Goal: Task Accomplishment & Management: Manage account settings

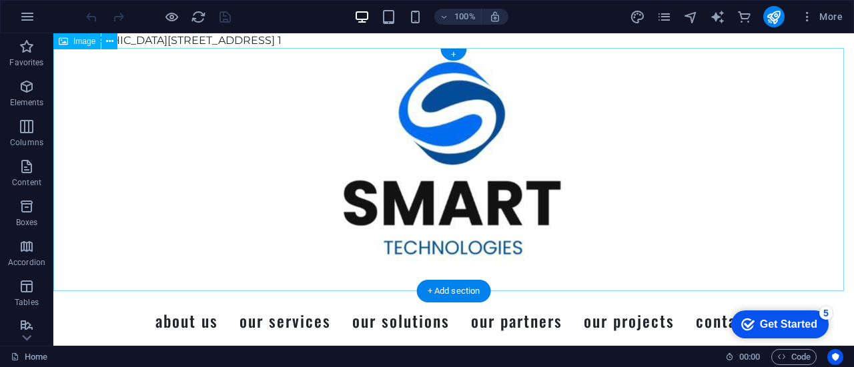
click at [273, 117] on figure at bounding box center [453, 169] width 800 height 243
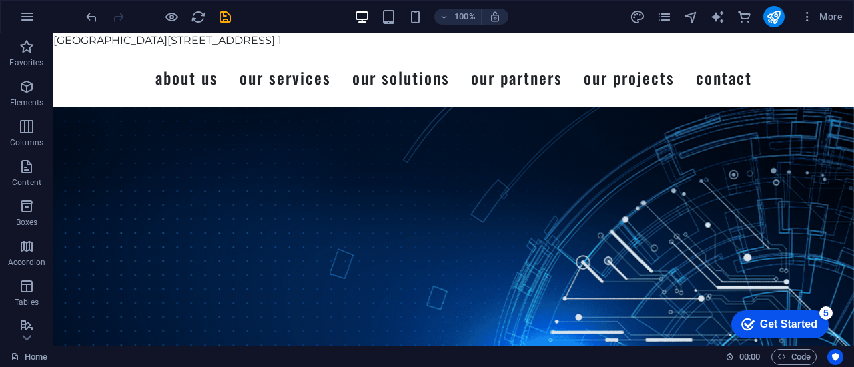
click at [665, 19] on icon "pages" at bounding box center [663, 16] width 15 height 15
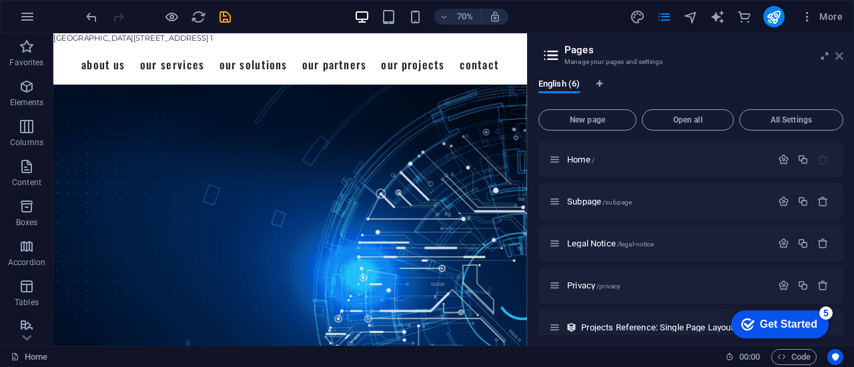
click at [840, 54] on icon at bounding box center [839, 56] width 8 height 11
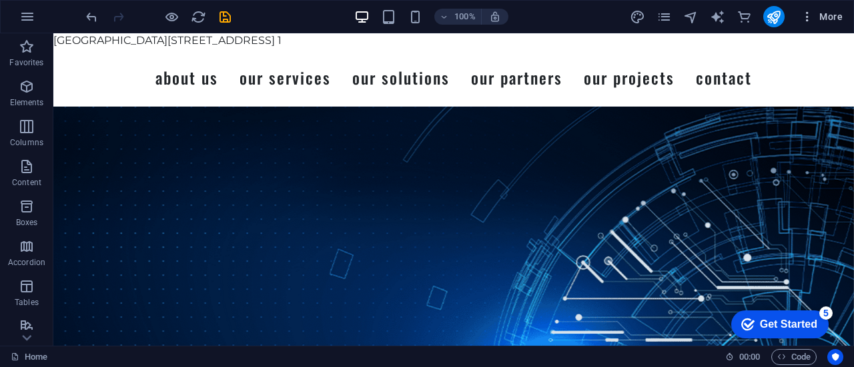
click at [812, 18] on icon "button" at bounding box center [806, 16] width 13 height 13
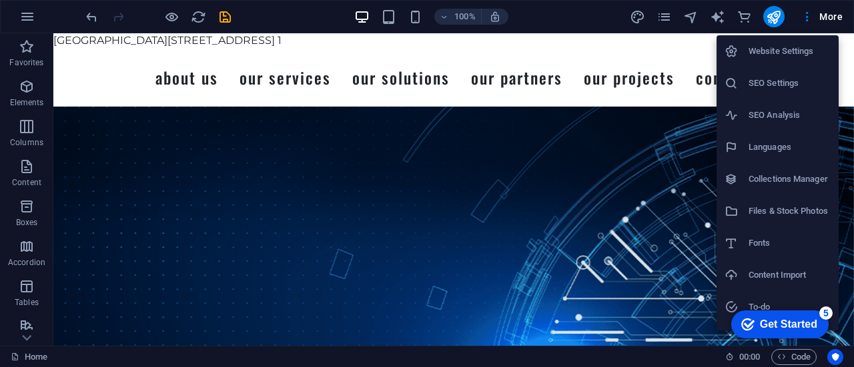
click at [792, 48] on h6 "Website Settings" at bounding box center [789, 51] width 82 height 16
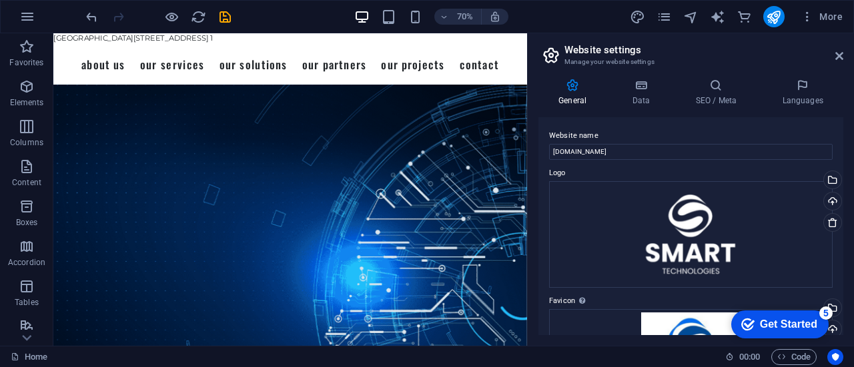
click at [853, 247] on div "General Data SEO / Meta Languages Website name smarttechnologiesme.com Logo Dra…" at bounding box center [690, 207] width 326 height 278
drag, startPoint x: 847, startPoint y: 170, endPoint x: 850, endPoint y: 193, distance: 22.8
click at [850, 193] on div "General Data SEO / Meta Languages Website name smarttechnologiesme.com Logo Dra…" at bounding box center [690, 207] width 326 height 278
click at [837, 209] on div "Upload" at bounding box center [831, 203] width 20 height 20
click at [843, 208] on div "General Data SEO / Meta Languages Website name smarttechnologiesme.com Logo Dra…" at bounding box center [690, 207] width 326 height 278
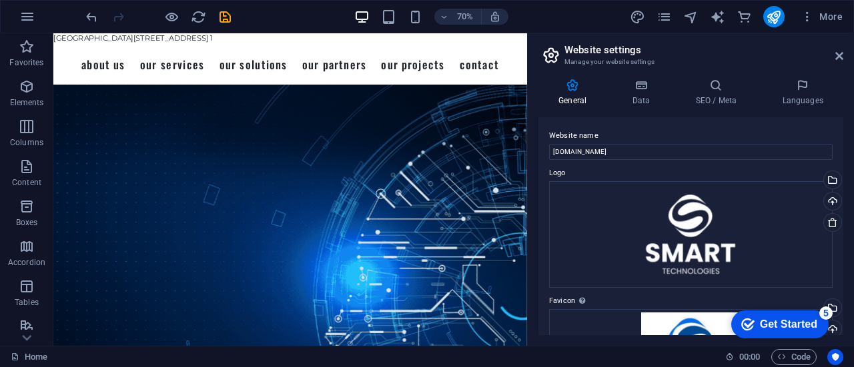
click at [840, 210] on div "Website name smarttechnologiesme.com Logo Drag files here, click to choose file…" at bounding box center [690, 226] width 305 height 218
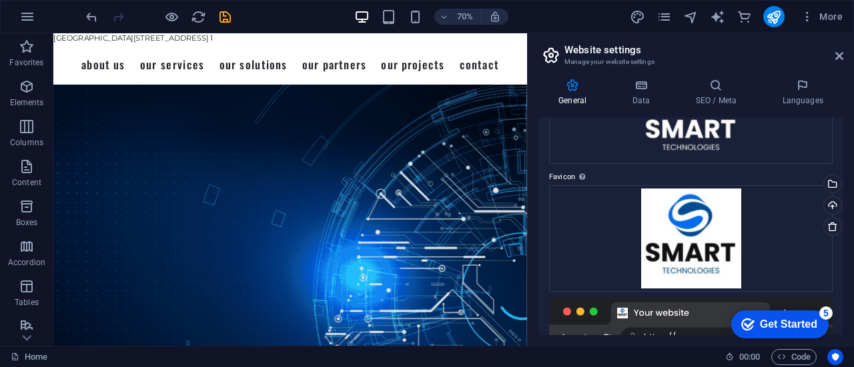
scroll to position [131, 0]
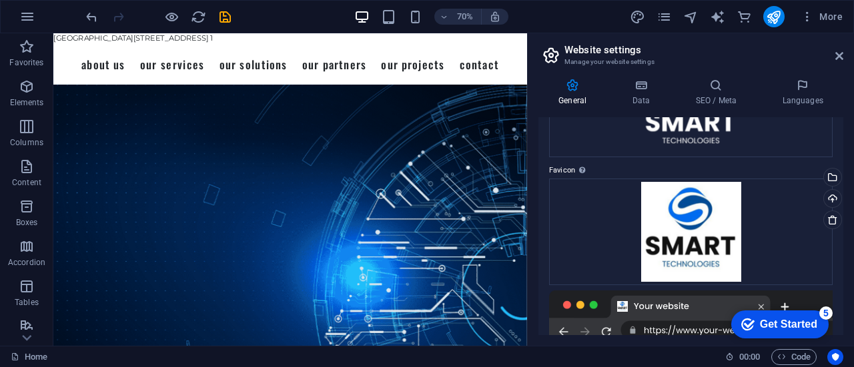
drag, startPoint x: 845, startPoint y: 171, endPoint x: 843, endPoint y: 203, distance: 31.4
click at [843, 203] on div "General Data SEO / Meta Languages Website name smarttechnologiesme.com Logo Dra…" at bounding box center [690, 207] width 326 height 278
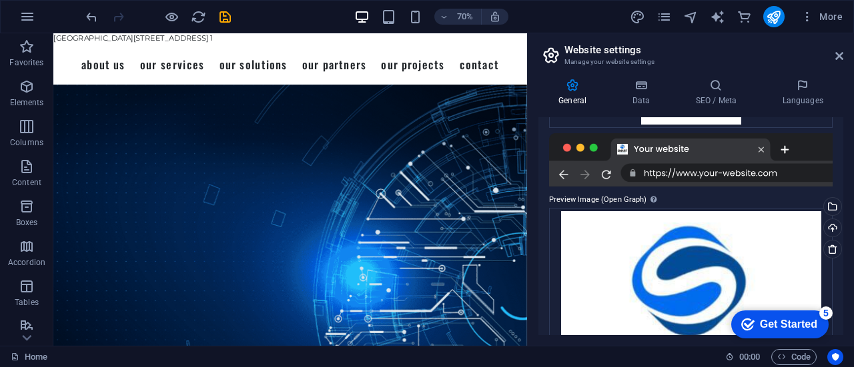
scroll to position [295, 0]
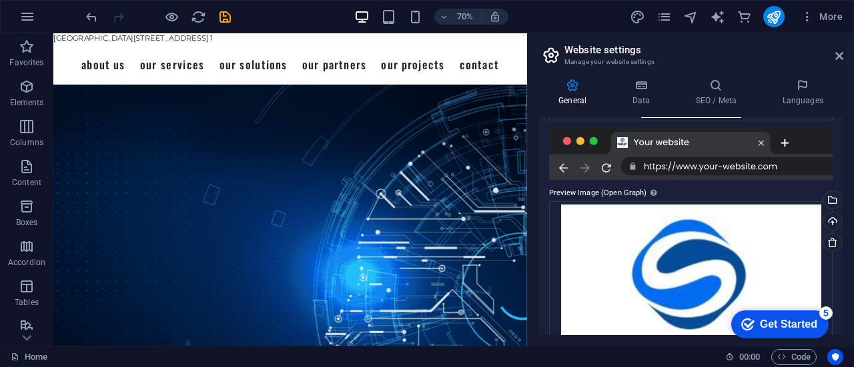
drag, startPoint x: 846, startPoint y: 229, endPoint x: 844, endPoint y: 243, distance: 14.1
click at [844, 243] on div "General Data SEO / Meta Languages Website name smarttechnologiesme.com Logo Dra…" at bounding box center [690, 207] width 326 height 278
click at [836, 238] on link at bounding box center [832, 242] width 19 height 19
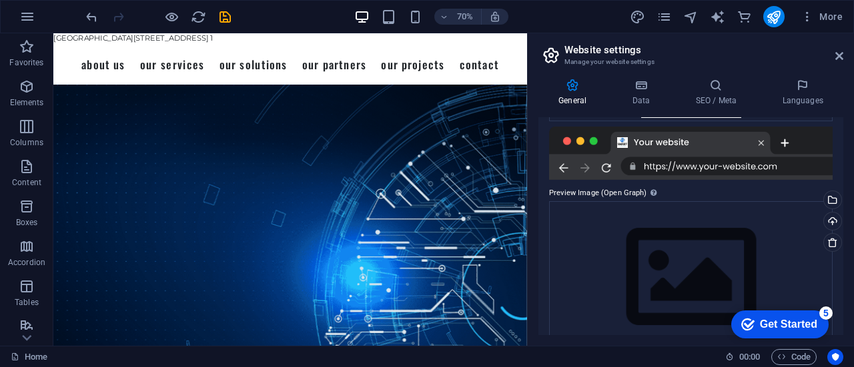
click at [844, 201] on div "General Data SEO / Meta Languages Website name smarttechnologiesme.com Logo Dra…" at bounding box center [690, 207] width 326 height 278
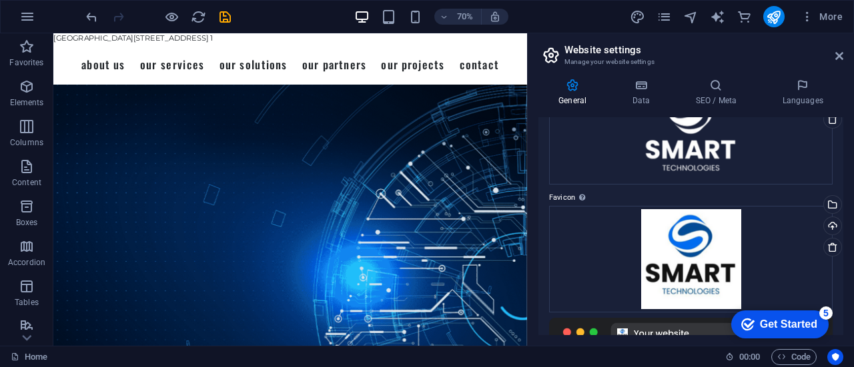
scroll to position [0, 0]
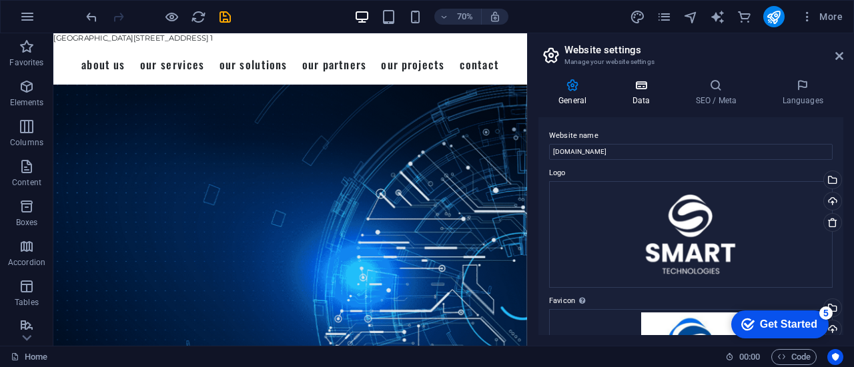
click at [645, 92] on h4 "Data" at bounding box center [642, 93] width 63 height 28
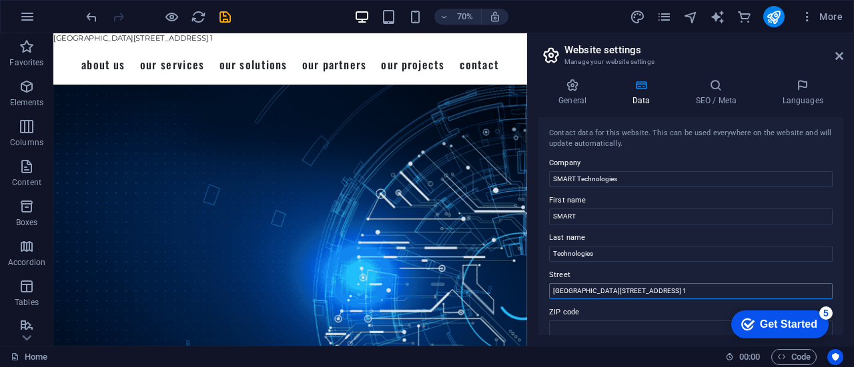
click at [747, 293] on input "[GEOGRAPHIC_DATA][STREET_ADDRESS] 1" at bounding box center [690, 291] width 283 height 16
type input "[GEOGRAPHIC_DATA][STREET_ADDRESS] 1"
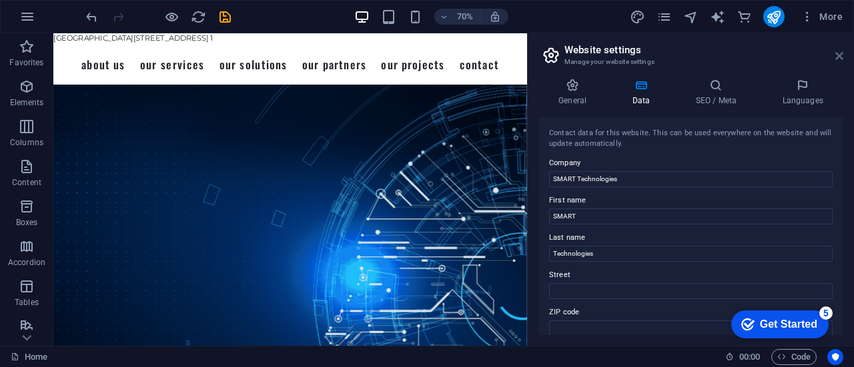
click at [836, 57] on icon at bounding box center [839, 56] width 8 height 11
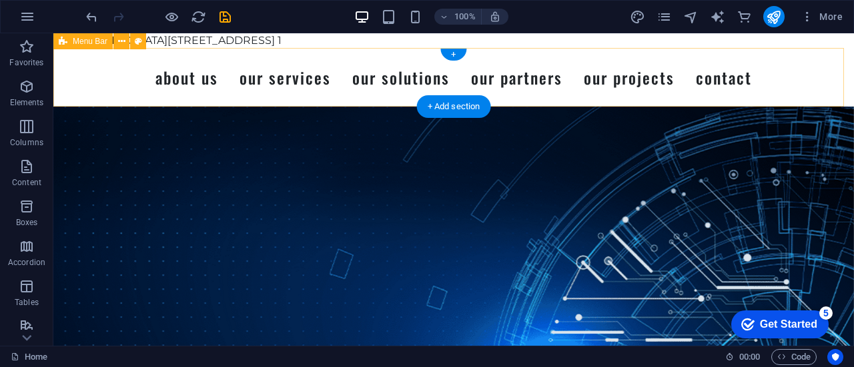
click at [305, 50] on div "Menu About Us Our Services Our Solutions Our Partners Our Projects Contact" at bounding box center [453, 77] width 800 height 59
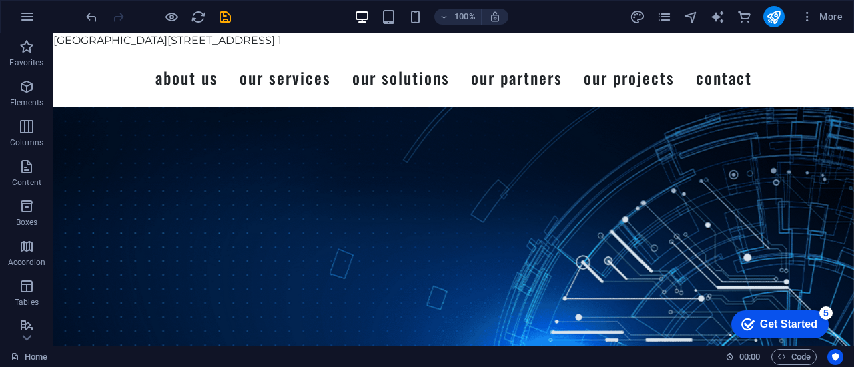
click at [807, 11] on icon "button" at bounding box center [806, 16] width 13 height 13
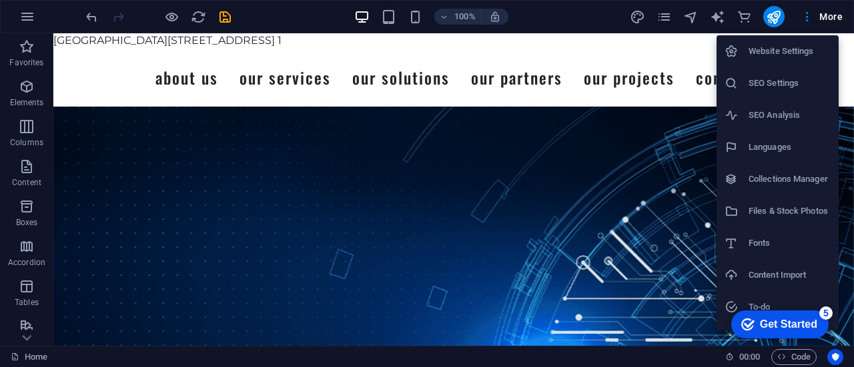
click at [806, 45] on h6 "Website Settings" at bounding box center [789, 51] width 82 height 16
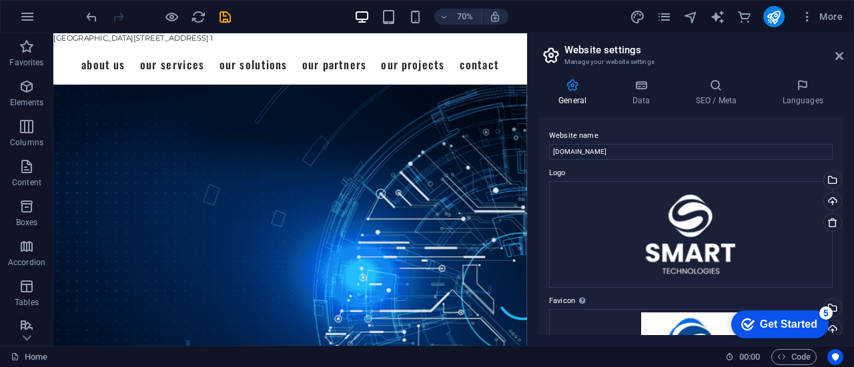
click at [844, 231] on div "General Data SEO / Meta Languages Website name smarttechnologiesme.com Logo Dra…" at bounding box center [690, 207] width 326 height 278
click at [730, 93] on h4 "SEO / Meta" at bounding box center [718, 93] width 87 height 28
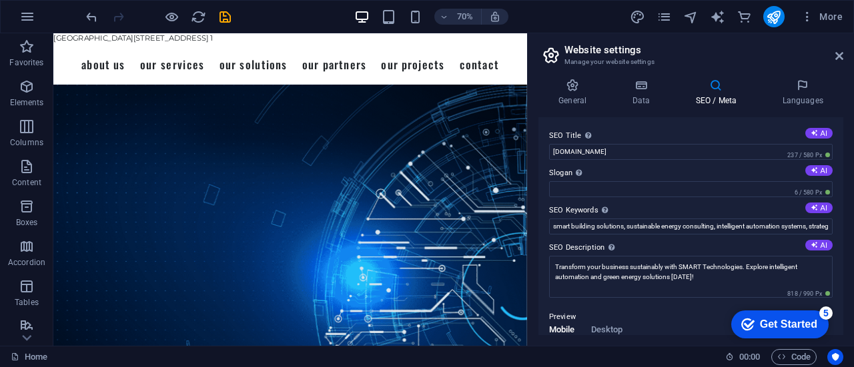
click at [839, 216] on div "SEO Title The title of your website - make it something that stands out in sear…" at bounding box center [690, 226] width 305 height 218
drag, startPoint x: 836, startPoint y: 189, endPoint x: 838, endPoint y: 257, distance: 67.4
click at [838, 257] on div "SEO Title The title of your website - make it something that stands out in sear…" at bounding box center [690, 226] width 305 height 218
click at [644, 91] on icon at bounding box center [640, 85] width 58 height 13
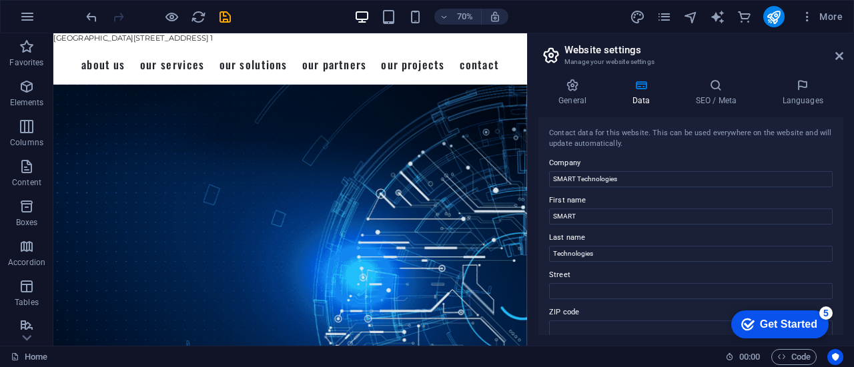
click at [839, 217] on div "Contact data for this website. This can be used everywhere on the website and w…" at bounding box center [690, 226] width 305 height 218
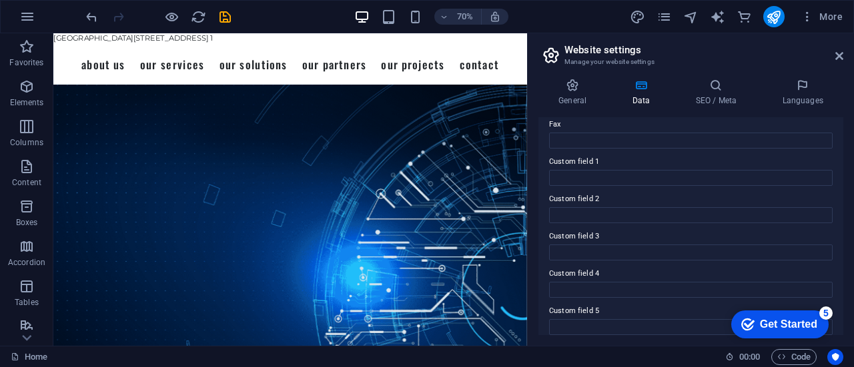
scroll to position [380, 0]
click at [719, 85] on icon at bounding box center [715, 85] width 81 height 13
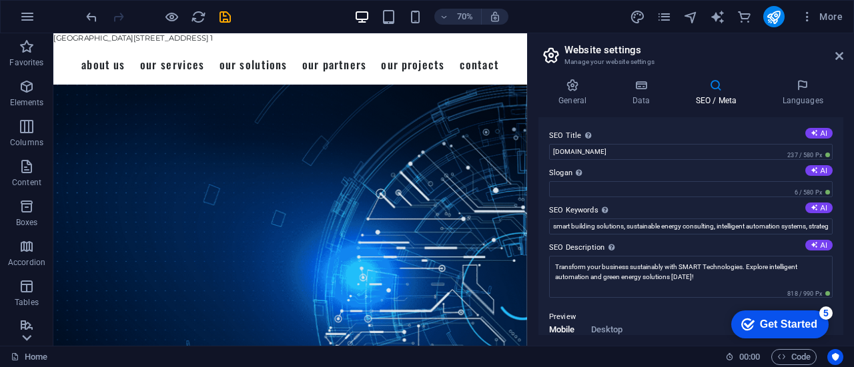
click at [21, 333] on body "SMART Technologies Home Favorites Elements Columns Content Boxes Accordion Tabl…" at bounding box center [427, 183] width 854 height 367
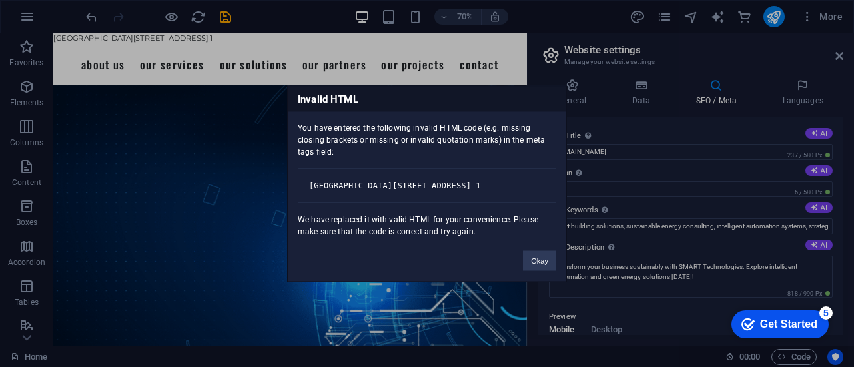
click at [433, 168] on pre "[GEOGRAPHIC_DATA][STREET_ADDRESS] 1" at bounding box center [426, 185] width 259 height 35
click at [535, 168] on pre "[GEOGRAPHIC_DATA][STREET_ADDRESS] 1" at bounding box center [426, 185] width 259 height 35
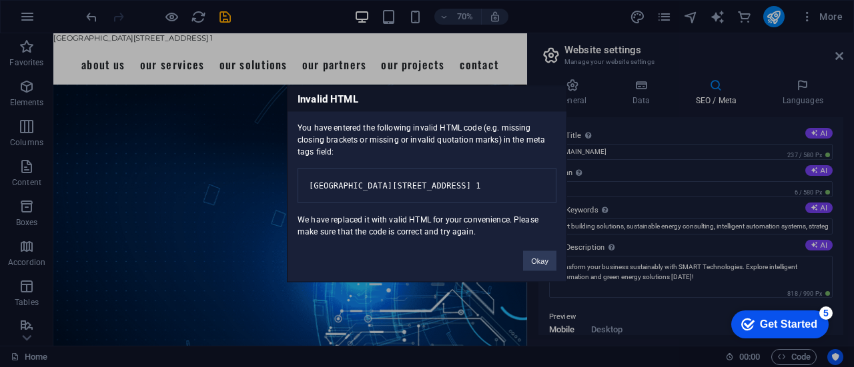
click at [535, 168] on pre "[GEOGRAPHIC_DATA][STREET_ADDRESS] 1" at bounding box center [426, 185] width 259 height 35
click at [544, 264] on button "Okay" at bounding box center [539, 261] width 33 height 20
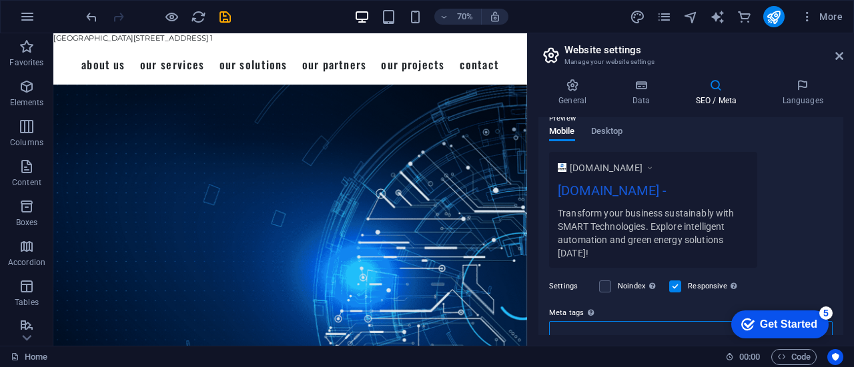
scroll to position [7, 0]
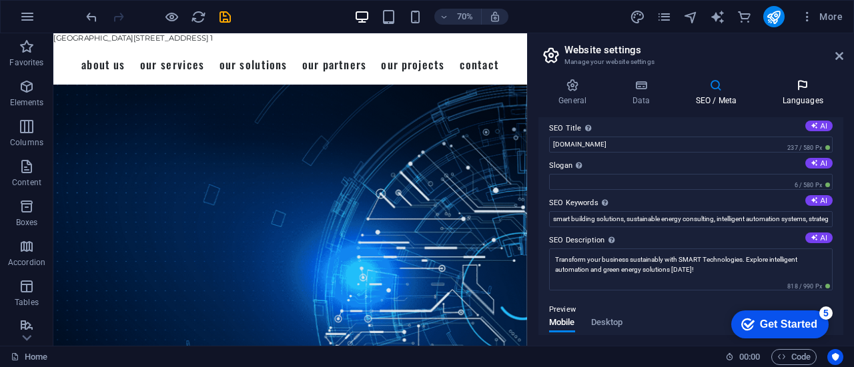
click at [806, 87] on icon at bounding box center [802, 85] width 81 height 13
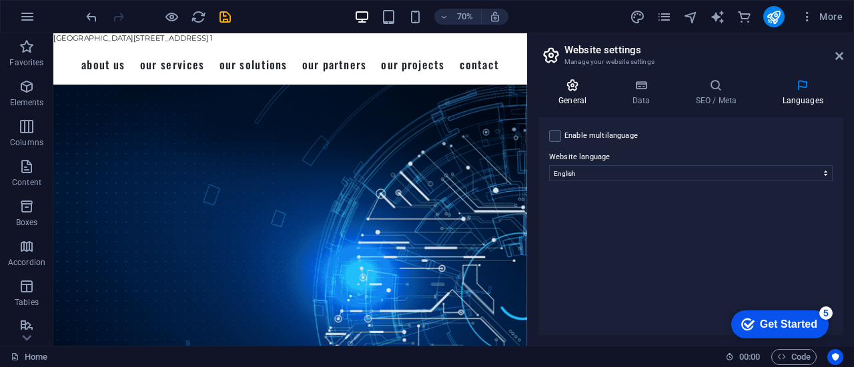
click at [577, 79] on icon at bounding box center [572, 85] width 68 height 13
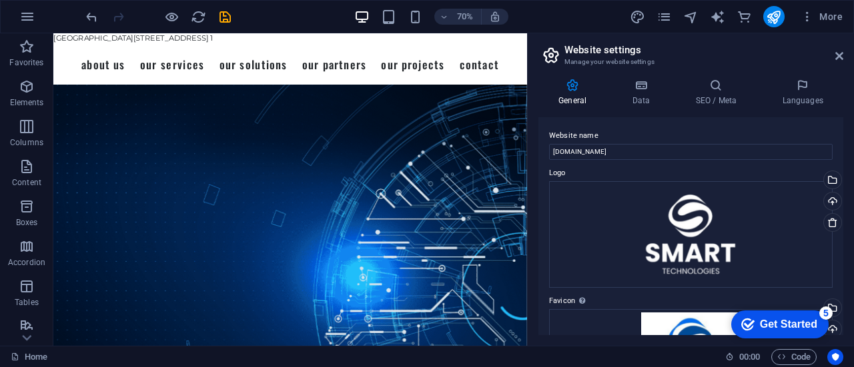
scroll to position [191, 0]
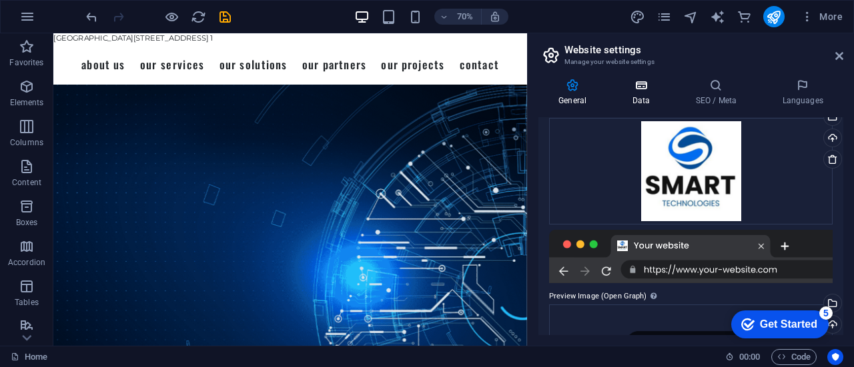
click at [648, 81] on icon at bounding box center [640, 85] width 58 height 13
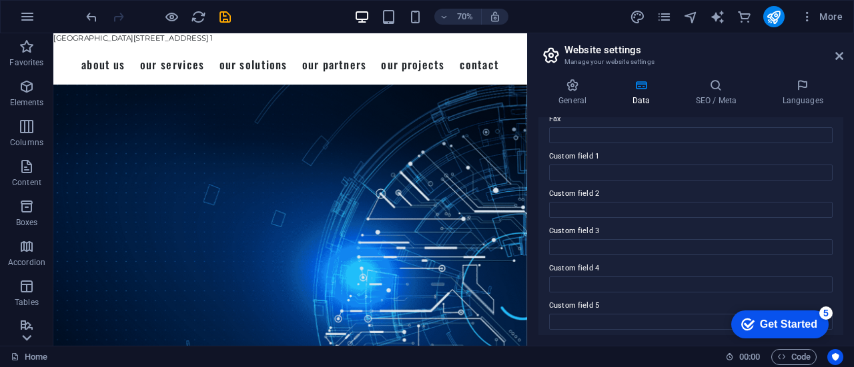
click at [21, 340] on icon at bounding box center [26, 338] width 19 height 19
click at [27, 38] on icon at bounding box center [27, 41] width 9 height 6
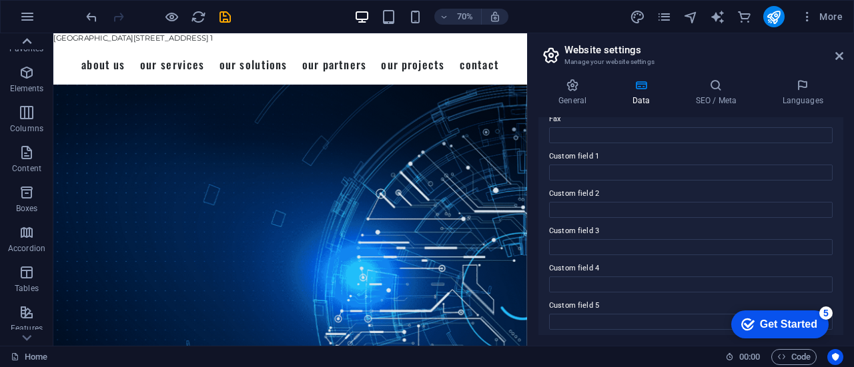
click at [27, 38] on icon at bounding box center [27, 41] width 9 height 6
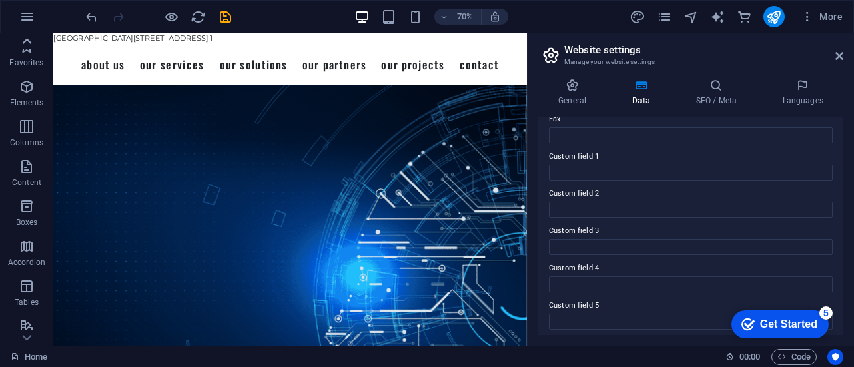
click at [27, 38] on div "Favorites Elements Columns Content Boxes Accordion Tables Features Images Slide…" at bounding box center [26, 189] width 53 height 313
click at [27, 39] on icon "button" at bounding box center [27, 47] width 16 height 16
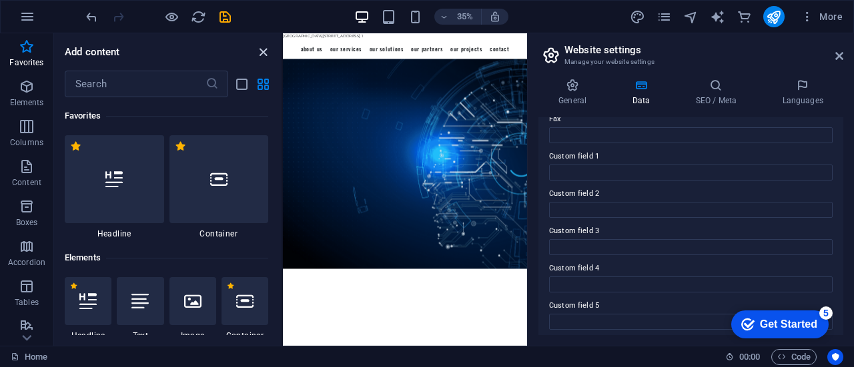
click at [260, 48] on icon "close panel" at bounding box center [262, 52] width 15 height 15
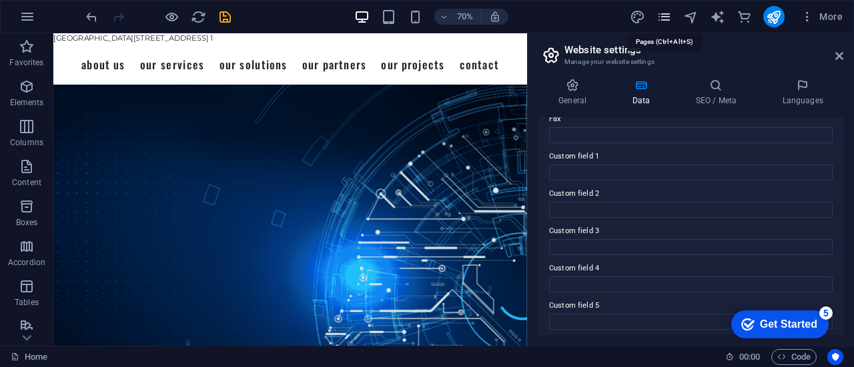
click at [664, 11] on icon "pages" at bounding box center [663, 16] width 15 height 15
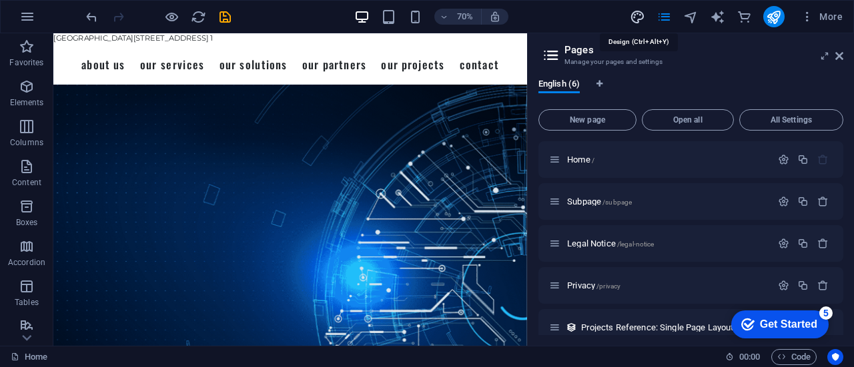
click at [633, 12] on icon "design" at bounding box center [636, 16] width 15 height 15
select select "500"
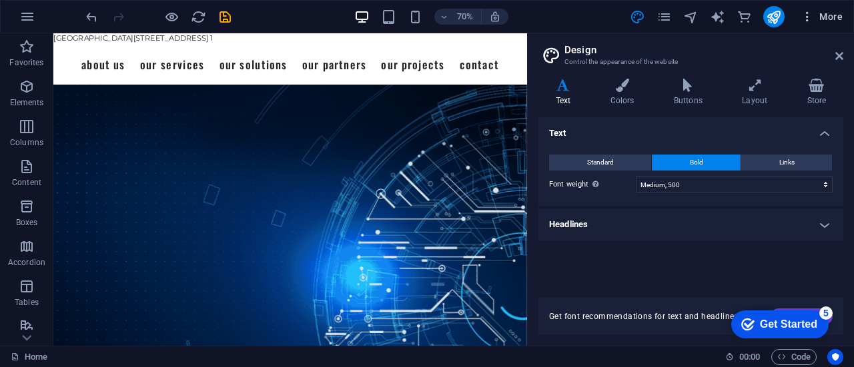
click at [812, 14] on icon "button" at bounding box center [806, 16] width 13 height 13
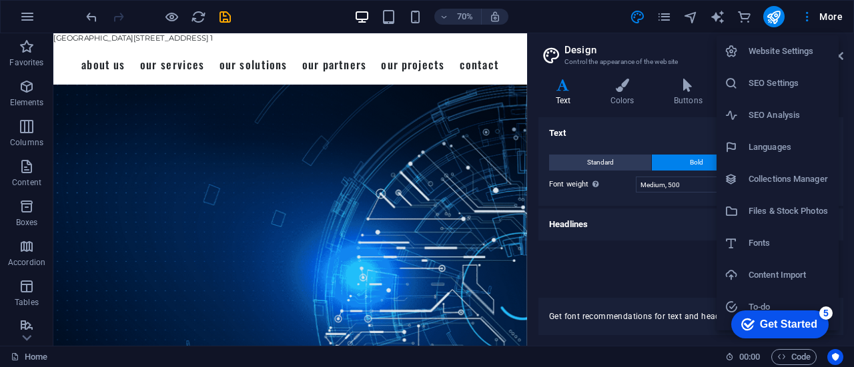
click at [807, 90] on h6 "SEO Settings" at bounding box center [789, 83] width 82 height 16
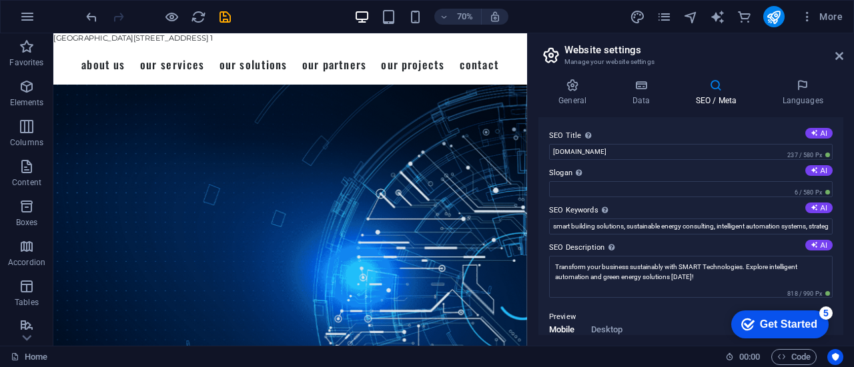
click at [838, 245] on div "SEO Title The title of your website - make it something that stands out in sear…" at bounding box center [690, 226] width 305 height 218
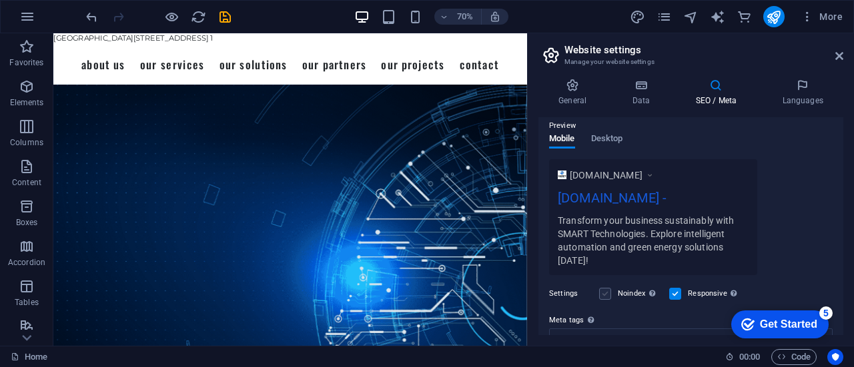
click at [605, 294] on label at bounding box center [605, 294] width 12 height 12
click at [0, 0] on input "Noindex Instruct search engines to exclude this website from search results." at bounding box center [0, 0] width 0 height 0
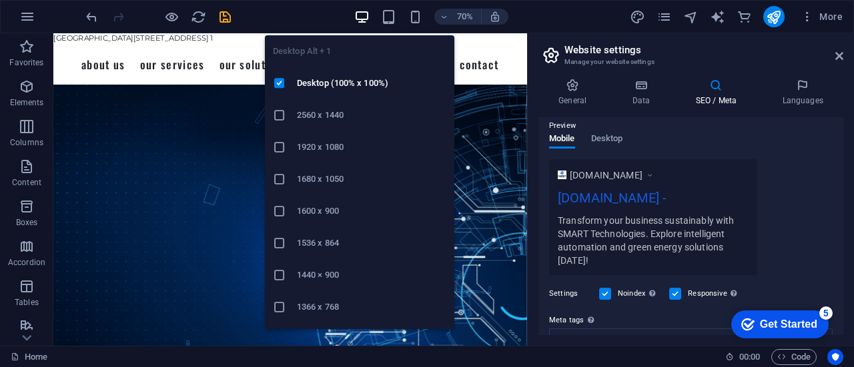
click at [366, 138] on li "1920 x 1080" at bounding box center [359, 147] width 189 height 32
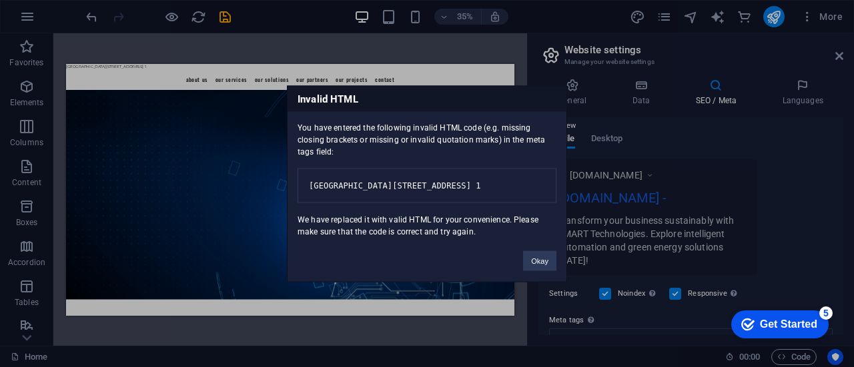
click at [554, 260] on button "Okay" at bounding box center [539, 261] width 33 height 20
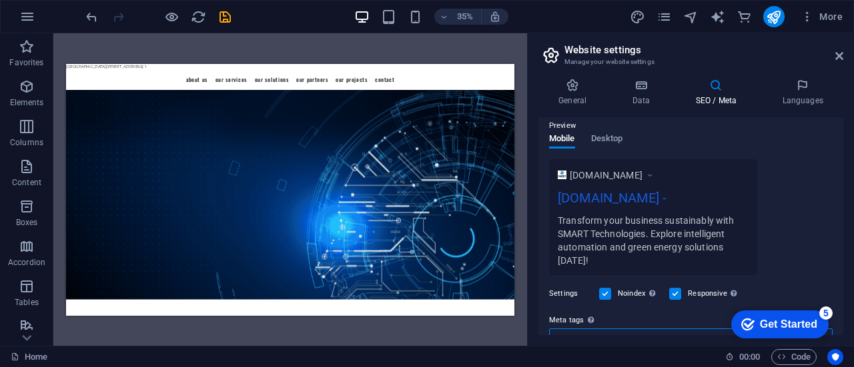
scroll to position [198, 0]
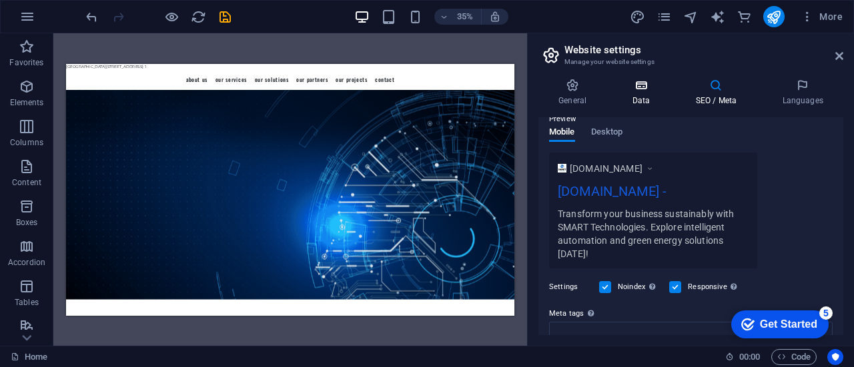
click at [631, 91] on icon at bounding box center [640, 85] width 58 height 13
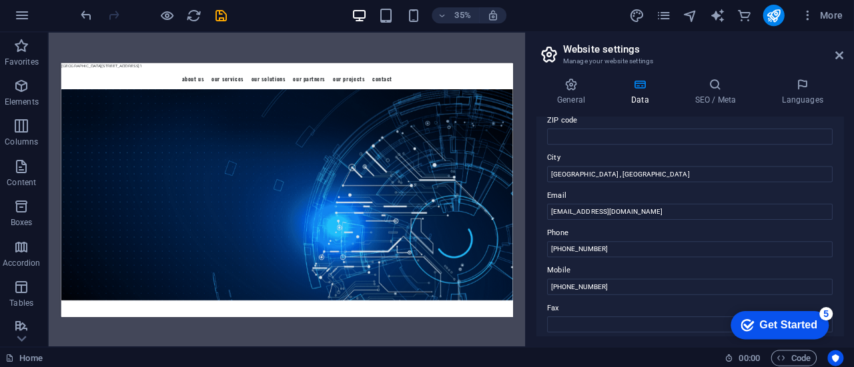
scroll to position [0, 0]
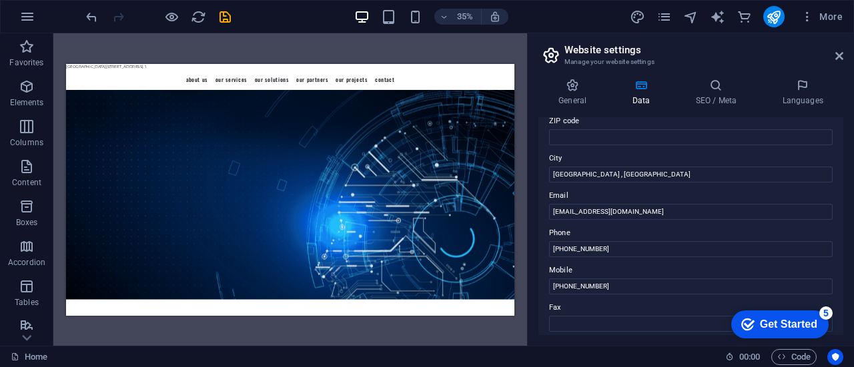
click at [846, 279] on div "General Data SEO / Meta Languages Website name smarttechnologiesme.com Logo Dra…" at bounding box center [690, 207] width 326 height 278
click at [844, 294] on div "General Data SEO / Meta Languages Website name smarttechnologiesme.com Logo Dra…" at bounding box center [690, 207] width 326 height 278
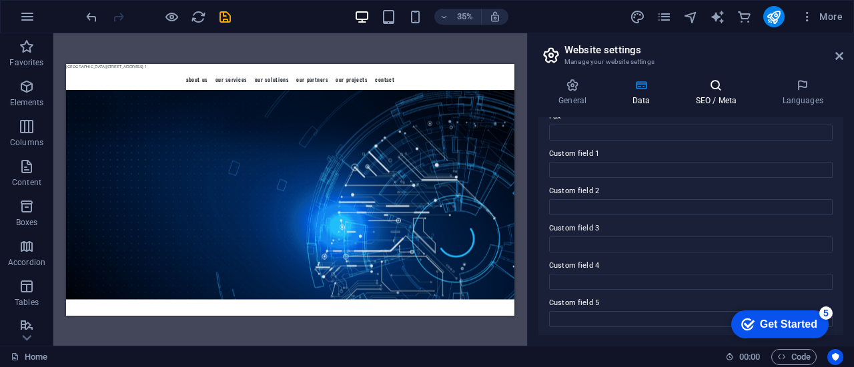
click at [699, 102] on h4 "SEO / Meta" at bounding box center [718, 93] width 87 height 28
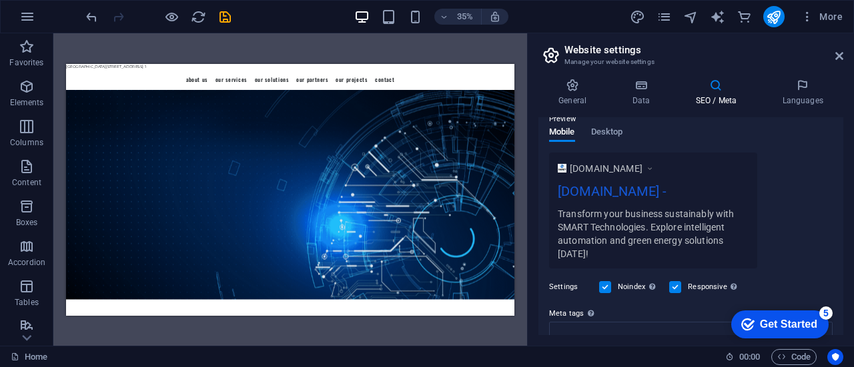
click at [717, 93] on h4 "SEO / Meta" at bounding box center [718, 93] width 87 height 28
click at [164, 78] on div "Menu About Us Our Services Our Solutions Our Partners Our Projects Contact" at bounding box center [706, 107] width 1280 height 59
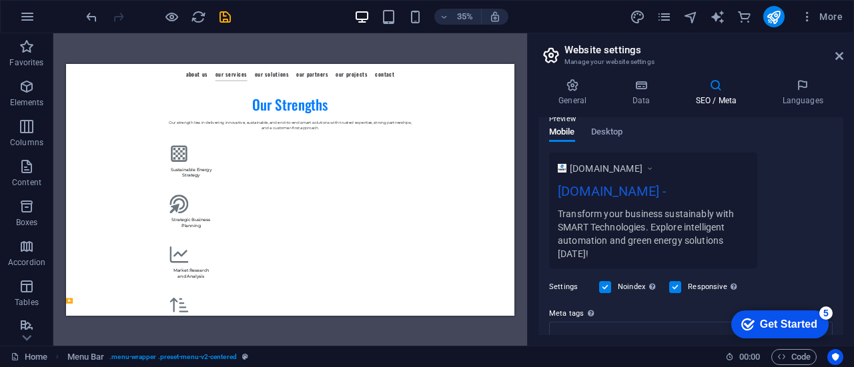
scroll to position [2809, 0]
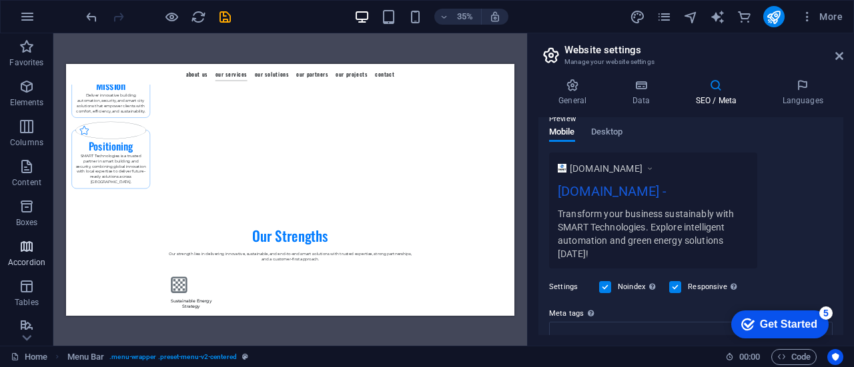
click at [28, 248] on icon "button" at bounding box center [27, 247] width 16 height 16
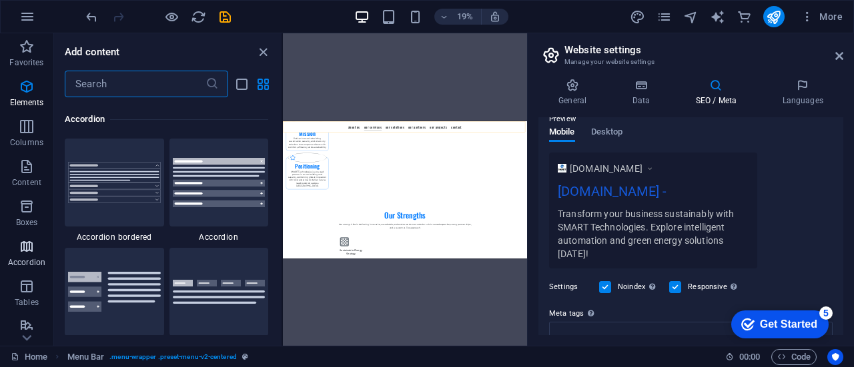
scroll to position [4258, 0]
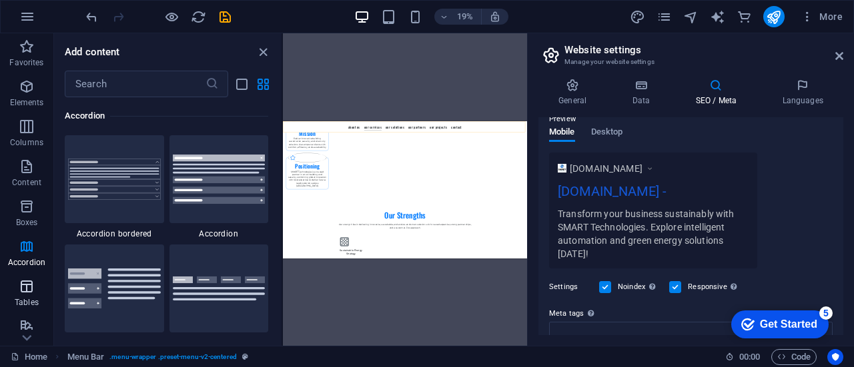
click at [25, 297] on p "Tables" at bounding box center [27, 302] width 24 height 11
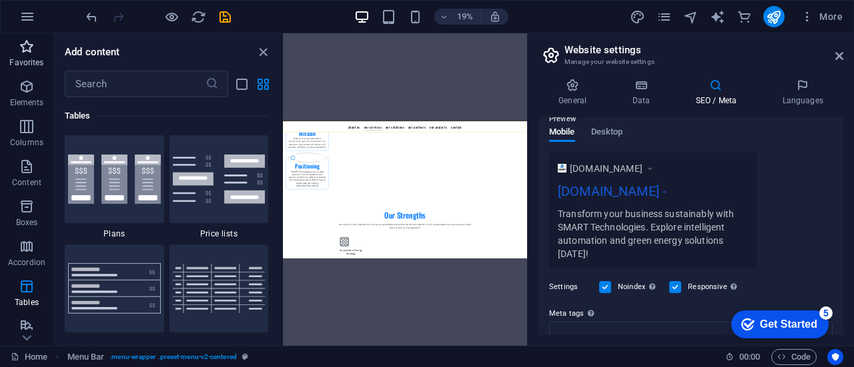
click at [21, 49] on icon "button" at bounding box center [27, 47] width 16 height 16
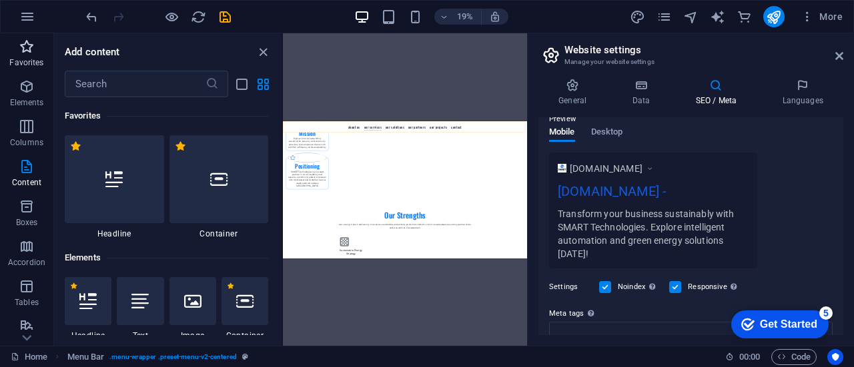
scroll to position [0, 0]
click at [31, 324] on icon "button" at bounding box center [27, 327] width 16 height 16
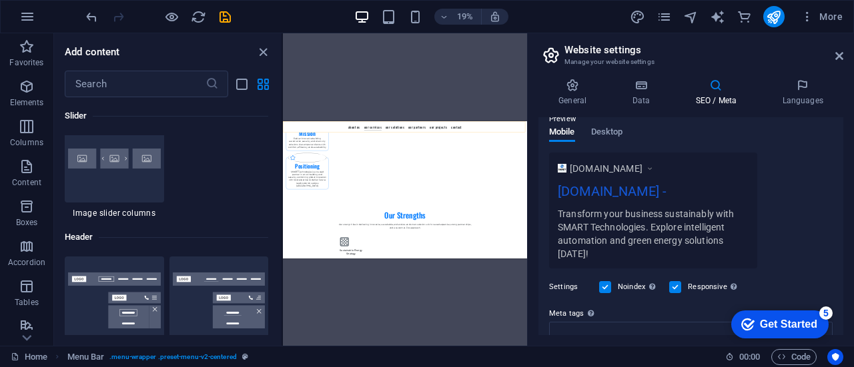
scroll to position [8117, 0]
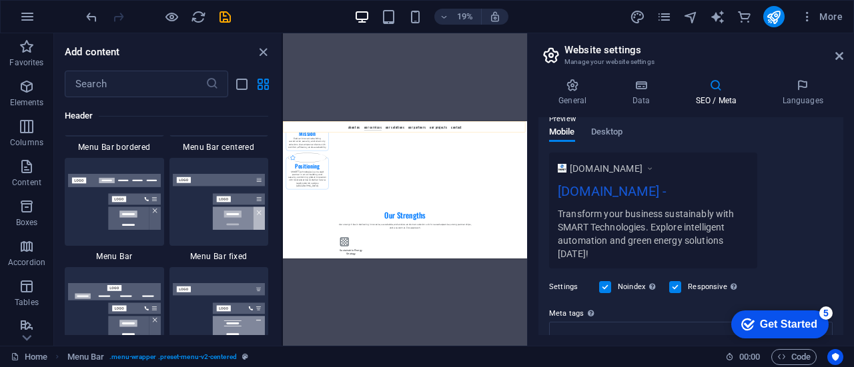
click at [473, 263] on div "Drag here to replace the existing content. Press “Ctrl” if you want to create a…" at bounding box center [405, 189] width 244 height 313
click at [487, 81] on div "Drag here to replace the existing content. Press “Ctrl” if you want to create a…" at bounding box center [405, 189] width 244 height 313
click at [264, 51] on icon "close panel" at bounding box center [262, 52] width 15 height 15
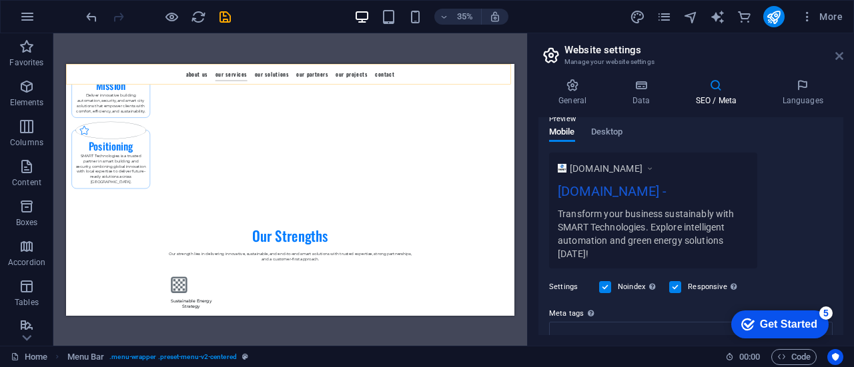
click at [838, 54] on icon at bounding box center [839, 56] width 8 height 11
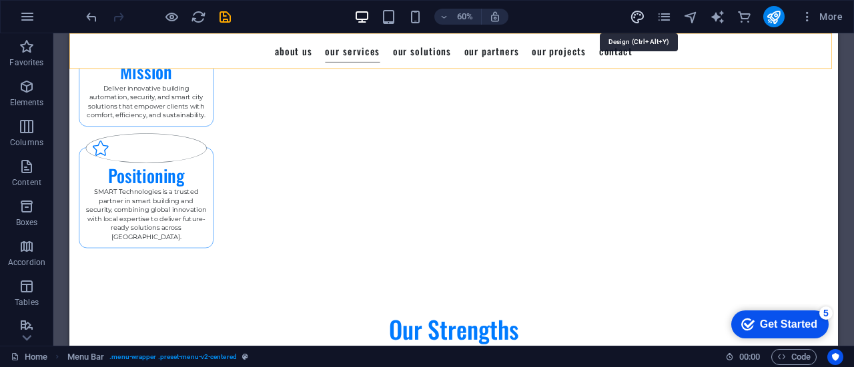
click at [637, 17] on icon "design" at bounding box center [636, 16] width 15 height 15
select select "500"
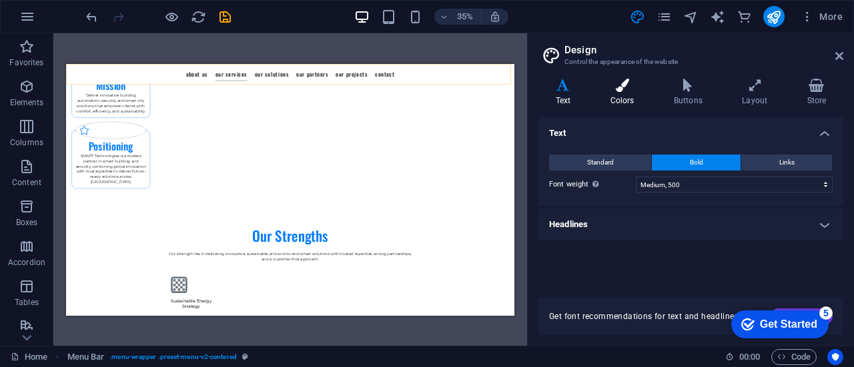
click at [621, 81] on icon at bounding box center [622, 85] width 58 height 13
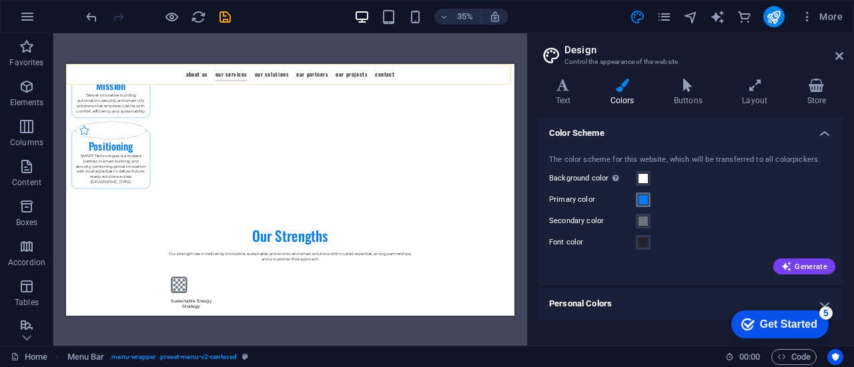
click at [641, 199] on span at bounding box center [642, 200] width 11 height 11
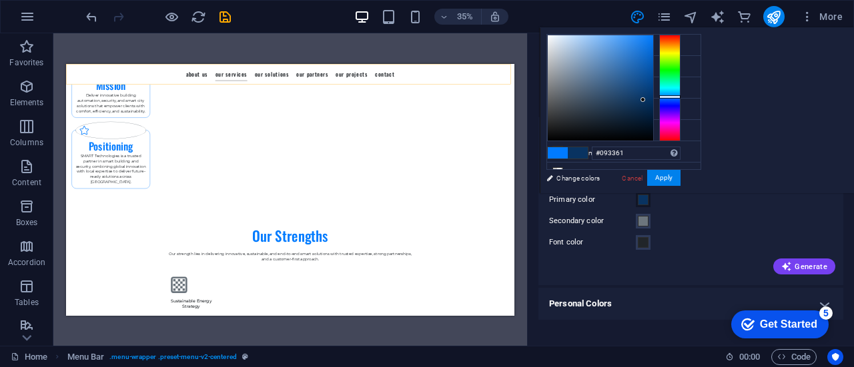
click at [653, 99] on div at bounding box center [599, 87] width 105 height 105
click at [680, 175] on button "Apply" at bounding box center [663, 178] width 33 height 16
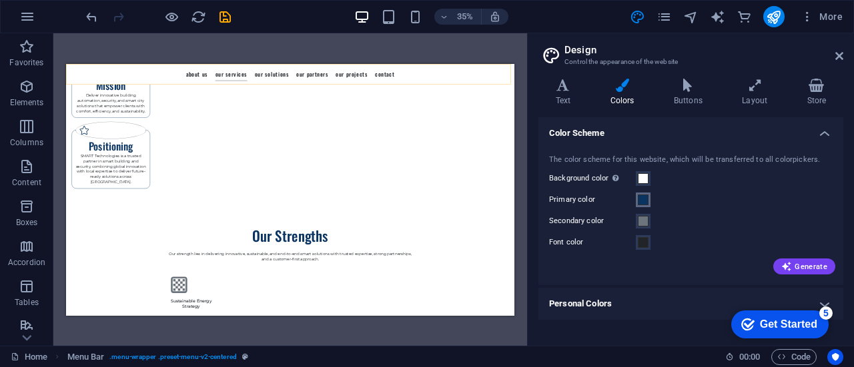
click at [644, 196] on span at bounding box center [642, 200] width 11 height 11
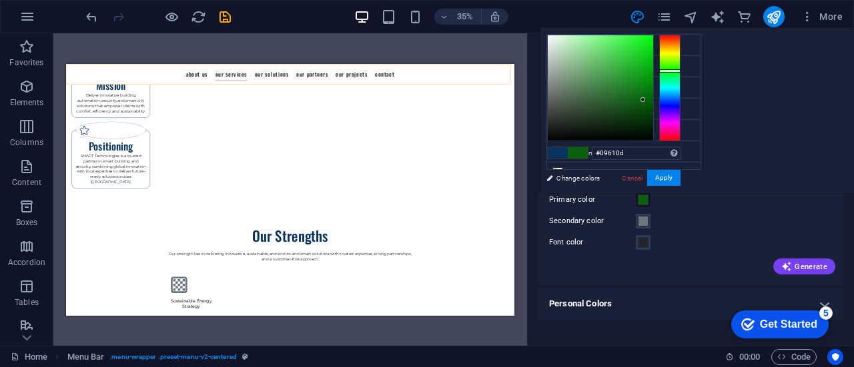
click at [680, 70] on div at bounding box center [669, 88] width 21 height 107
click at [680, 179] on button "Apply" at bounding box center [663, 178] width 33 height 16
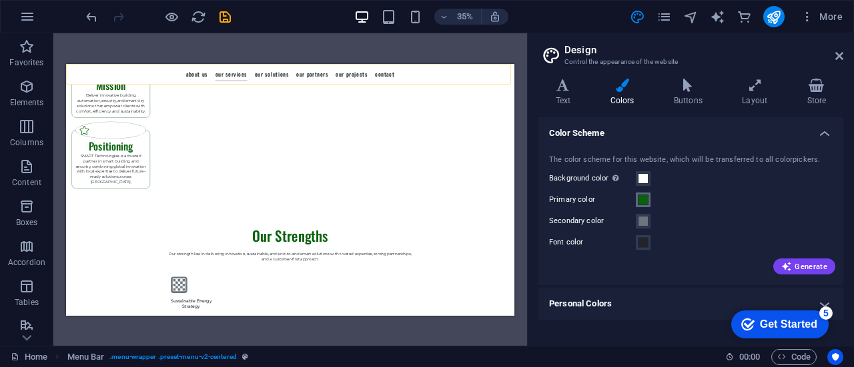
click at [647, 203] on span at bounding box center [642, 200] width 11 height 11
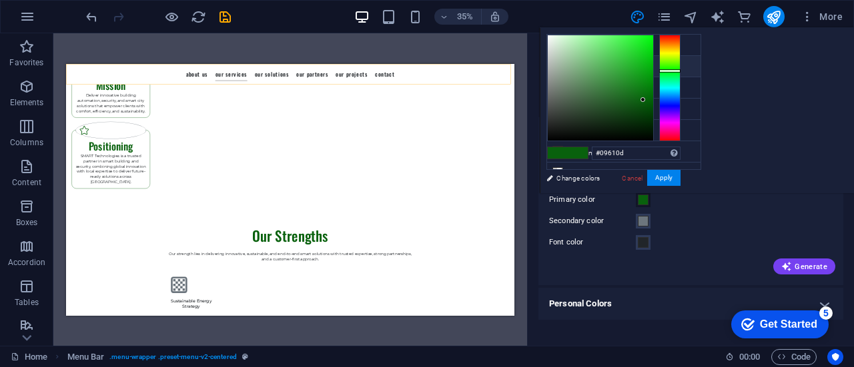
click at [635, 61] on li "Primary color #09610d" at bounding box center [623, 66] width 153 height 21
click at [680, 102] on div at bounding box center [669, 88] width 21 height 107
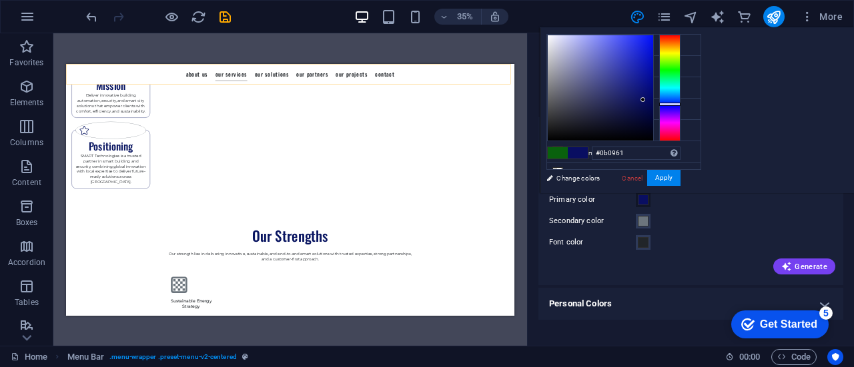
type input "#0e0961"
click at [680, 105] on div at bounding box center [669, 106] width 21 height 3
click at [680, 176] on button "Apply" at bounding box center [663, 178] width 33 height 16
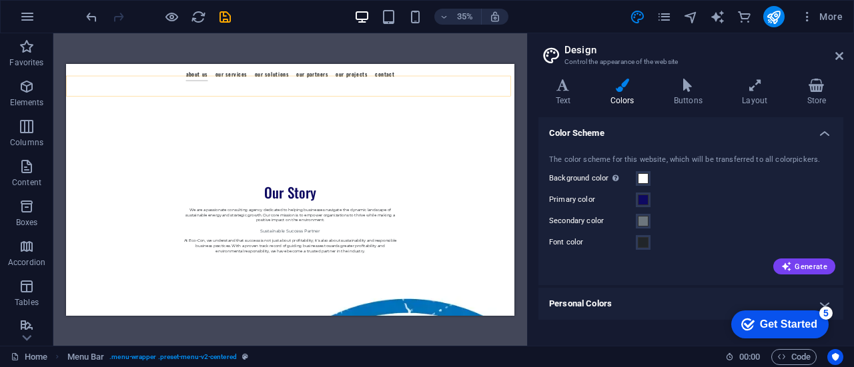
scroll to position [629, 0]
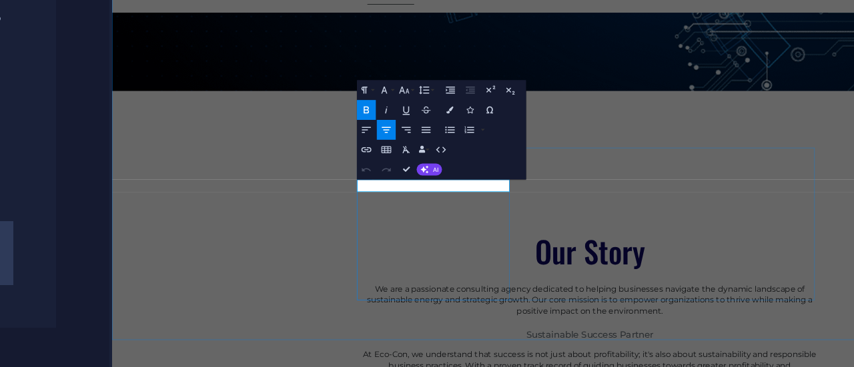
click at [357, 153] on icon "button" at bounding box center [356, 152] width 3 height 3
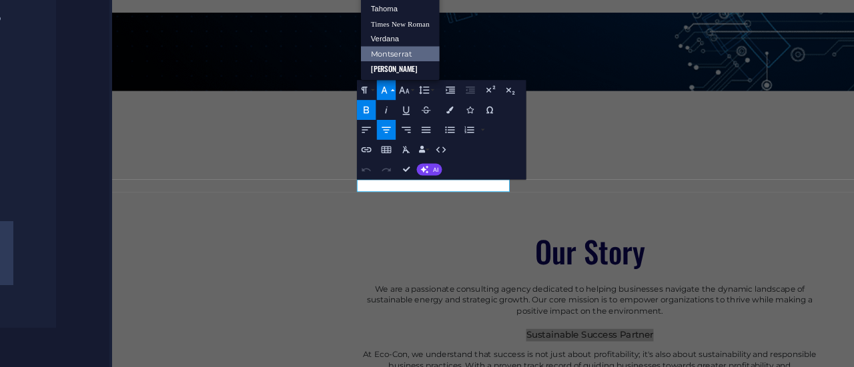
scroll to position [0, 0]
click at [361, 153] on icon "button" at bounding box center [360, 152] width 3 height 3
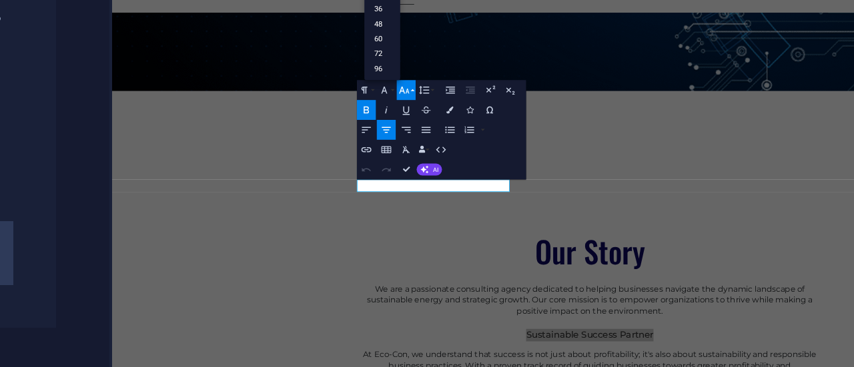
scroll to position [107, 0]
click at [356, 135] on link "48" at bounding box center [355, 137] width 9 height 4
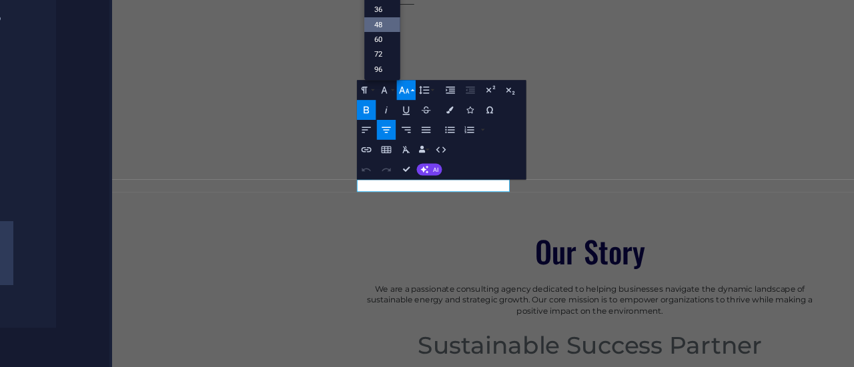
scroll to position [587, 0]
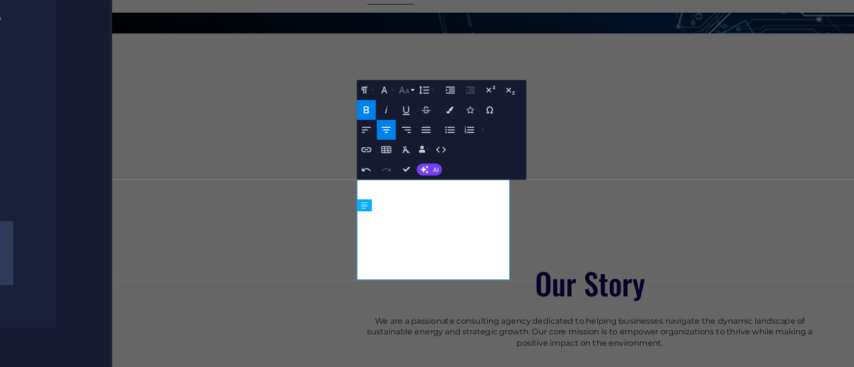
click at [362, 153] on icon "button" at bounding box center [360, 152] width 3 height 3
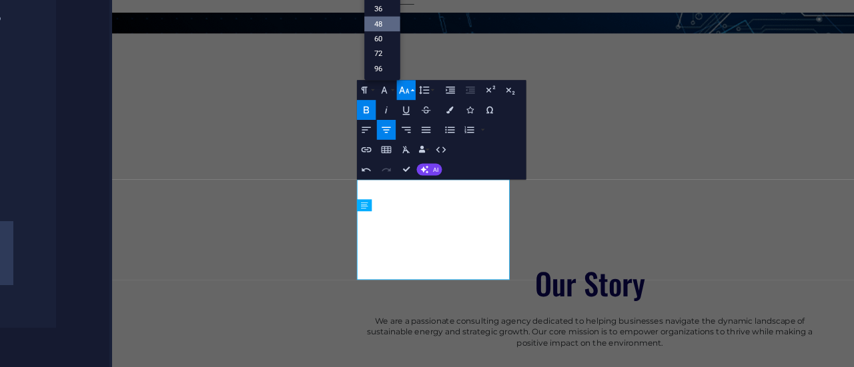
scroll to position [107, 0]
click at [356, 133] on link "36" at bounding box center [355, 133] width 9 height 4
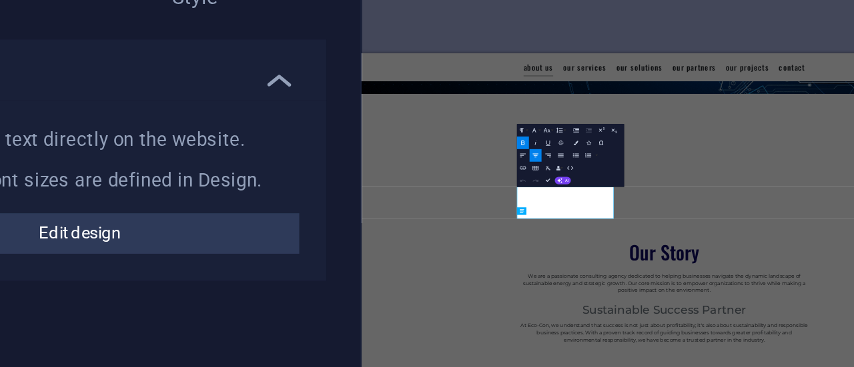
click at [230, 178] on div "Default colors and font sizes are defined in Design." at bounding box center [169, 173] width 189 height 11
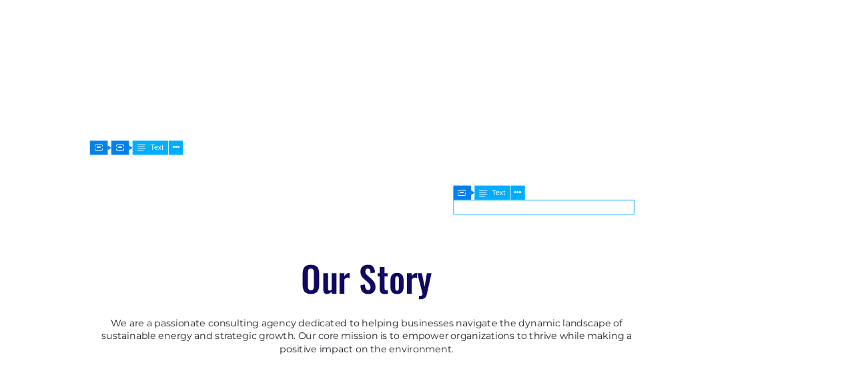
drag, startPoint x: 236, startPoint y: 231, endPoint x: 666, endPoint y: 247, distance: 430.4
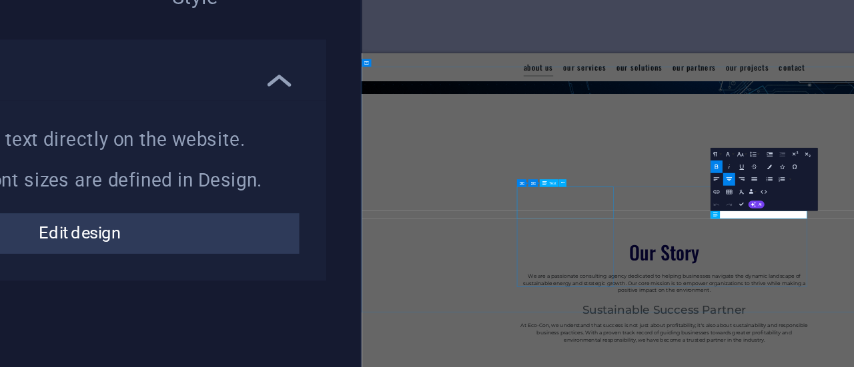
drag, startPoint x: 1228, startPoint y: 395, endPoint x: 798, endPoint y: 379, distance: 430.4
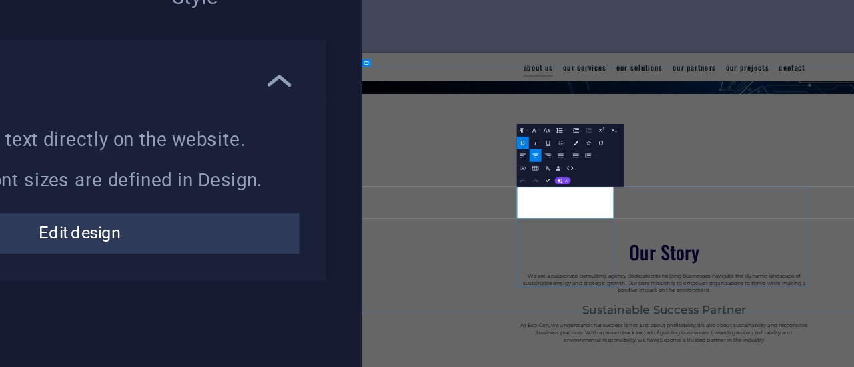
click at [373, 157] on icon "button" at bounding box center [372, 158] width 2 height 2
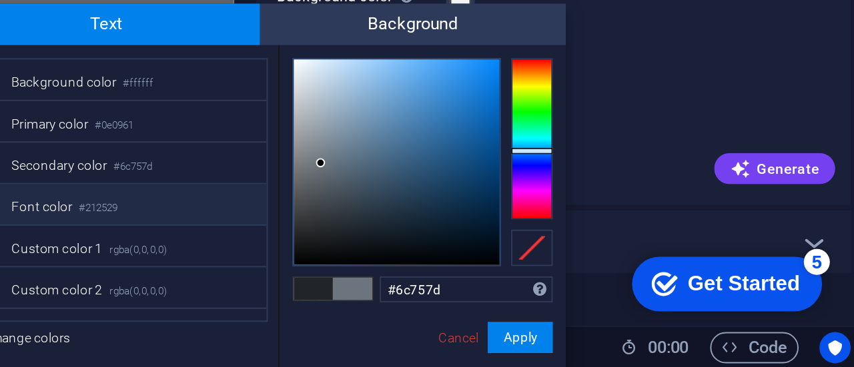
scroll to position [1, 0]
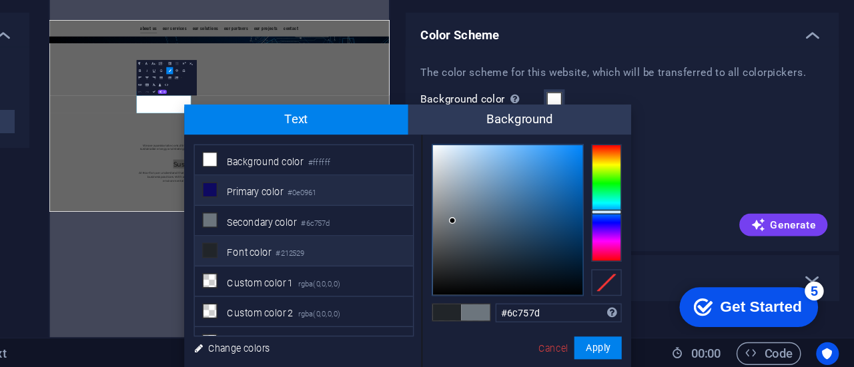
click at [445, 239] on li "Primary color #0e0961" at bounding box center [466, 242] width 153 height 21
type input "#0e0961"
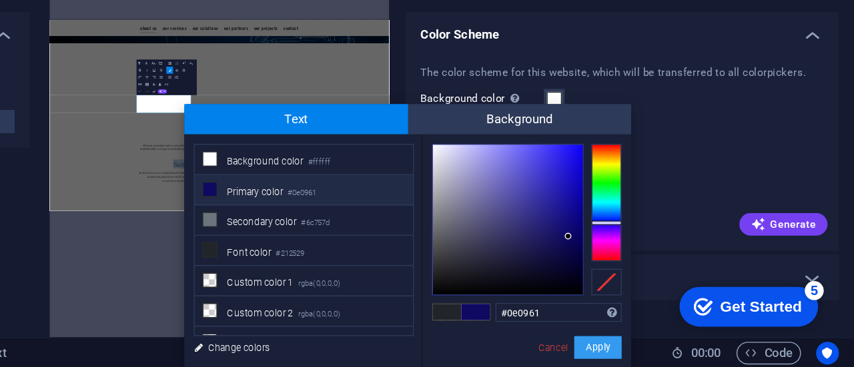
click at [678, 357] on button "Apply" at bounding box center [673, 353] width 33 height 16
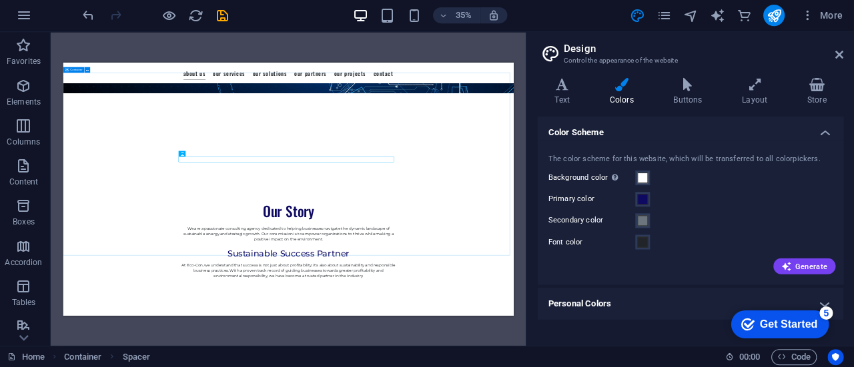
scroll to position [0, 0]
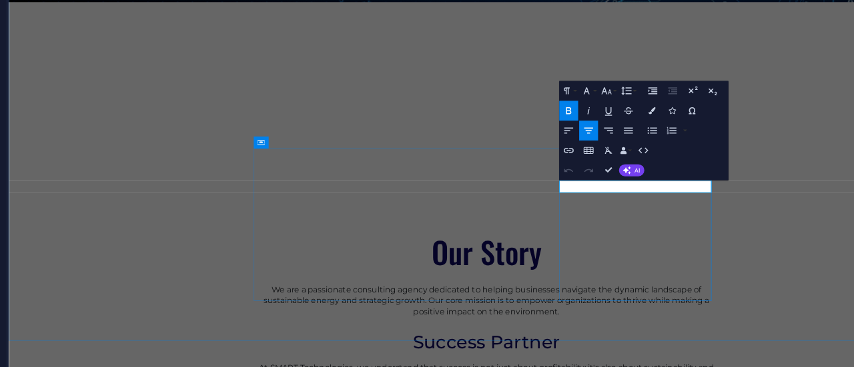
click at [434, 159] on button "Font Family" at bounding box center [433, 159] width 5 height 5
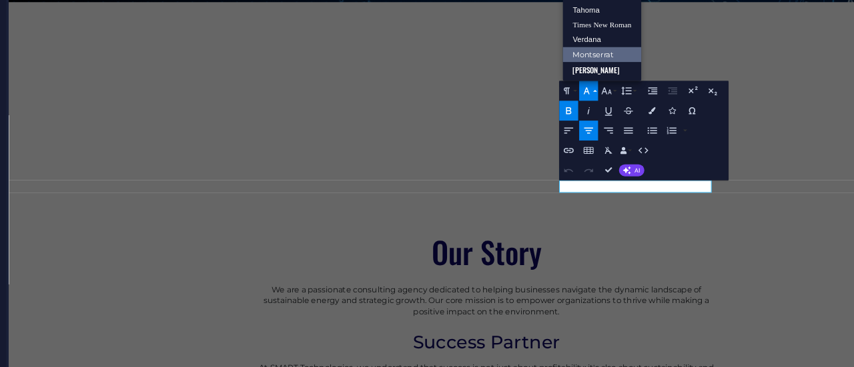
scroll to position [0, 0]
click at [434, 159] on button "Font Family" at bounding box center [433, 159] width 5 height 5
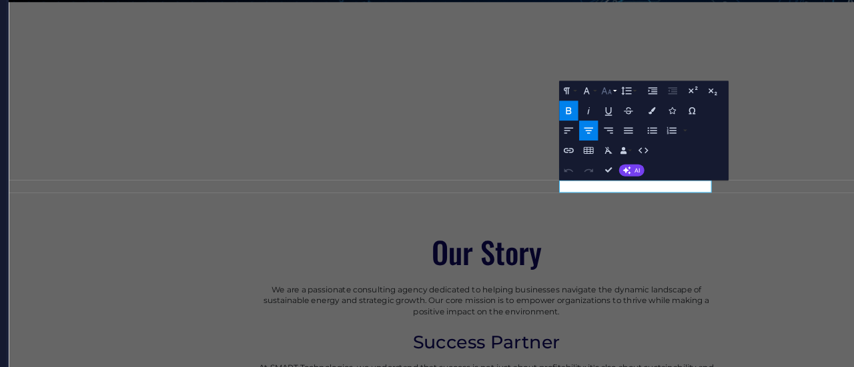
click at [436, 159] on icon "button" at bounding box center [437, 158] width 3 height 3
click at [431, 137] on link "36" at bounding box center [431, 139] width 9 height 4
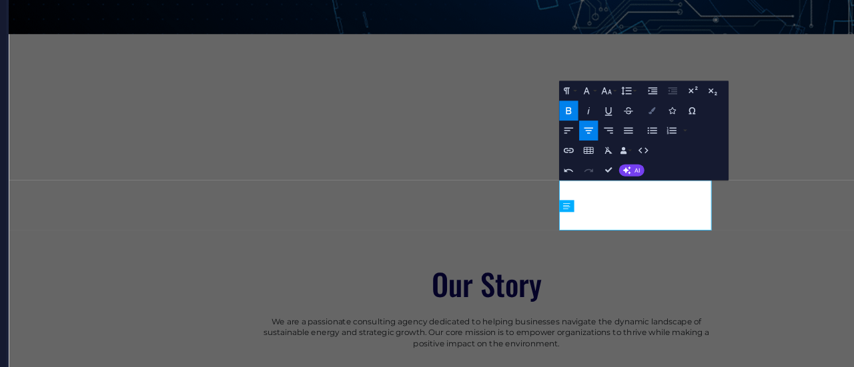
click at [448, 163] on icon "button" at bounding box center [449, 164] width 2 height 2
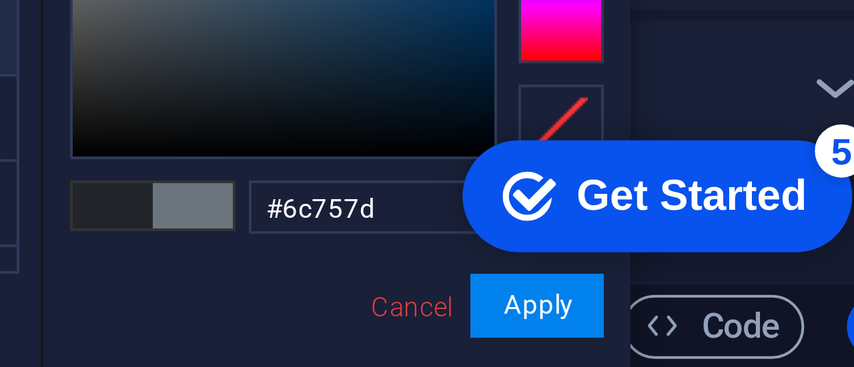
scroll to position [7, 0]
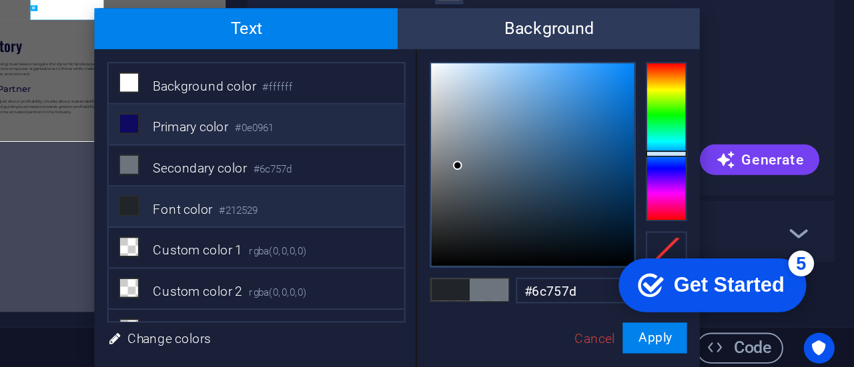
click at [534, 241] on li "Primary color #0e0961" at bounding box center [542, 241] width 153 height 21
type input "#0e0961"
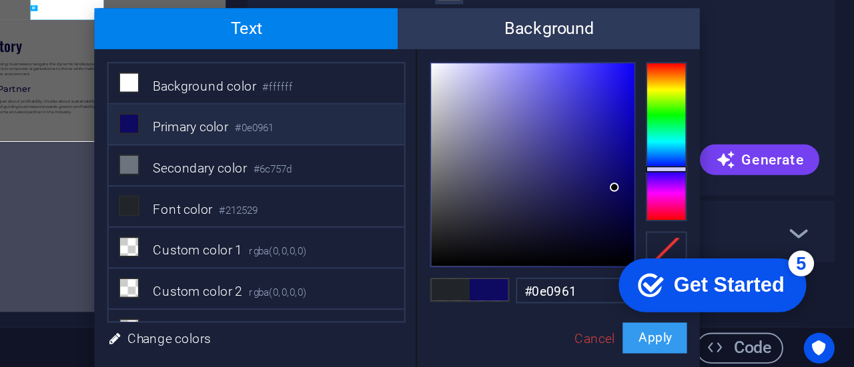
click at [754, 353] on button "Apply" at bounding box center [749, 352] width 33 height 16
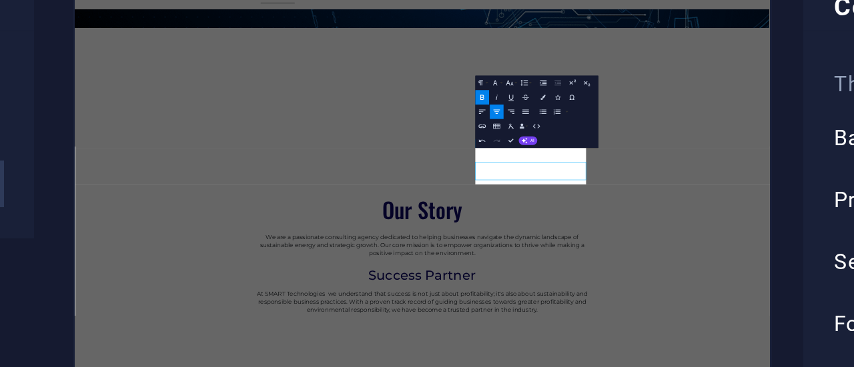
scroll to position [555, 0]
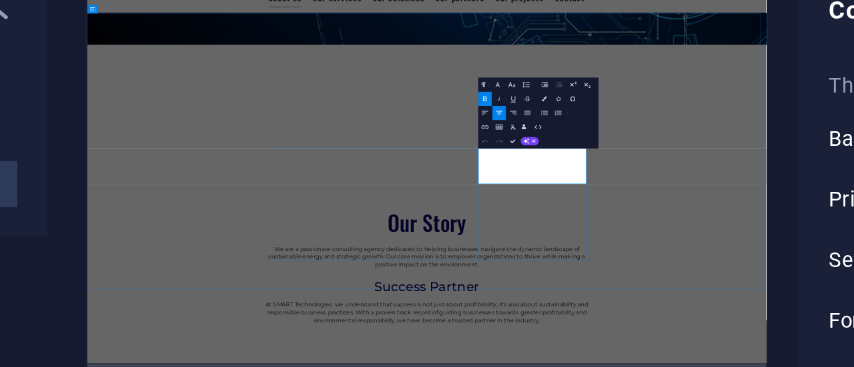
click at [448, 164] on icon "button" at bounding box center [449, 164] width 2 height 2
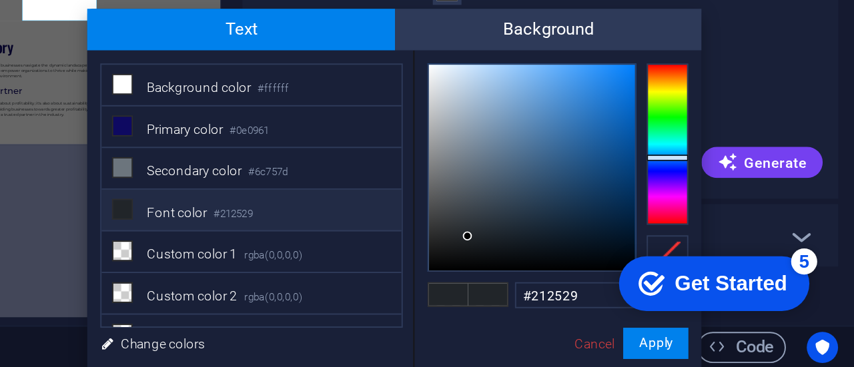
scroll to position [3, 0]
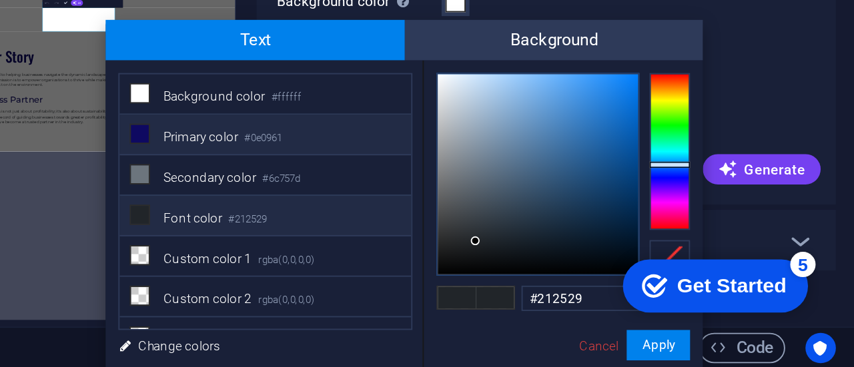
click at [526, 246] on li "Primary color #0e0961" at bounding box center [542, 245] width 153 height 21
type input "#0e0961"
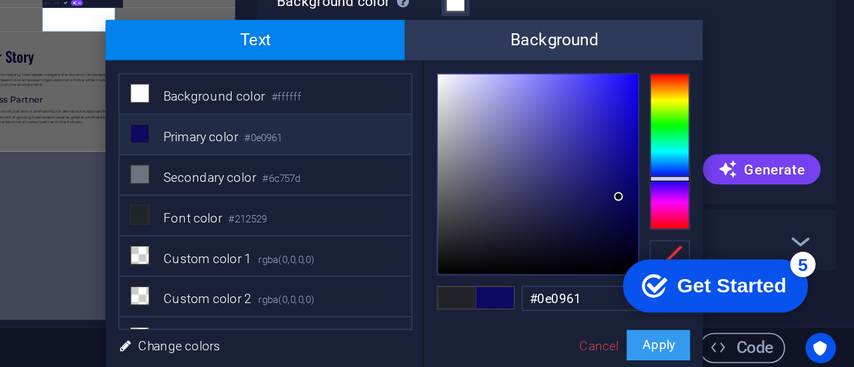
click at [744, 352] on button "Apply" at bounding box center [749, 356] width 33 height 16
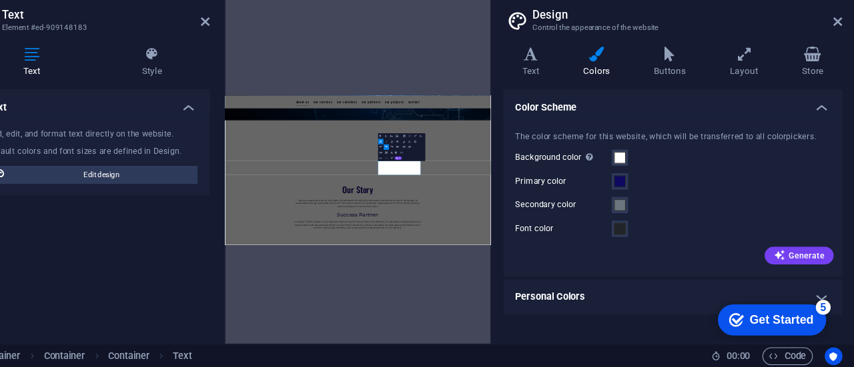
scroll to position [0, 0]
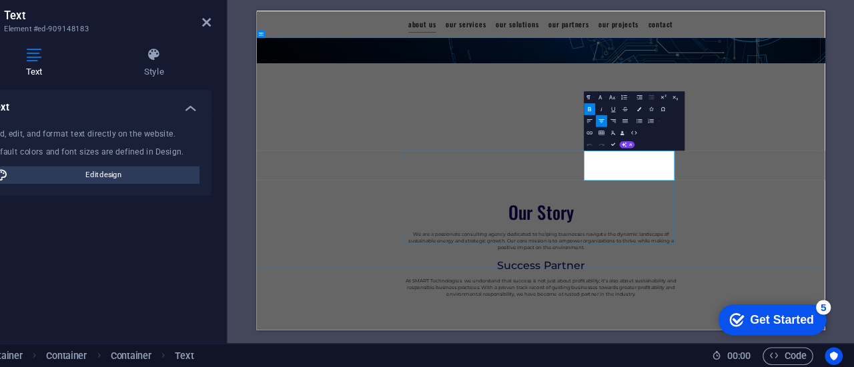
click at [635, 124] on icon "button" at bounding box center [634, 123] width 5 height 4
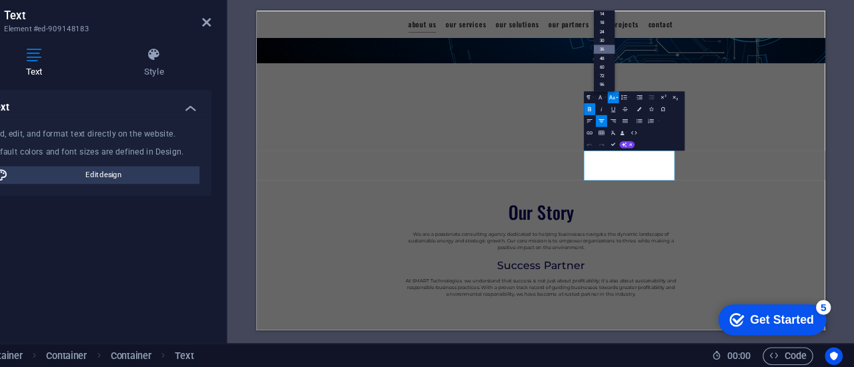
scroll to position [107, 0]
click at [631, 70] on link "30" at bounding box center [627, 72] width 19 height 8
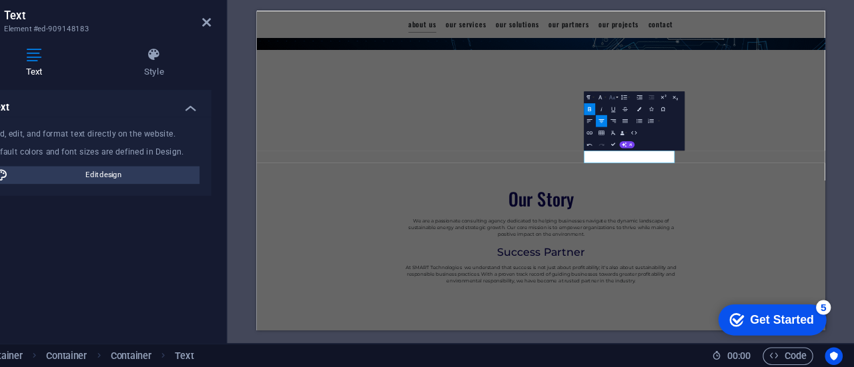
click at [637, 125] on icon "button" at bounding box center [634, 123] width 7 height 7
click at [627, 81] on link "36" at bounding box center [627, 80] width 19 height 8
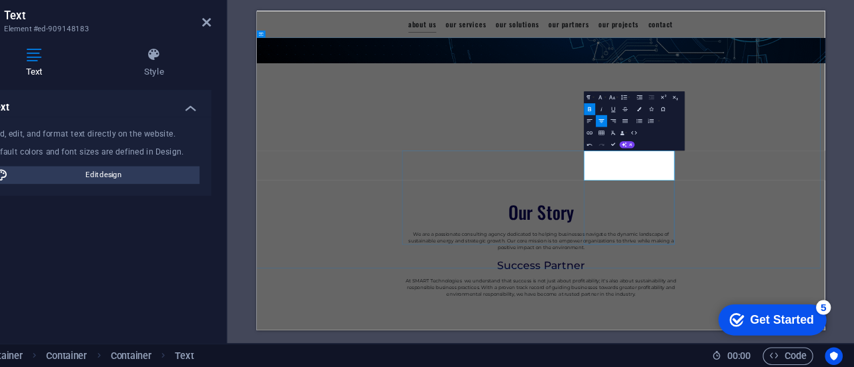
click at [636, 123] on icon "button" at bounding box center [634, 123] width 5 height 4
click at [626, 72] on link "30" at bounding box center [627, 72] width 19 height 8
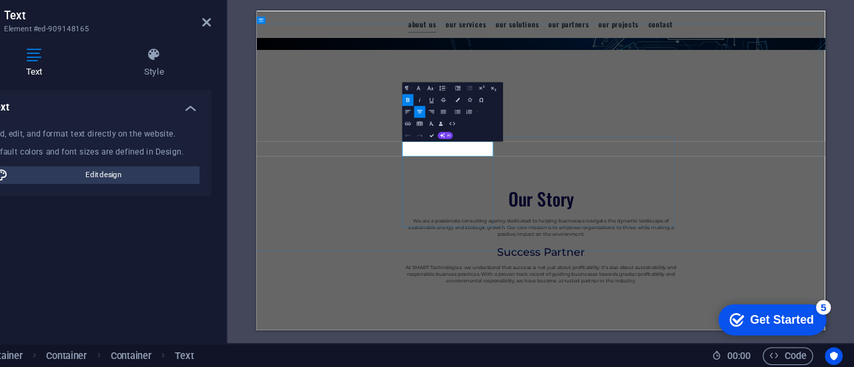
click at [469, 111] on button "Font Size" at bounding box center [472, 115] width 10 height 11
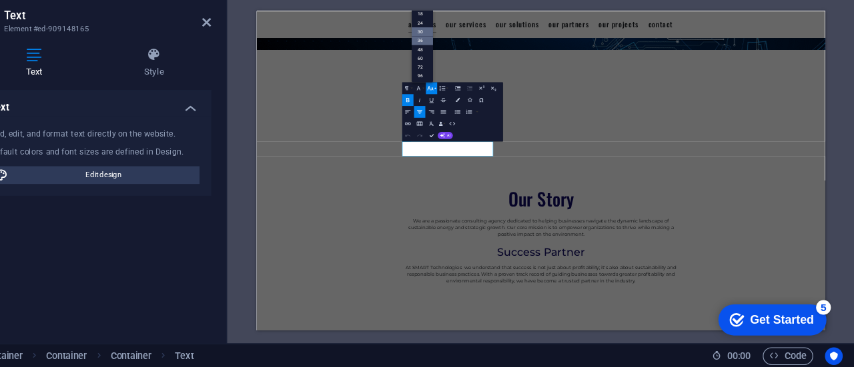
click at [462, 62] on link "30" at bounding box center [464, 64] width 19 height 8
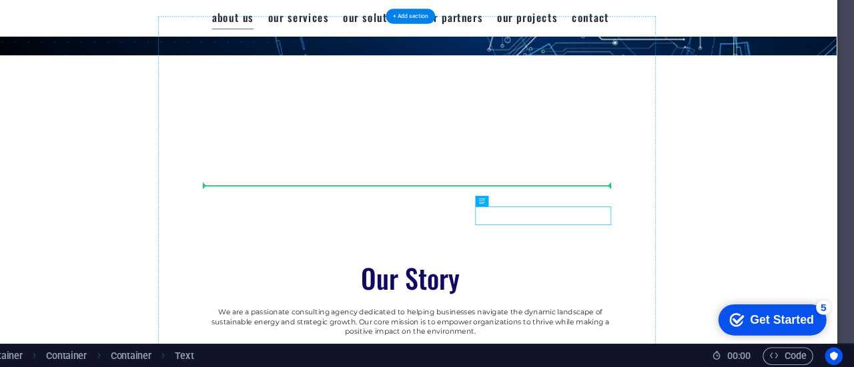
drag, startPoint x: 869, startPoint y: 318, endPoint x: 870, endPoint y: 310, distance: 8.0
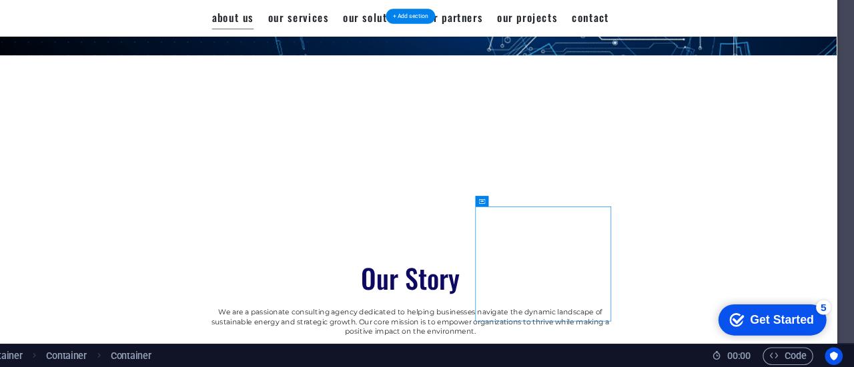
drag, startPoint x: 530, startPoint y: 215, endPoint x: 770, endPoint y: 301, distance: 254.4
drag, startPoint x: 501, startPoint y: 215, endPoint x: 729, endPoint y: 288, distance: 239.6
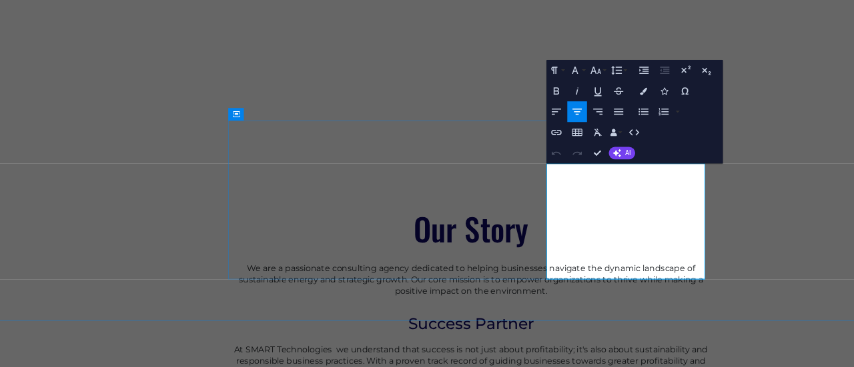
scroll to position [556, 0]
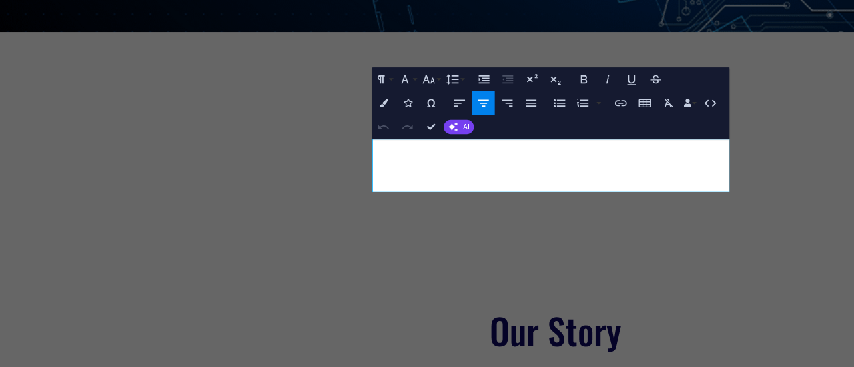
copy p "We are a passionate consulting agency dedicated to helping businesses navigate …"
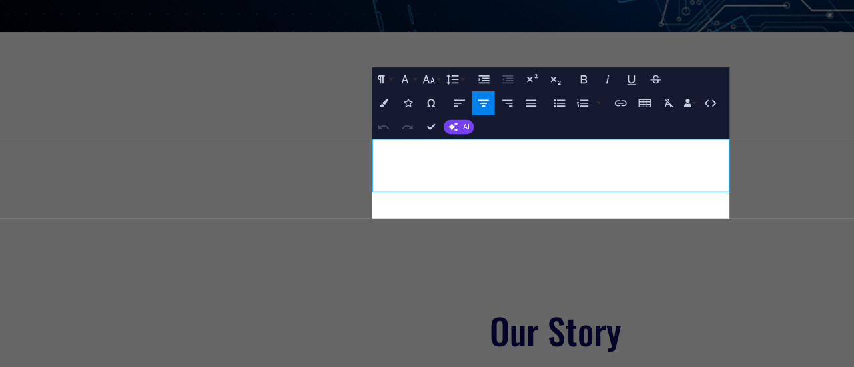
scroll to position [3938, 1]
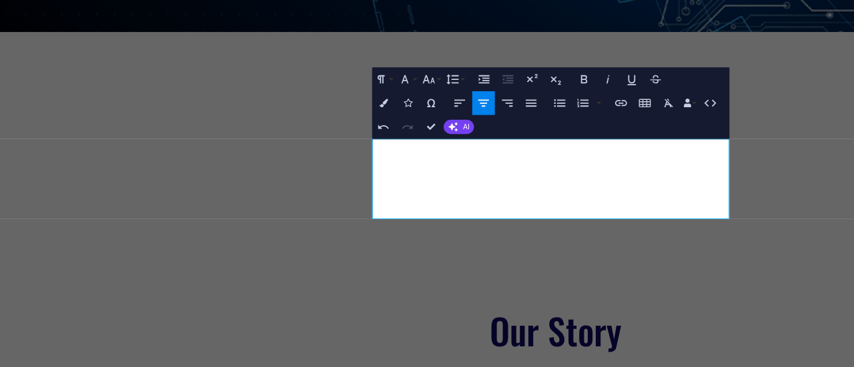
drag, startPoint x: 740, startPoint y: 174, endPoint x: 413, endPoint y: 166, distance: 326.8
click at [583, 113] on icon "button" at bounding box center [584, 114] width 7 height 7
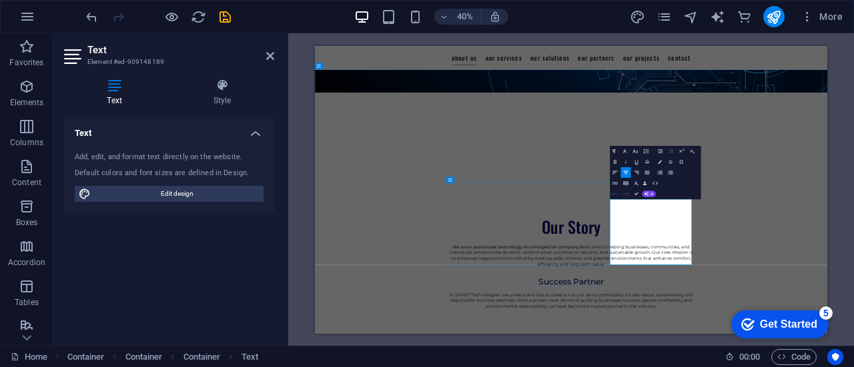
copy p "At Eco-Con, we understand that success is not just about profitability; it's al…"
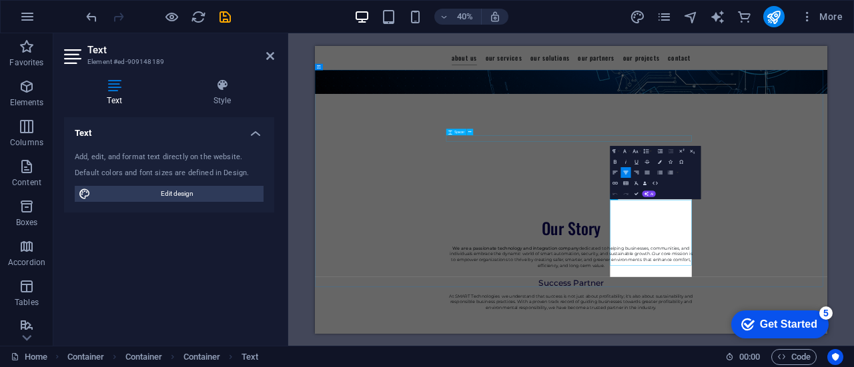
scroll to position [3968, 1]
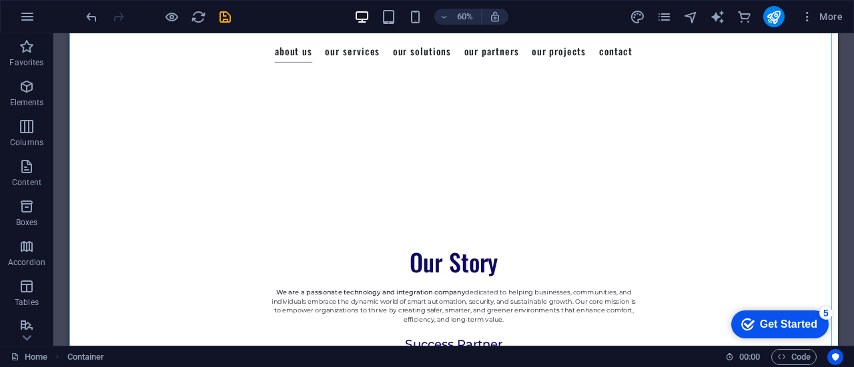
scroll to position [633, 0]
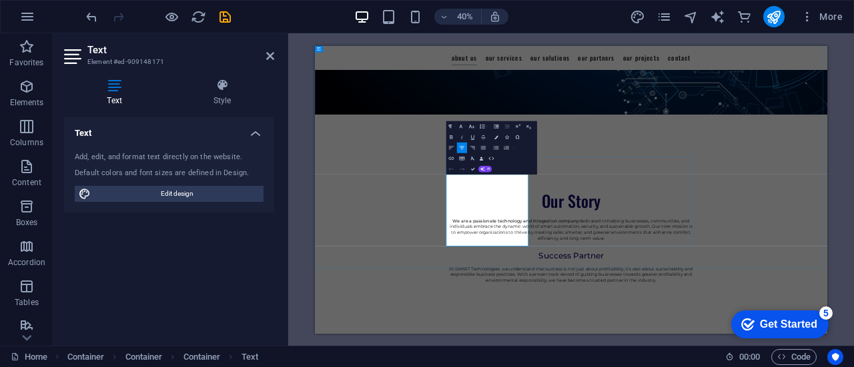
click at [470, 127] on icon "button" at bounding box center [471, 126] width 7 height 7
click at [467, 71] on link "10" at bounding box center [464, 69] width 19 height 8
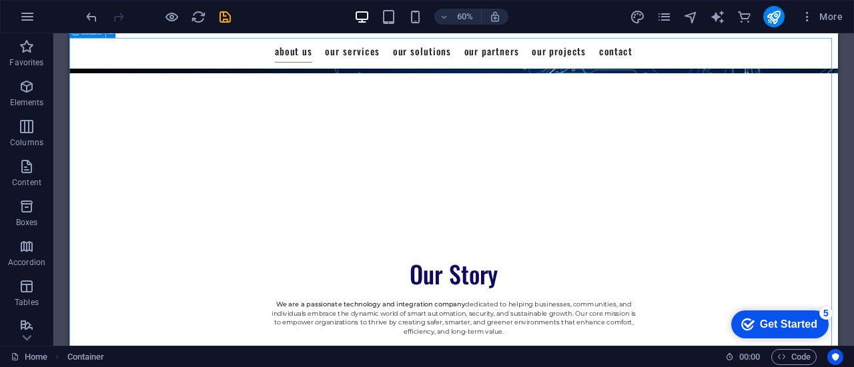
scroll to position [618, 0]
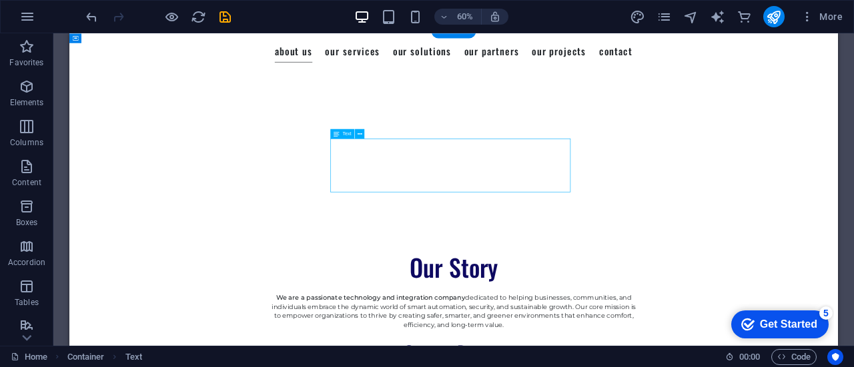
click at [360, 129] on icon at bounding box center [359, 133] width 5 height 9
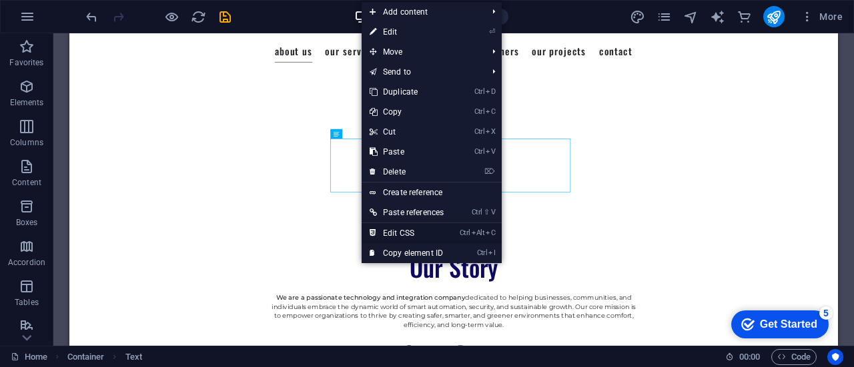
click at [443, 230] on link "Ctrl Alt C Edit CSS" at bounding box center [406, 233] width 90 height 20
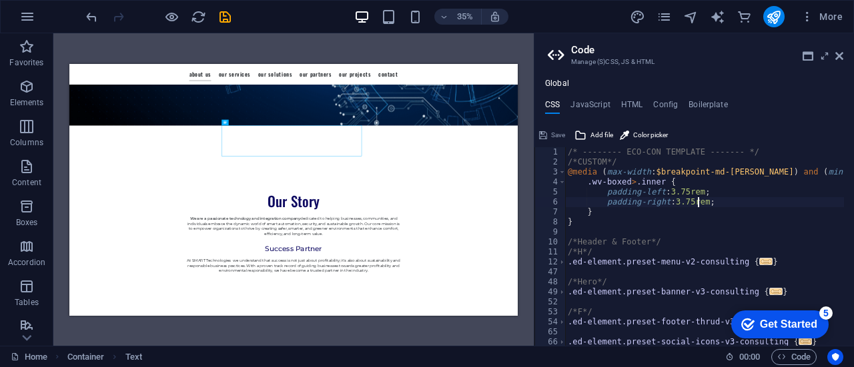
click at [699, 201] on div "/* -------- ECO-CON TEMPLATE ------- */ /*CUSTOM*/ @media ( max-width : $breakp…" at bounding box center [736, 251] width 342 height 209
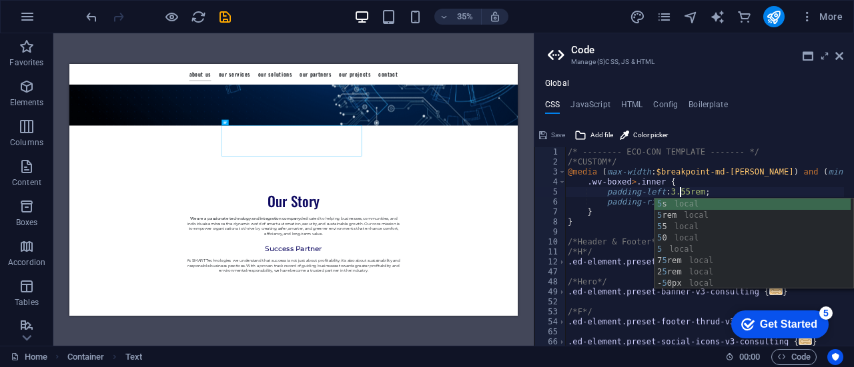
scroll to position [0, 12]
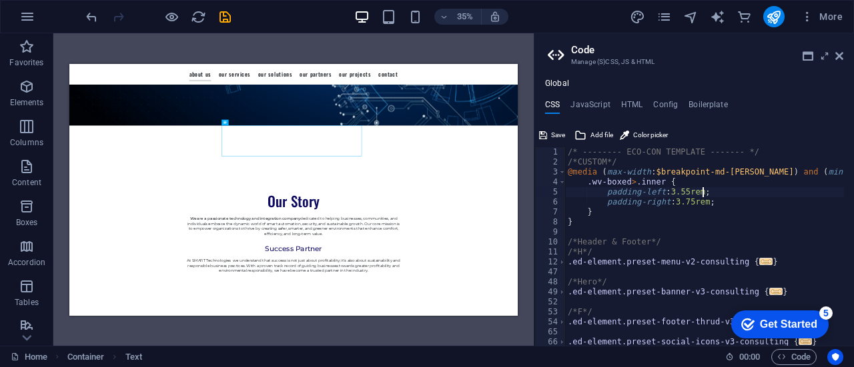
click at [736, 191] on div "/* -------- ECO-CON TEMPLATE ------- */ /*CUSTOM*/ @media ( max-width : $breakp…" at bounding box center [736, 251] width 342 height 209
click at [683, 203] on div "/* -------- ECO-CON TEMPLATE ------- */ /*CUSTOM*/ @media ( max-width : $breakp…" at bounding box center [736, 251] width 342 height 209
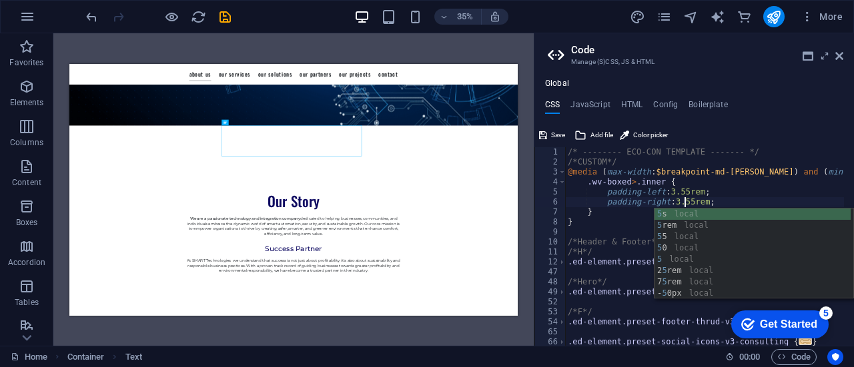
type textarea "padding-right: 3.55rem;"
click at [779, 141] on div "Save Add file Color picker" at bounding box center [693, 133] width 319 height 19
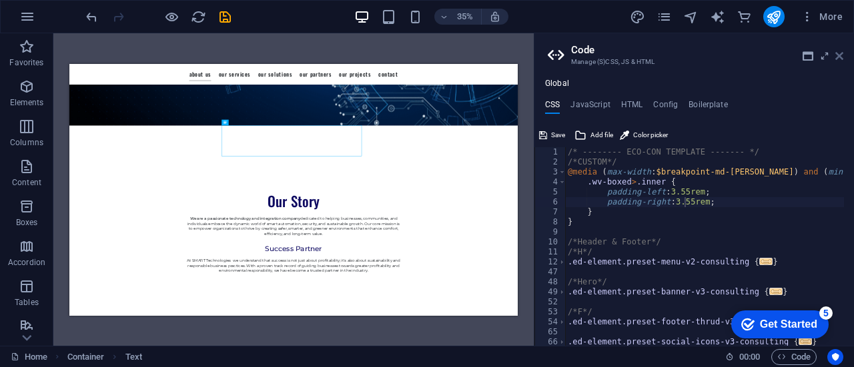
click at [840, 51] on icon at bounding box center [839, 56] width 8 height 11
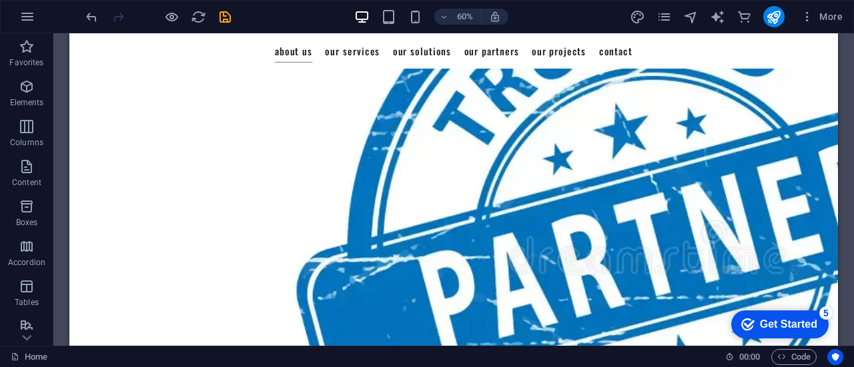
scroll to position [1074, 0]
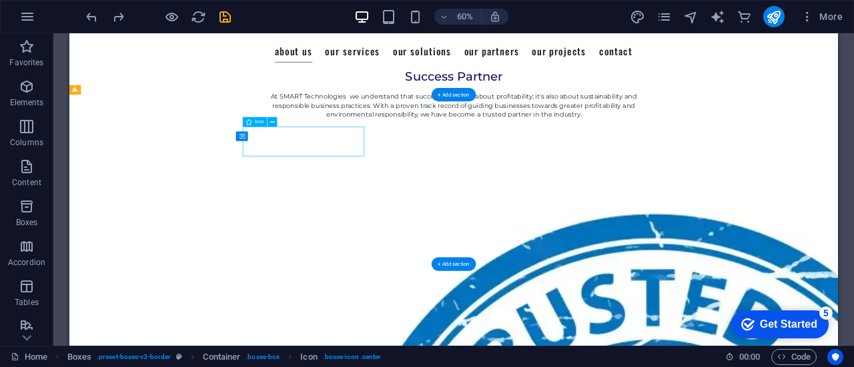
select select "xMidYMid"
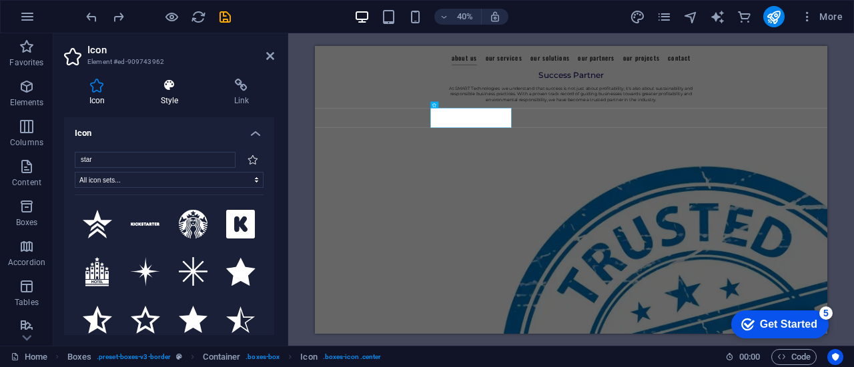
click at [171, 98] on h4 "Style" at bounding box center [171, 93] width 73 height 28
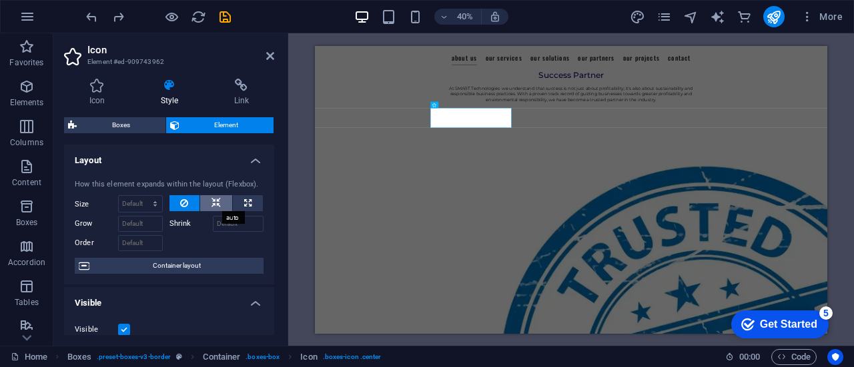
click at [216, 203] on icon at bounding box center [215, 203] width 9 height 16
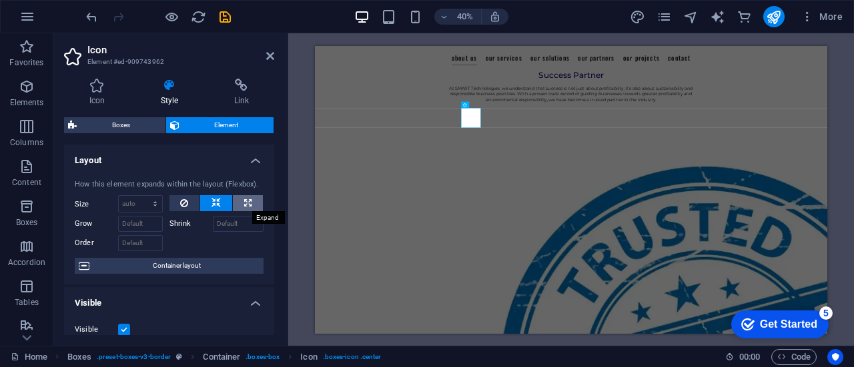
click at [247, 203] on icon at bounding box center [247, 203] width 7 height 16
type input "100"
select select "%"
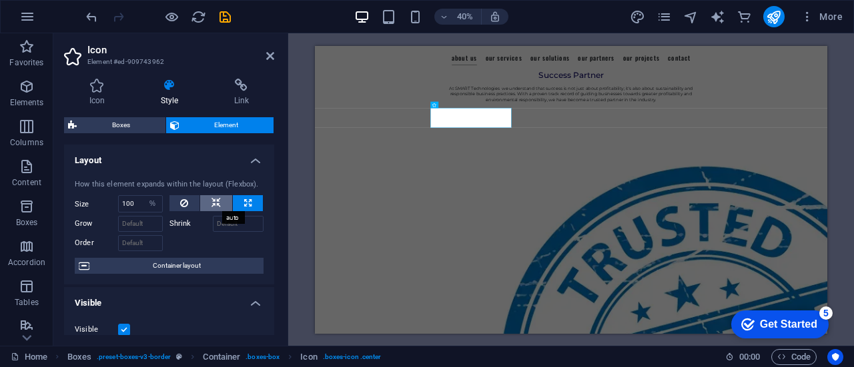
click at [211, 206] on icon at bounding box center [215, 203] width 9 height 16
select select "DISABLED_OPTION_VALUE"
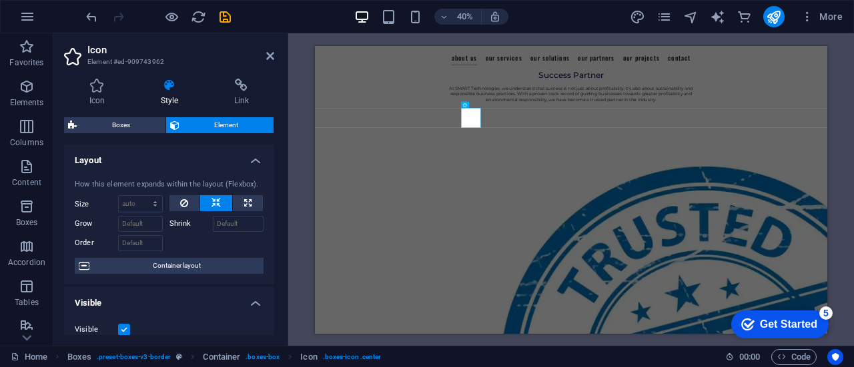
drag, startPoint x: 274, startPoint y: 150, endPoint x: 276, endPoint y: 178, distance: 28.1
click at [276, 178] on div "Icon Style Link Icon star All icon sets... IcoFont Ionicons FontAwesome Brands …" at bounding box center [168, 207] width 231 height 278
click at [145, 196] on select "Default auto px % 1/1 1/2 1/3 1/4 1/5 1/6 1/7 1/8 1/9 1/10" at bounding box center [140, 204] width 43 height 16
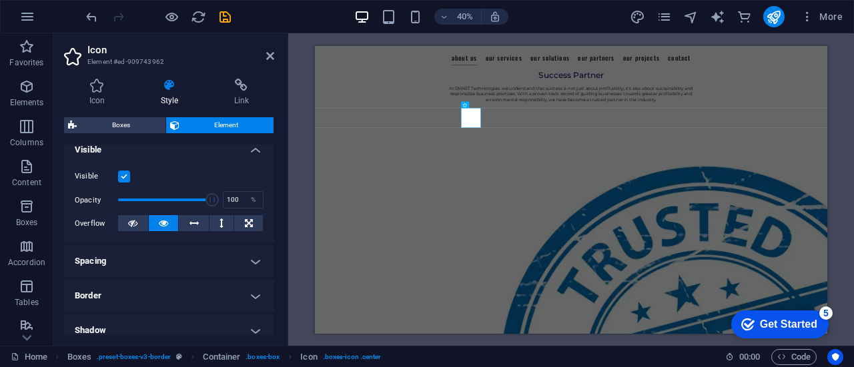
scroll to position [167, 0]
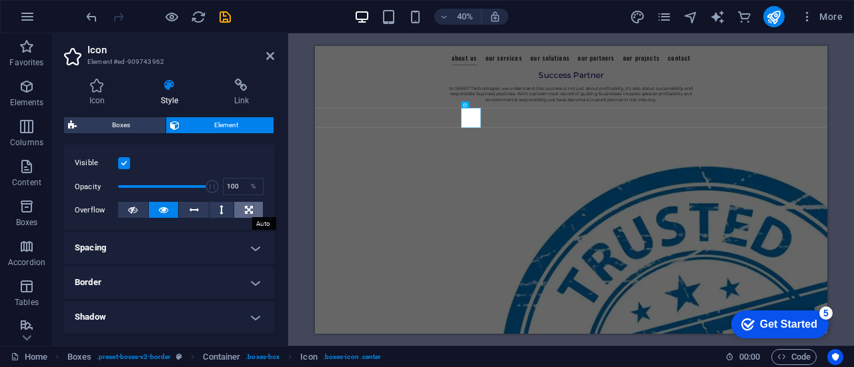
click at [241, 211] on button at bounding box center [248, 210] width 29 height 16
click at [275, 291] on div "Icon Style Link Icon star All icon sets... IcoFont Ionicons FontAwesome Brands …" at bounding box center [168, 207] width 231 height 278
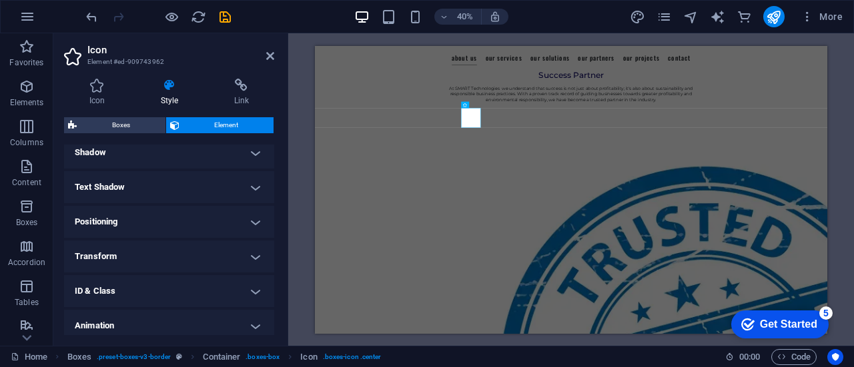
scroll to position [335, 0]
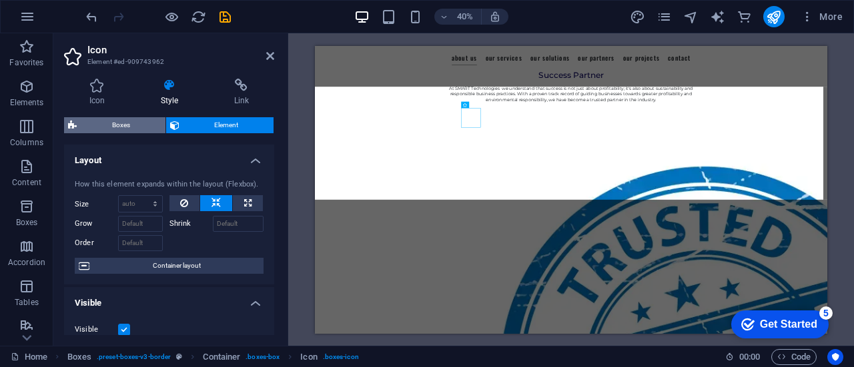
click at [136, 127] on span "Boxes" at bounding box center [121, 125] width 81 height 16
select select "rem"
select select "preset-boxes-v3-border"
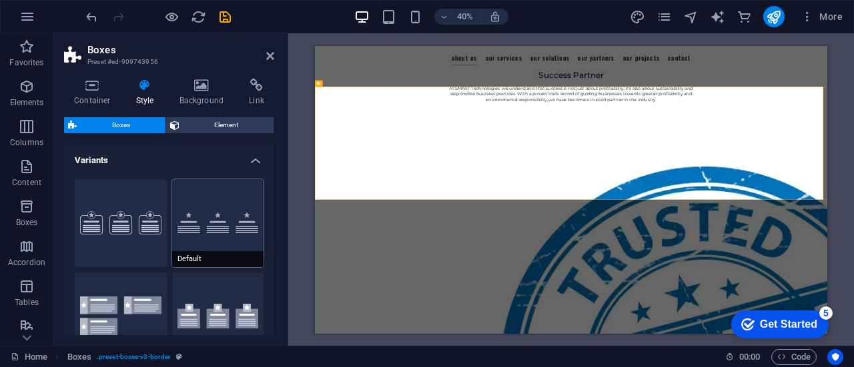
click at [205, 214] on button "Default" at bounding box center [218, 223] width 92 height 88
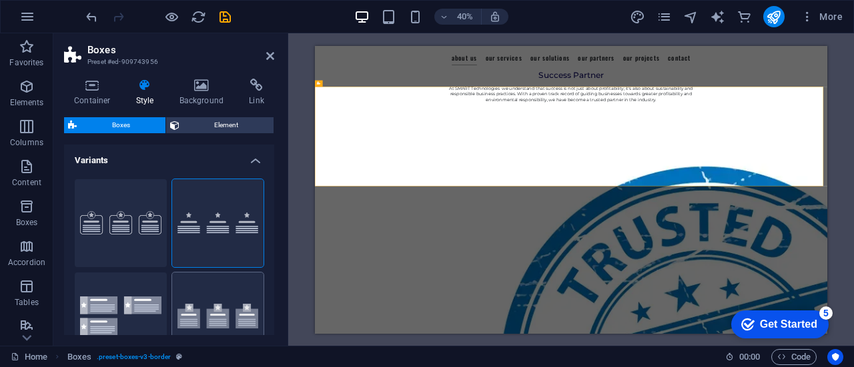
click at [220, 297] on button "Icons outside" at bounding box center [218, 317] width 92 height 88
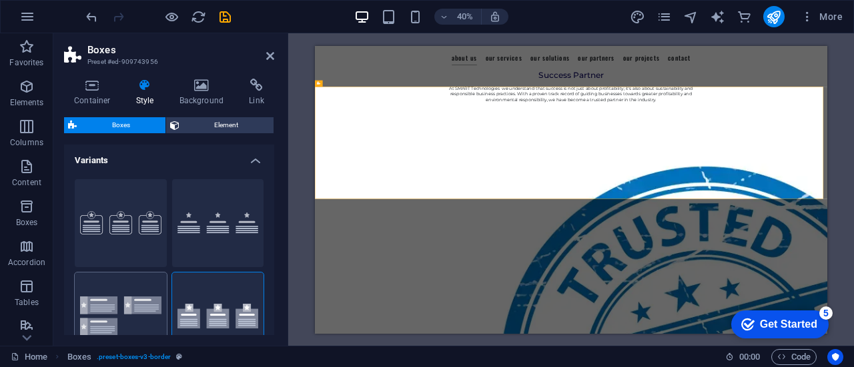
click at [117, 294] on button "Icons left" at bounding box center [121, 317] width 92 height 88
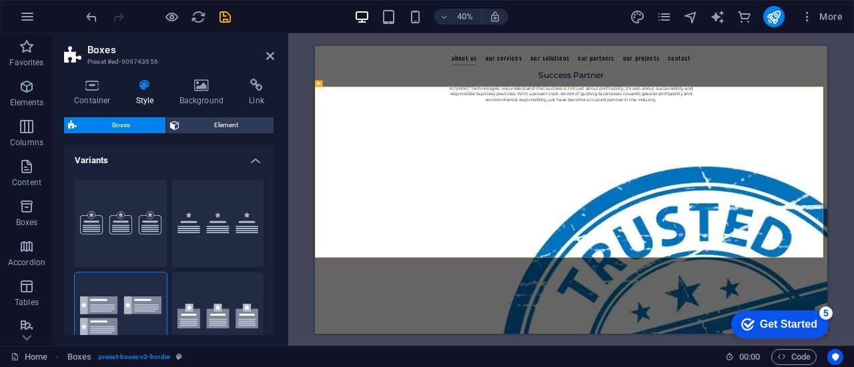
click at [275, 273] on div "Container Style Background Link Size Height Default px rem % vh vw Min. height …" at bounding box center [168, 207] width 231 height 278
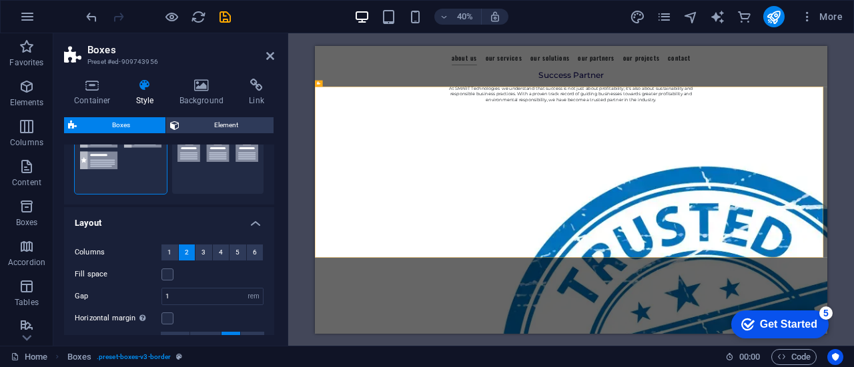
scroll to position [0, 0]
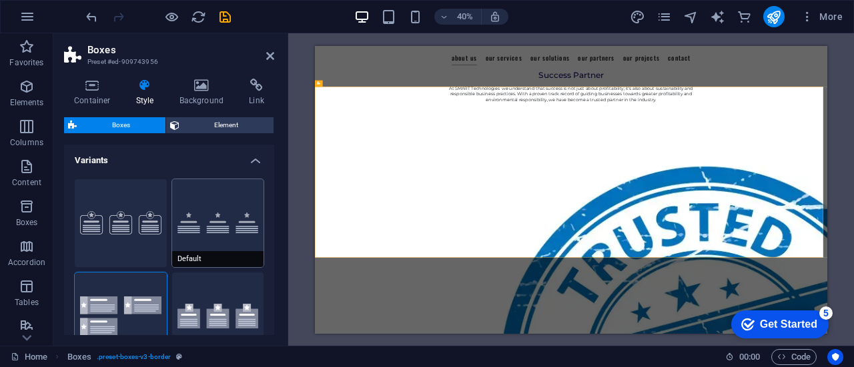
click at [207, 228] on button "Default" at bounding box center [218, 223] width 92 height 88
type input "2"
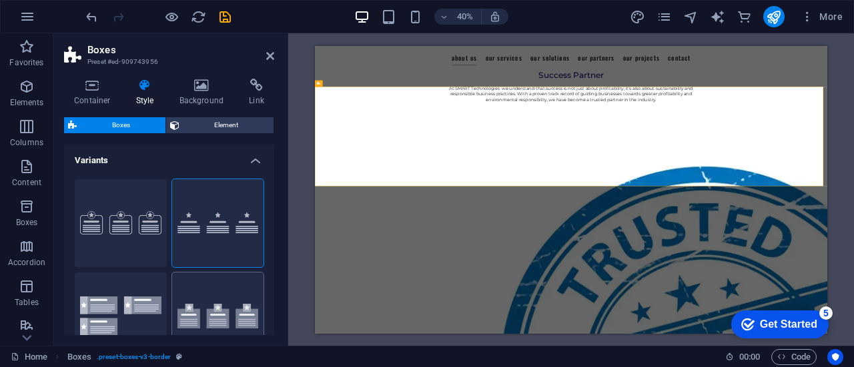
click at [220, 299] on button "Icons outside" at bounding box center [218, 317] width 92 height 88
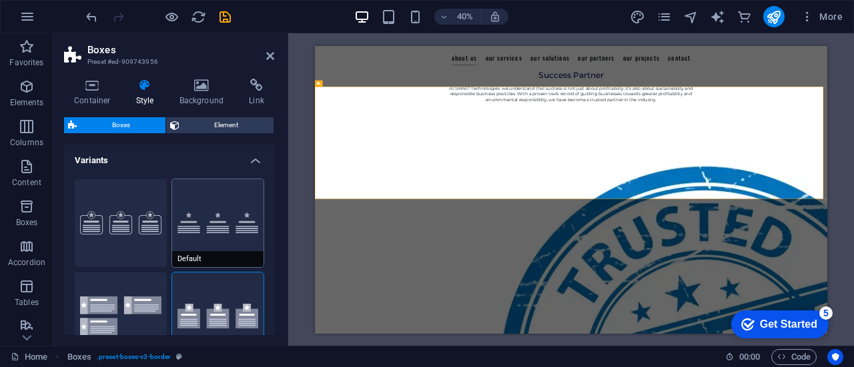
click at [220, 258] on span "Default" at bounding box center [218, 259] width 92 height 16
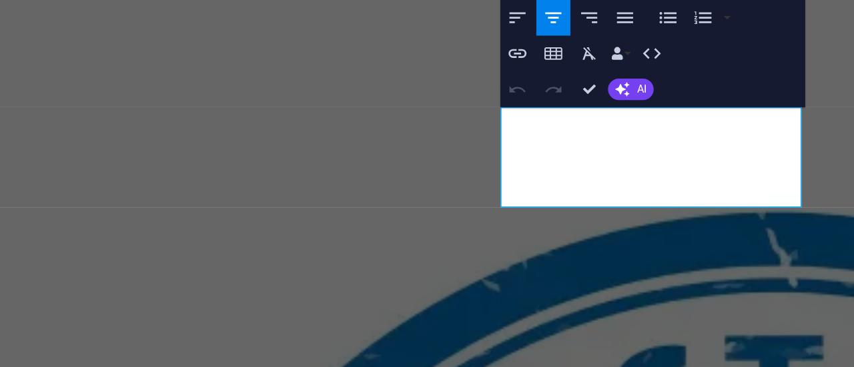
copy p "SMART Technologies is a trusted partner in smart building and security, combini…"
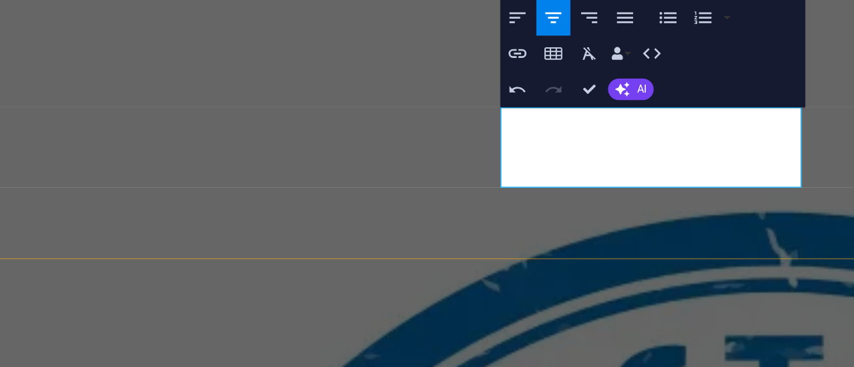
scroll to position [982, 1]
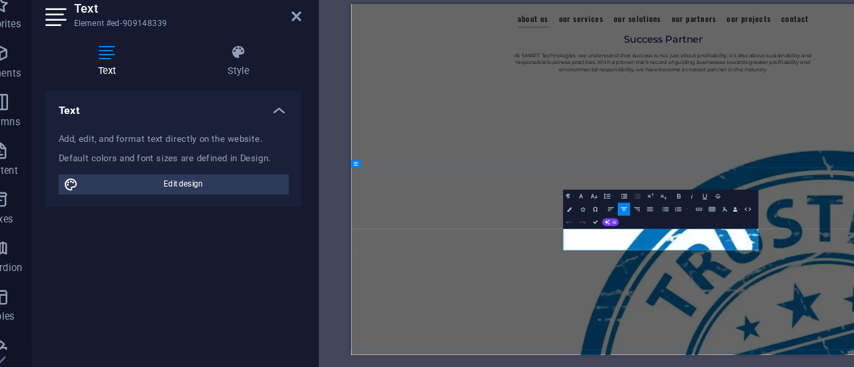
copy p "Our strength lies in delivering innovative, sustainable, and end-to-end smart s…"
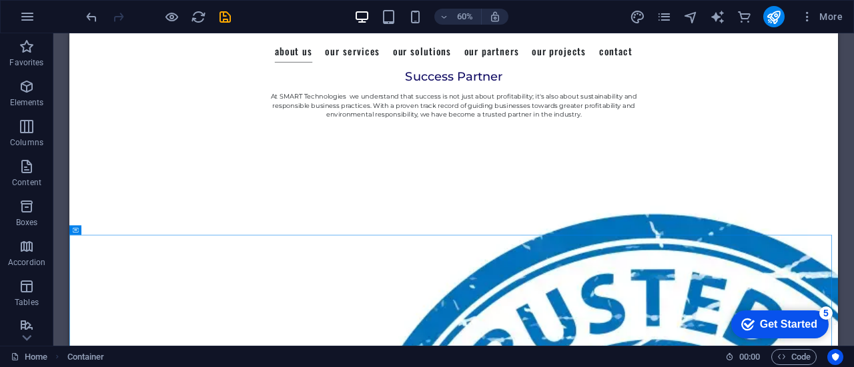
click at [838, 186] on div "H1 Banner Banner Container Image Menu Menu Bar Spacer Boxes Container Image Car…" at bounding box center [453, 189] width 800 height 313
click at [838, 193] on div "H1 Banner Banner Container Image Menu Menu Bar Spacer Boxes Container Image Car…" at bounding box center [453, 189] width 800 height 313
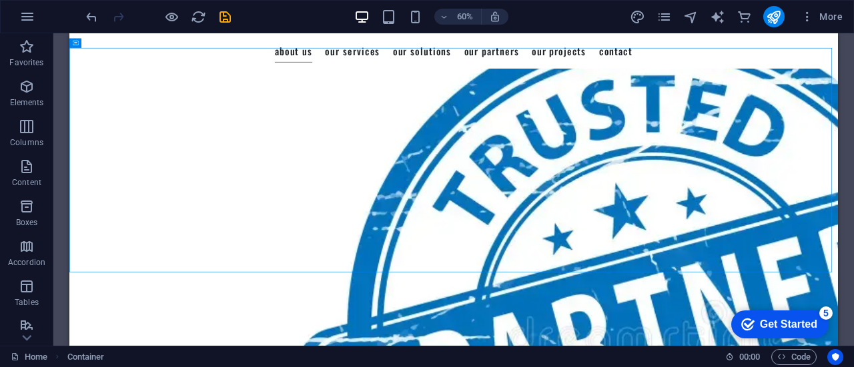
scroll to position [1458, 0]
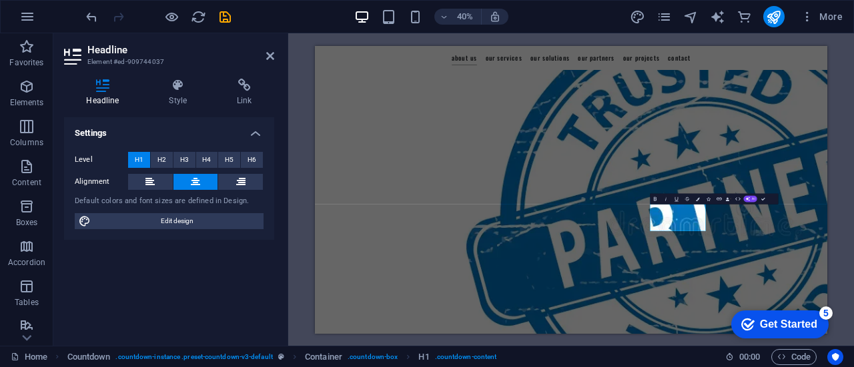
click at [101, 79] on icon at bounding box center [102, 85] width 77 height 13
click at [243, 87] on icon at bounding box center [244, 85] width 59 height 13
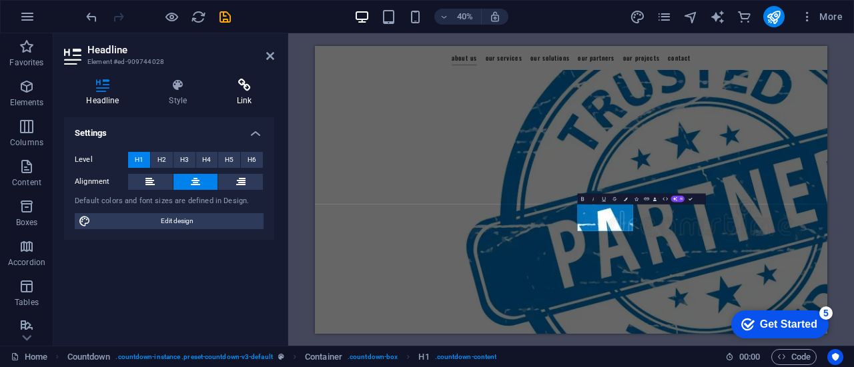
click at [248, 83] on icon at bounding box center [244, 85] width 59 height 13
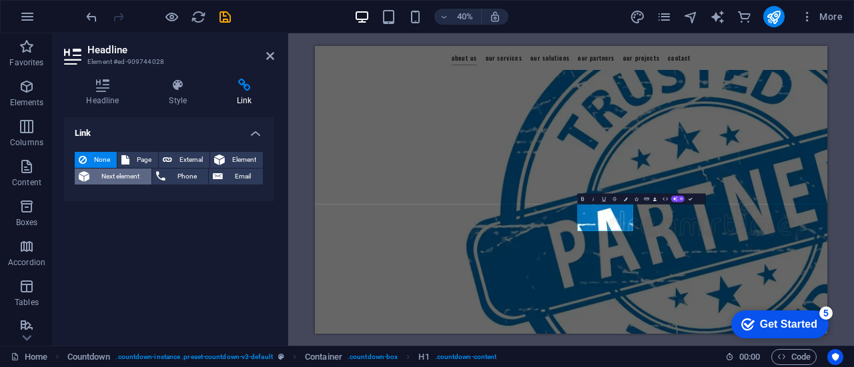
click at [111, 171] on span "Next element" at bounding box center [120, 177] width 54 height 16
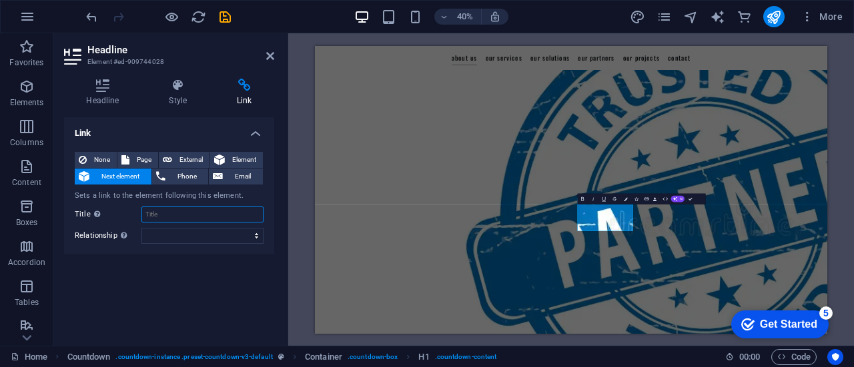
click at [229, 216] on input "Title Additional link description, should not be the same as the link text. The…" at bounding box center [202, 215] width 122 height 16
click at [92, 155] on span "None" at bounding box center [102, 160] width 22 height 16
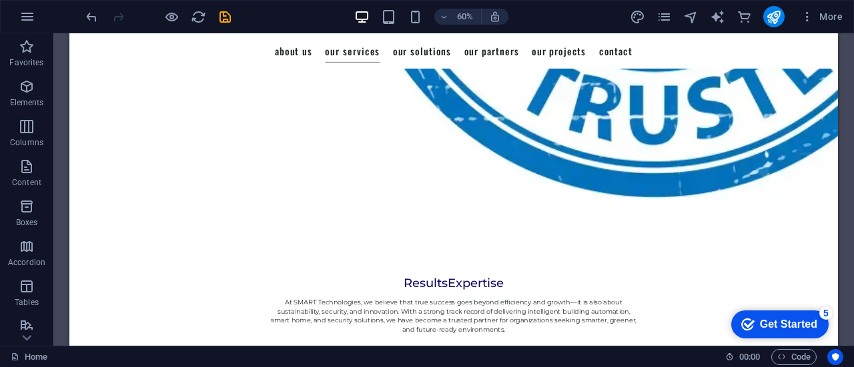
scroll to position [2094, 0]
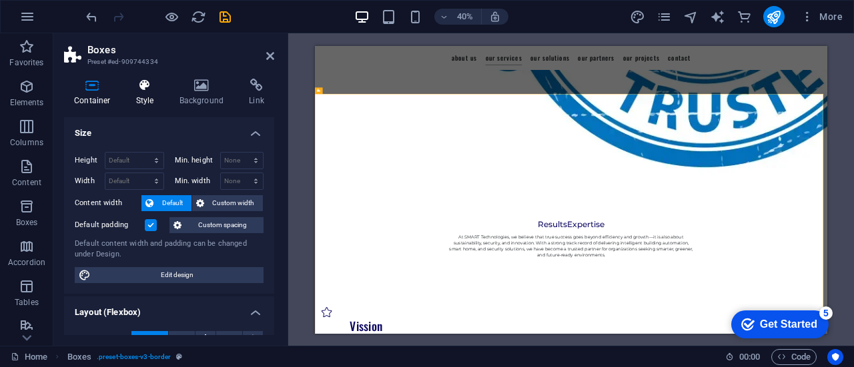
click at [147, 96] on h4 "Style" at bounding box center [147, 93] width 43 height 28
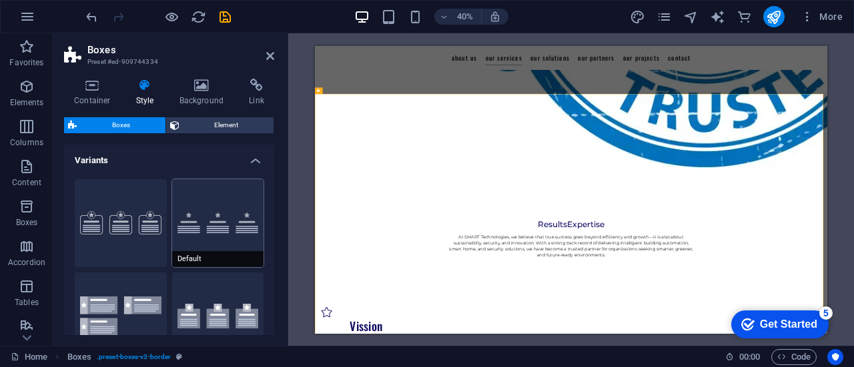
click at [225, 197] on button "Default" at bounding box center [218, 223] width 92 height 88
click at [120, 221] on button "Border" at bounding box center [121, 223] width 92 height 88
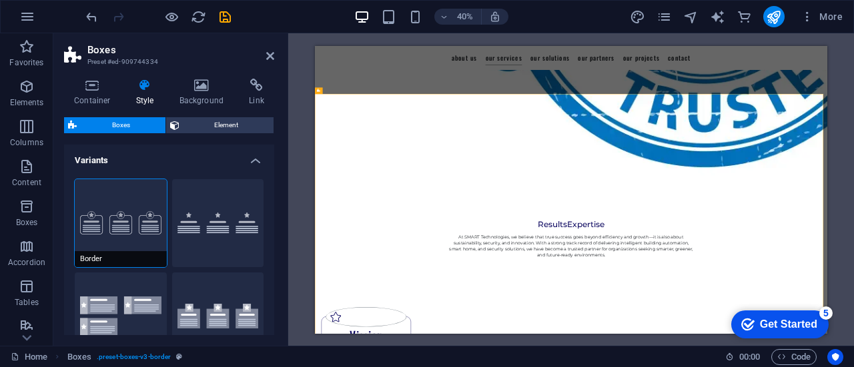
scroll to position [2128, 0]
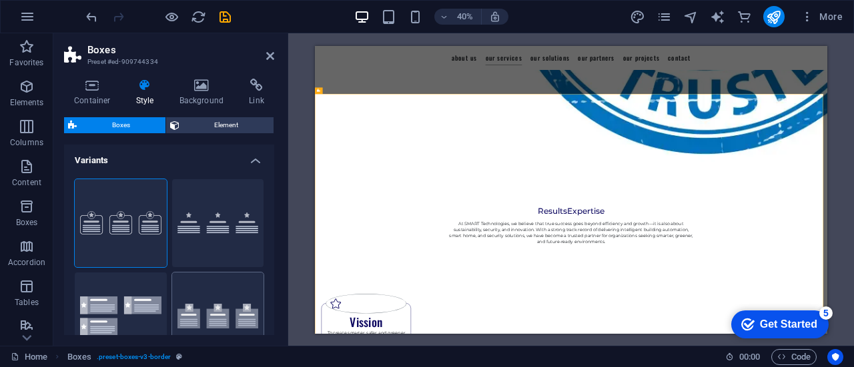
click at [227, 277] on button "Icons outside" at bounding box center [218, 317] width 92 height 88
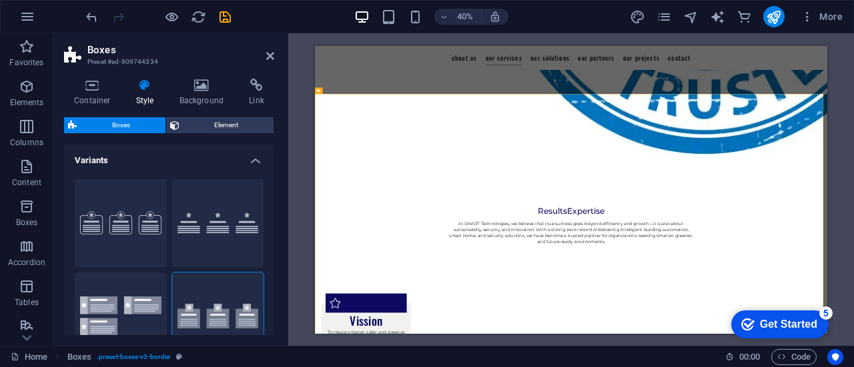
scroll to position [2126, 0]
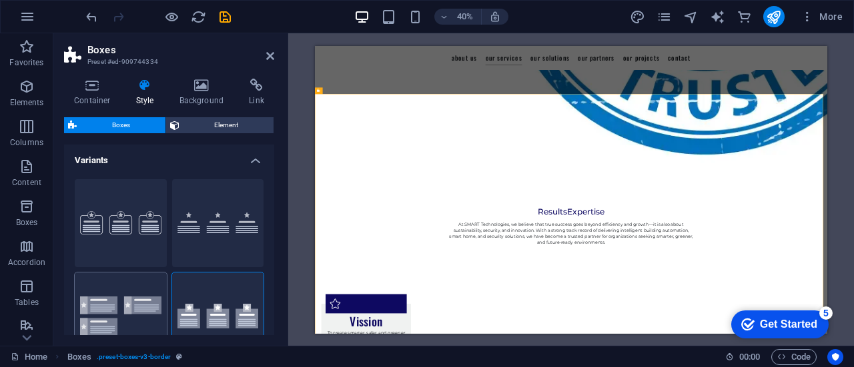
click at [151, 285] on button "Icons left" at bounding box center [121, 317] width 92 height 88
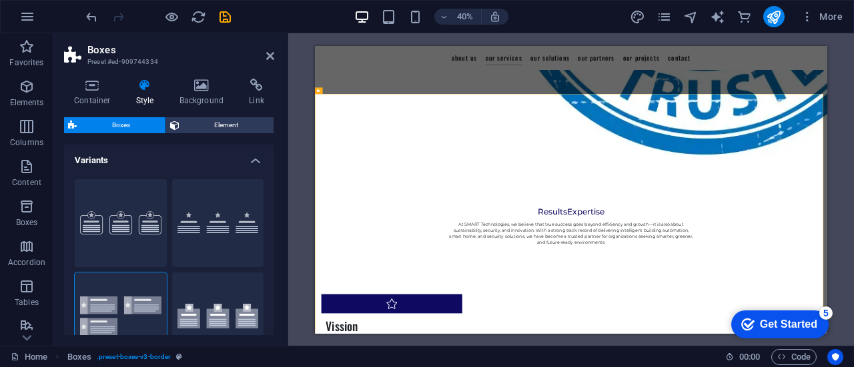
scroll to position [2288, 0]
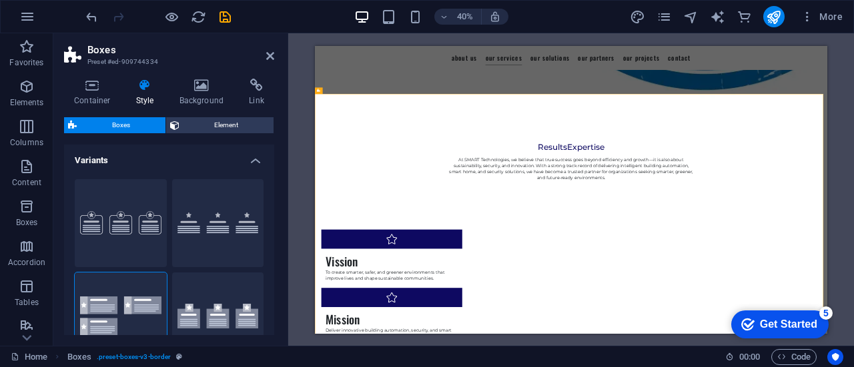
drag, startPoint x: 271, startPoint y: 178, endPoint x: 273, endPoint y: 203, distance: 25.5
click at [273, 203] on div "Variants Border Default Icons left Icons outside Layout Columns 1 2 3 4 5 6 Fil…" at bounding box center [169, 240] width 210 height 191
click at [274, 233] on div "Container Style Background Link Size Height Default px rem % vh vw Min. height …" at bounding box center [168, 207] width 231 height 278
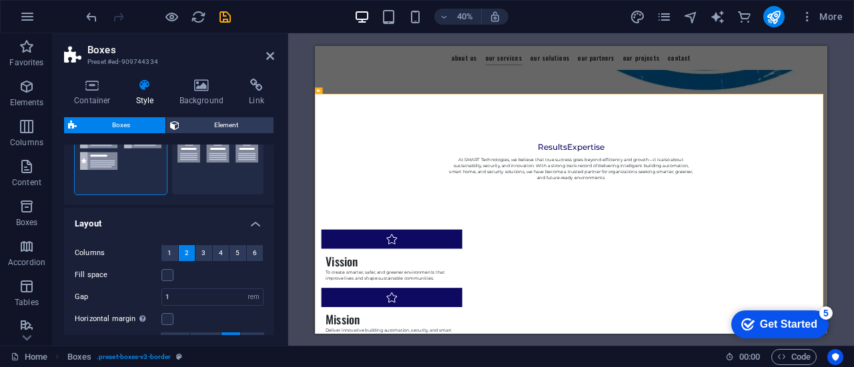
scroll to position [167, 0]
click at [271, 189] on div "Border Default Icons left Icons outside" at bounding box center [169, 103] width 210 height 203
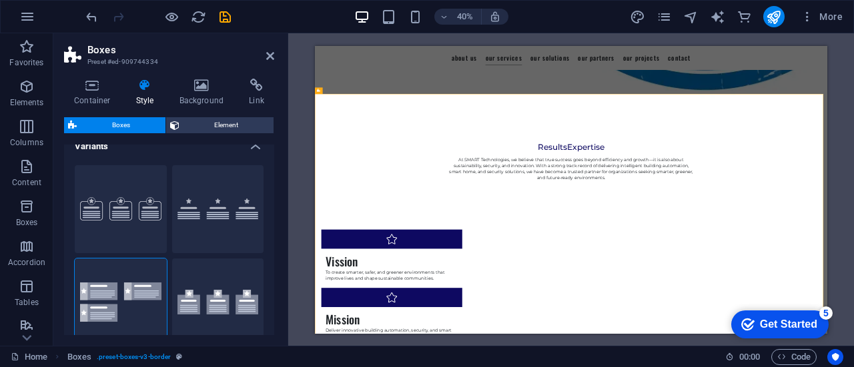
scroll to position [0, 0]
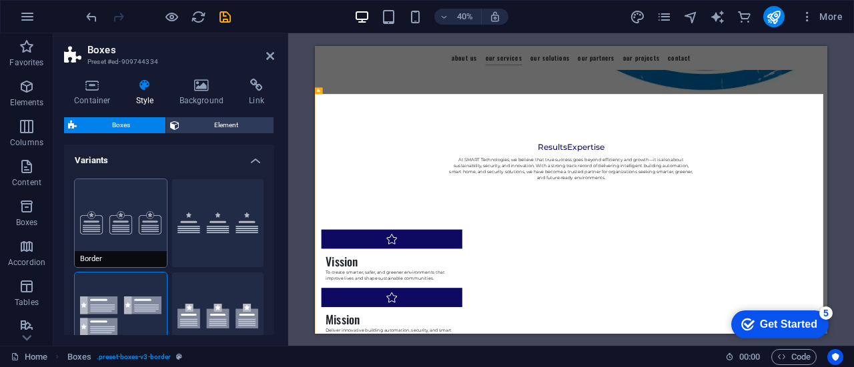
click at [139, 207] on button "Border" at bounding box center [121, 223] width 92 height 88
type input "2"
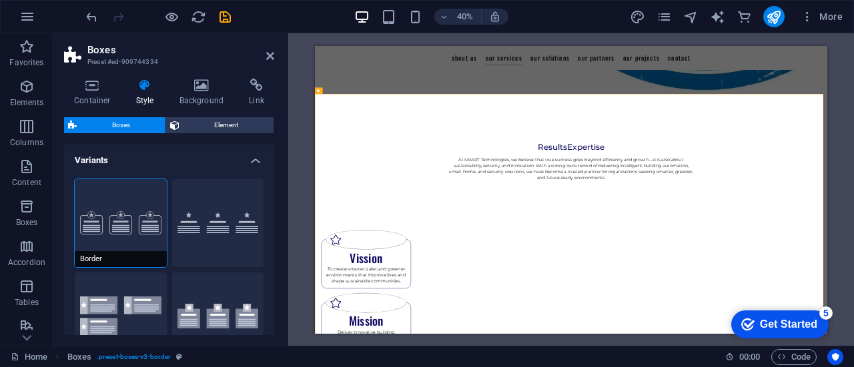
scroll to position [2128, 0]
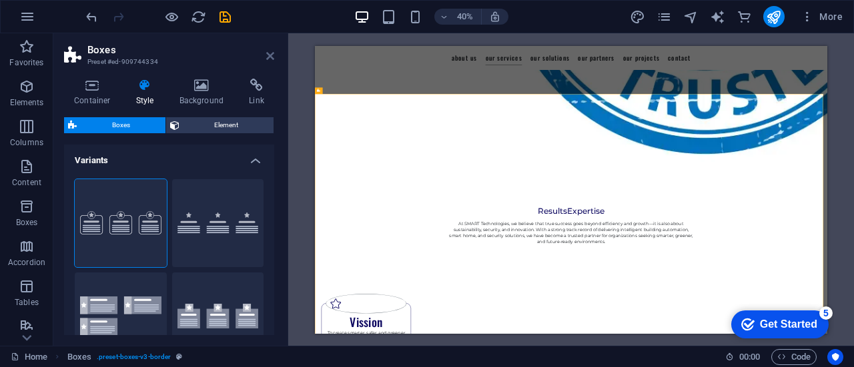
click at [267, 55] on icon at bounding box center [270, 56] width 8 height 11
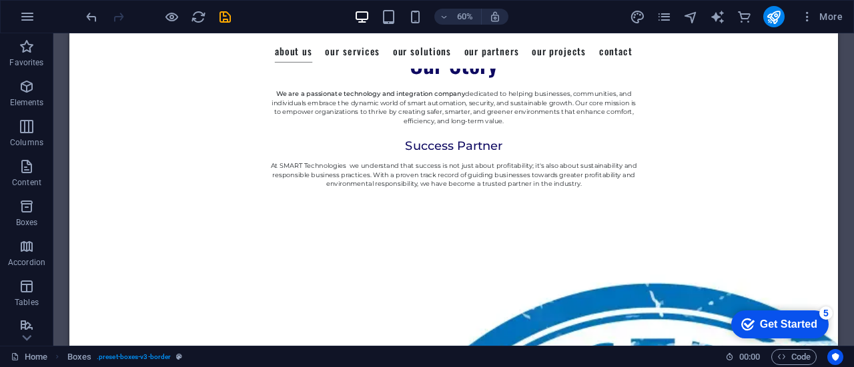
scroll to position [938, 0]
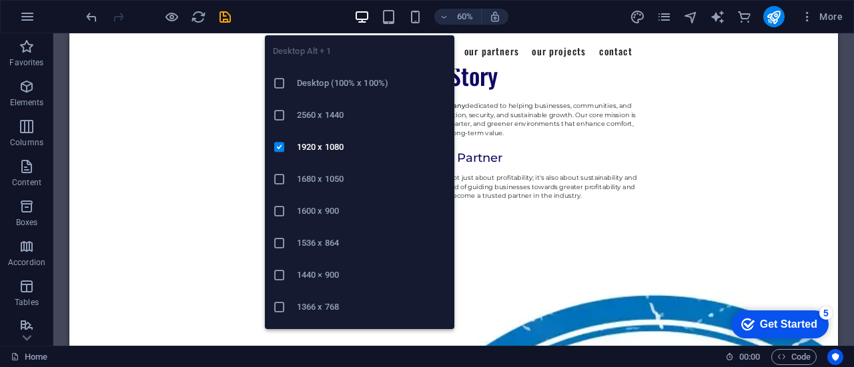
click at [353, 85] on h6 "Desktop (100% x 100%)" at bounding box center [371, 83] width 149 height 16
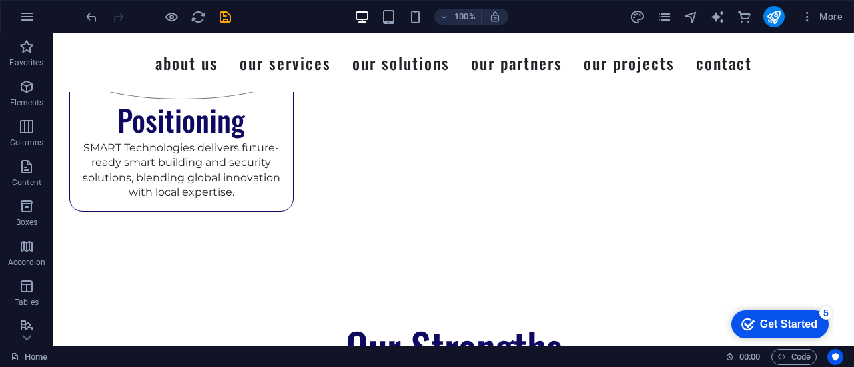
scroll to position [2855, 0]
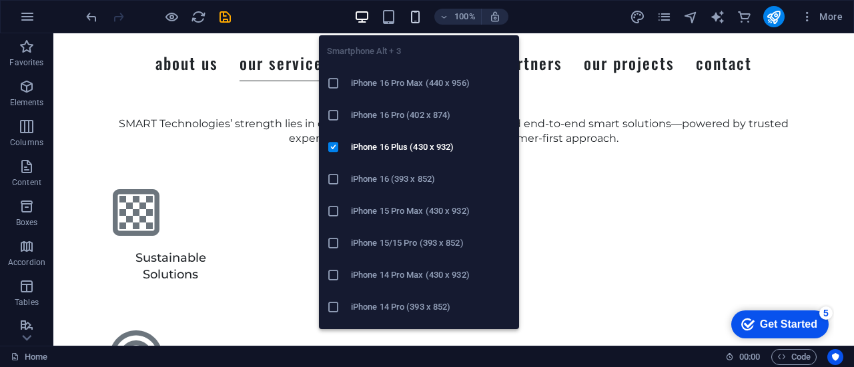
click at [417, 21] on icon "button" at bounding box center [414, 16] width 15 height 15
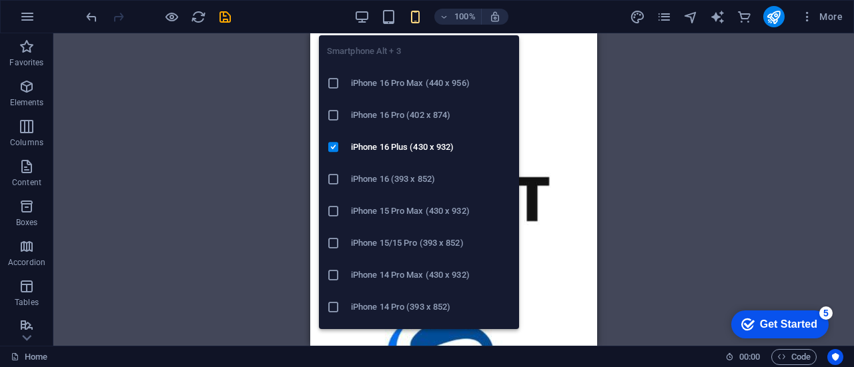
scroll to position [3346, 0]
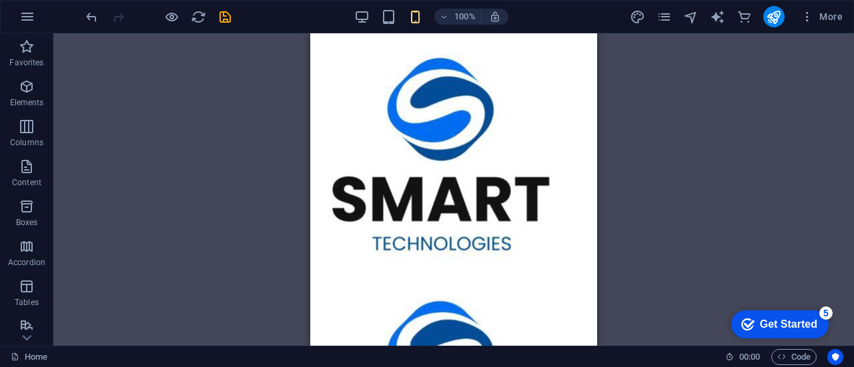
click at [727, 206] on div "Drag here to replace the existing content. Press “Ctrl” if you want to create a…" at bounding box center [453, 189] width 800 height 313
click at [767, 217] on div "Drag here to replace the existing content. Press “Ctrl” if you want to create a…" at bounding box center [453, 189] width 800 height 313
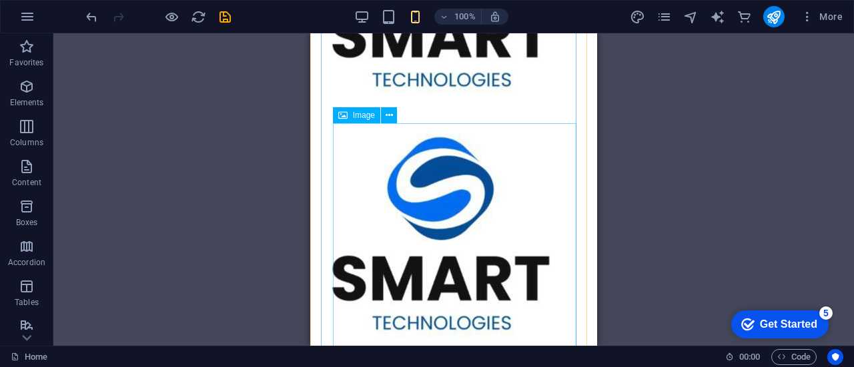
click at [473, 141] on figure at bounding box center [453, 244] width 265 height 243
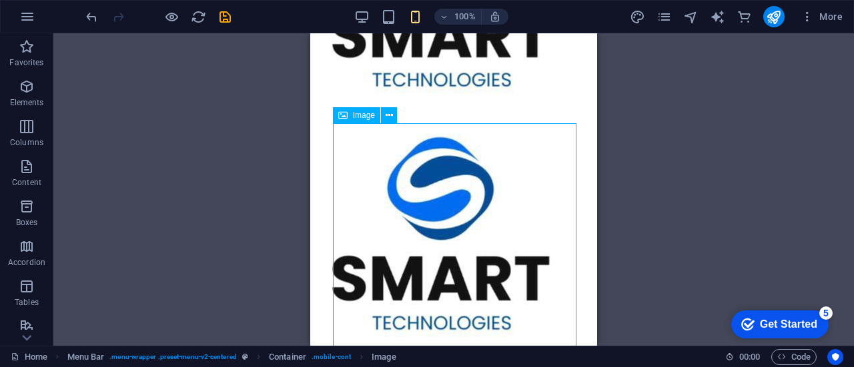
click at [473, 141] on figure at bounding box center [453, 244] width 265 height 243
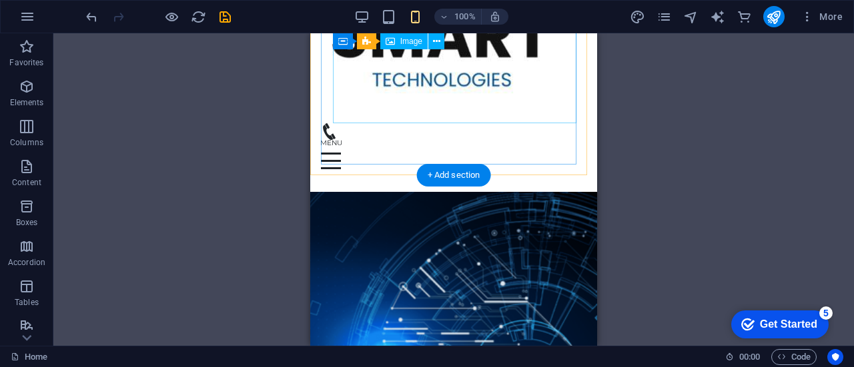
click at [483, 121] on figure at bounding box center [453, 1] width 265 height 243
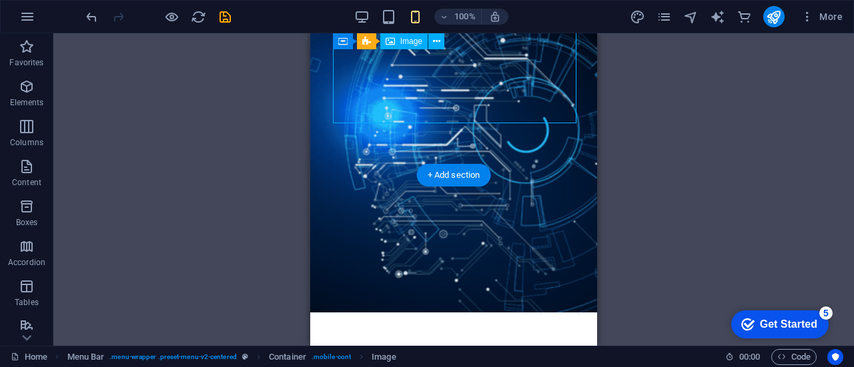
scroll to position [0, 0]
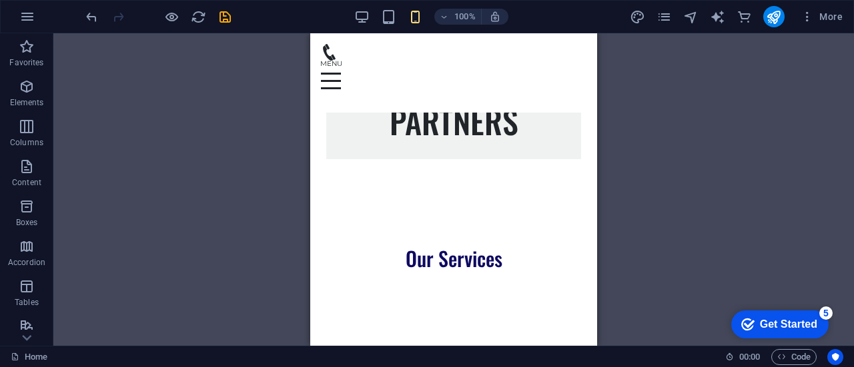
scroll to position [3542, 0]
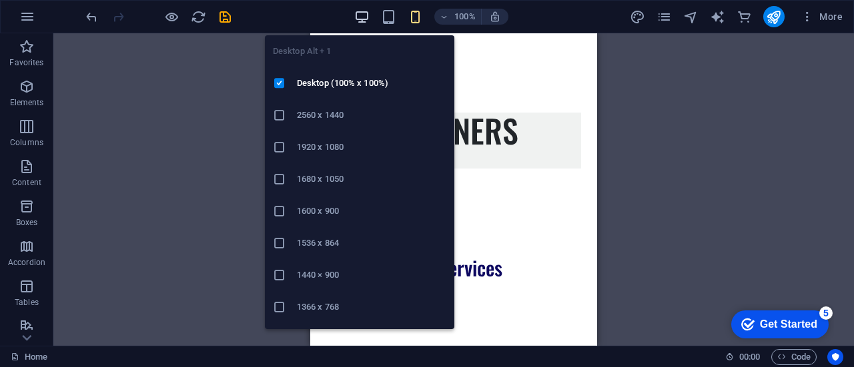
click at [361, 10] on icon "button" at bounding box center [361, 16] width 15 height 15
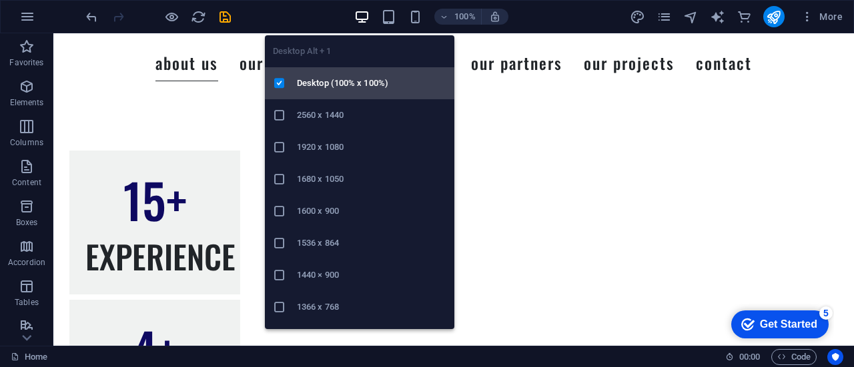
click at [341, 81] on h6 "Desktop (100% x 100%)" at bounding box center [371, 83] width 149 height 16
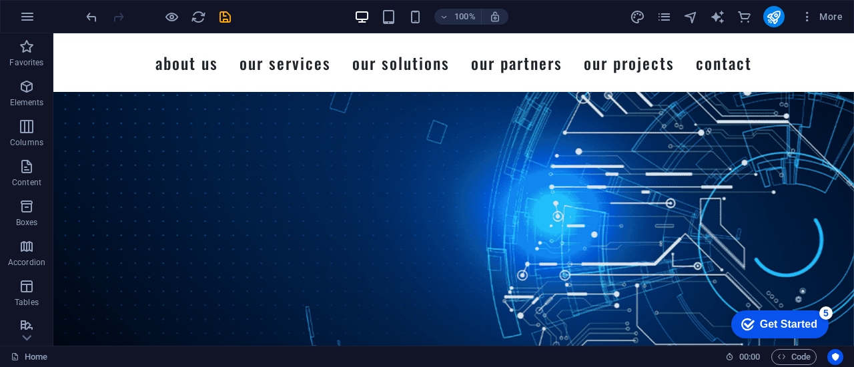
scroll to position [0, 0]
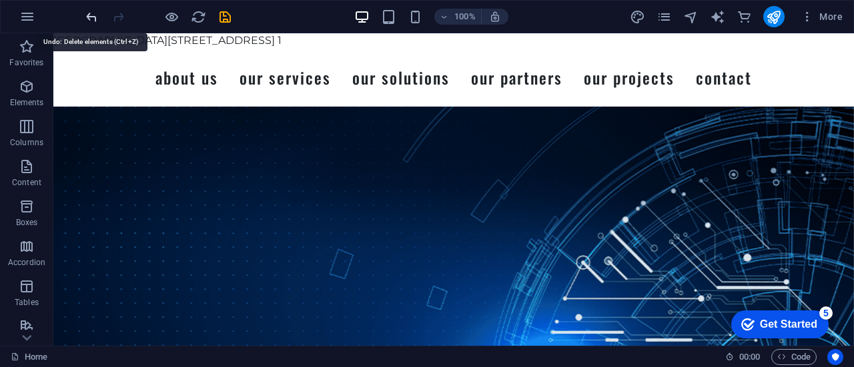
click at [85, 11] on icon "undo" at bounding box center [91, 16] width 15 height 15
click at [89, 13] on icon "undo" at bounding box center [91, 16] width 15 height 15
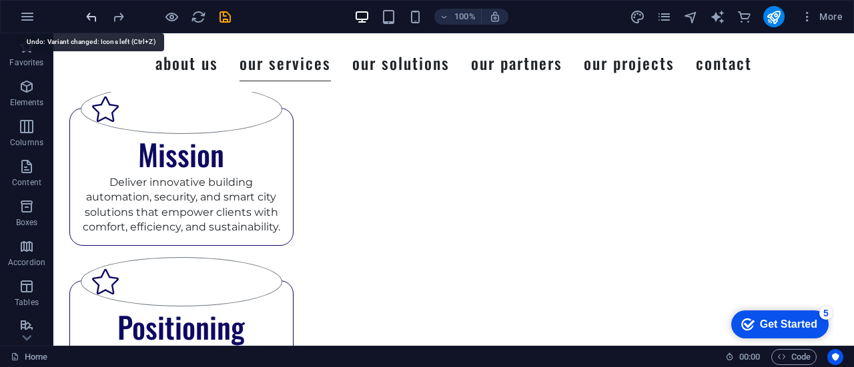
scroll to position [2434, 0]
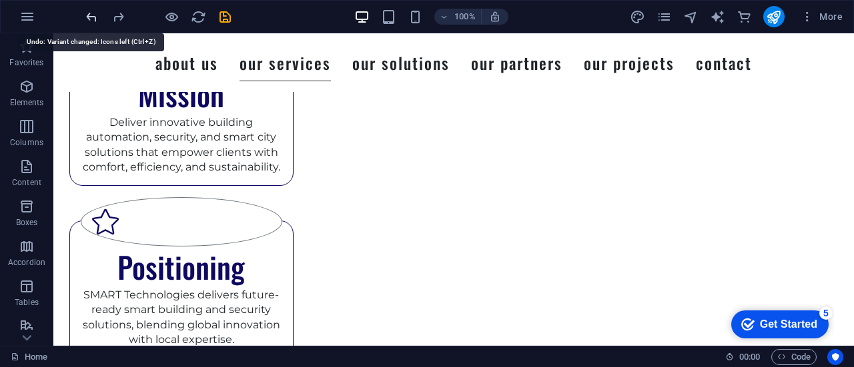
click at [89, 13] on icon "undo" at bounding box center [91, 16] width 15 height 15
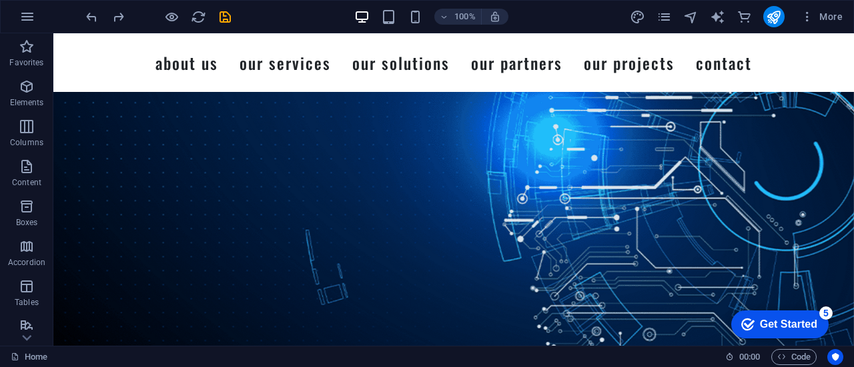
scroll to position [0, 0]
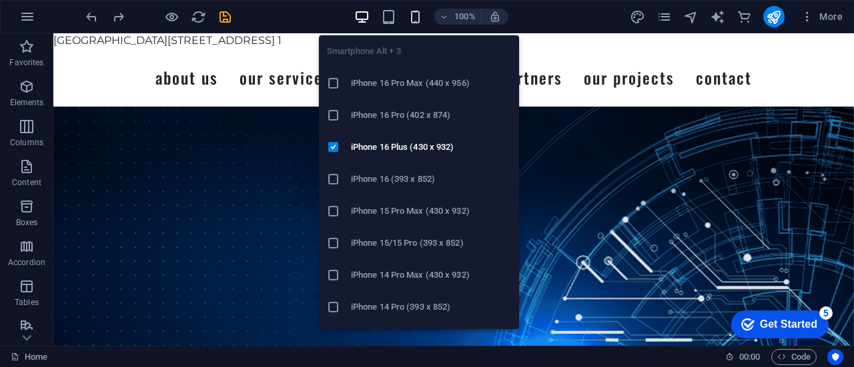
click at [415, 15] on icon "button" at bounding box center [414, 16] width 15 height 15
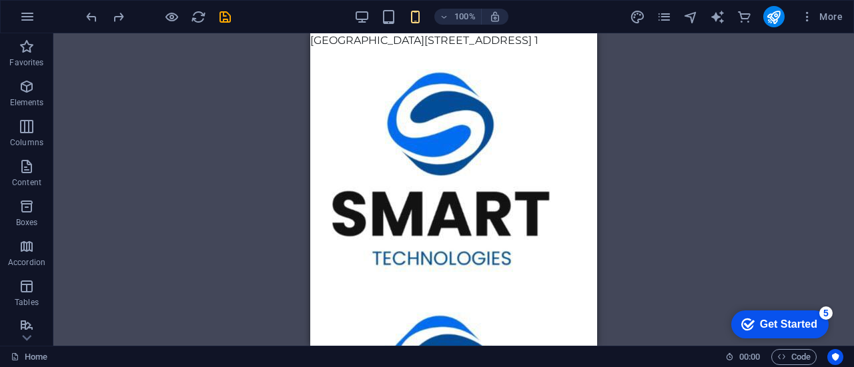
click at [853, 125] on div "Drag here to replace the existing content. Press “Ctrl” if you want to create a…" at bounding box center [453, 189] width 800 height 313
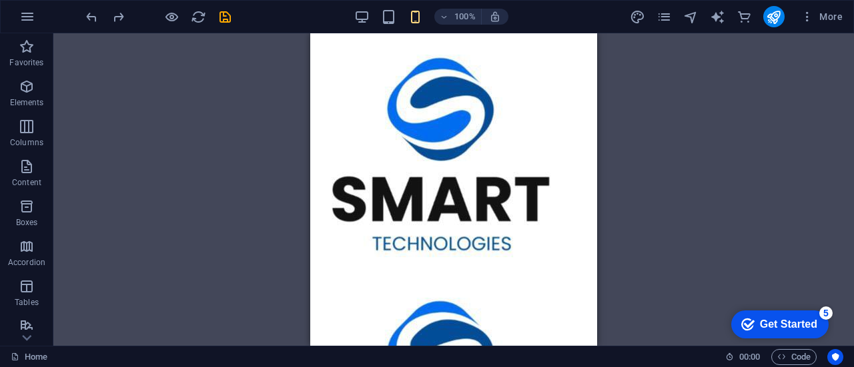
scroll to position [4014, 0]
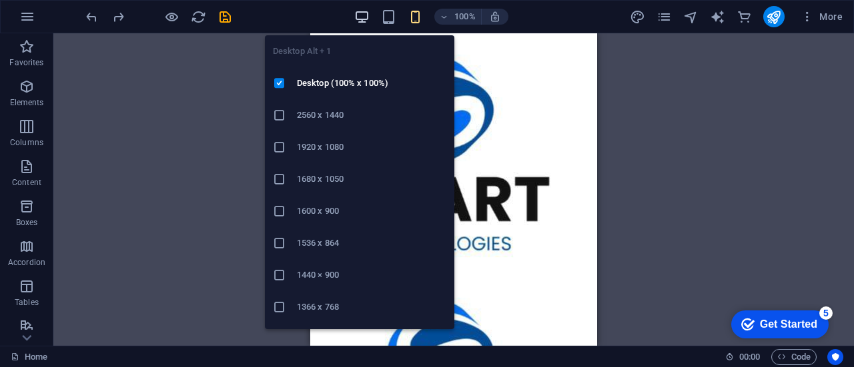
click at [367, 17] on icon "button" at bounding box center [361, 16] width 15 height 15
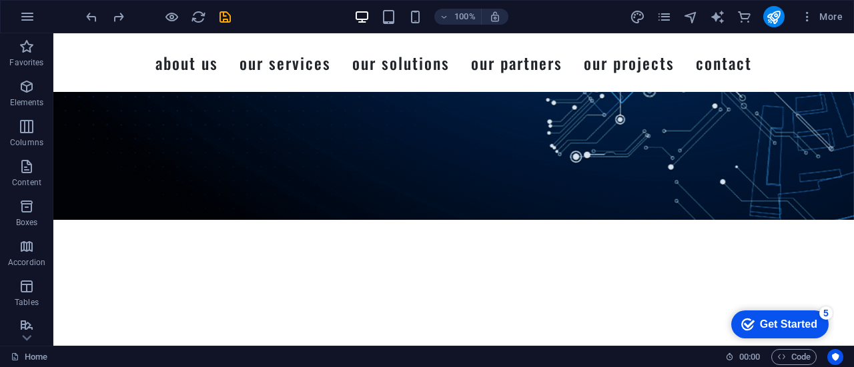
scroll to position [304, 0]
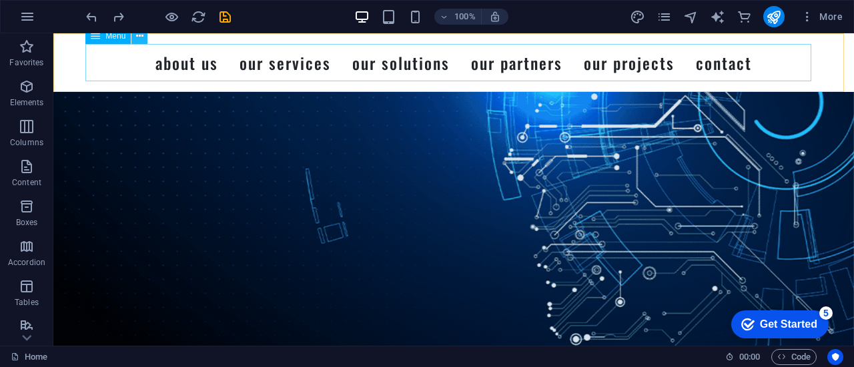
click at [142, 36] on icon at bounding box center [139, 36] width 7 height 14
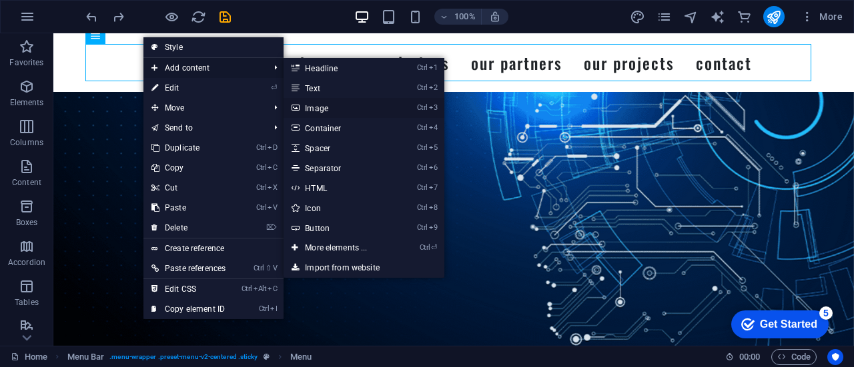
click at [325, 104] on link "Ctrl 3 Image" at bounding box center [338, 108] width 110 height 20
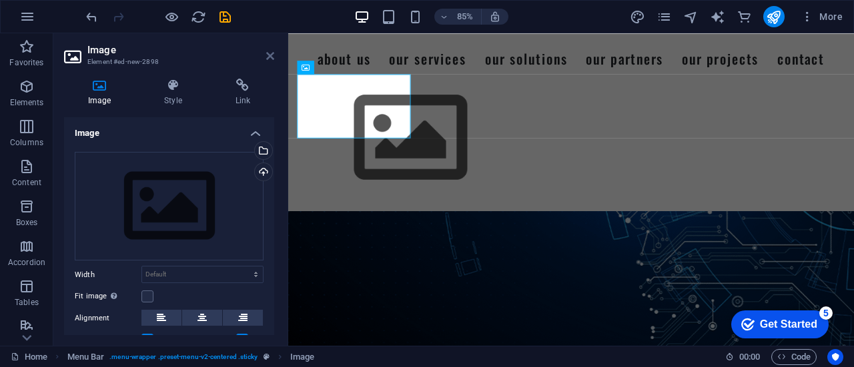
click at [269, 53] on icon at bounding box center [270, 56] width 8 height 11
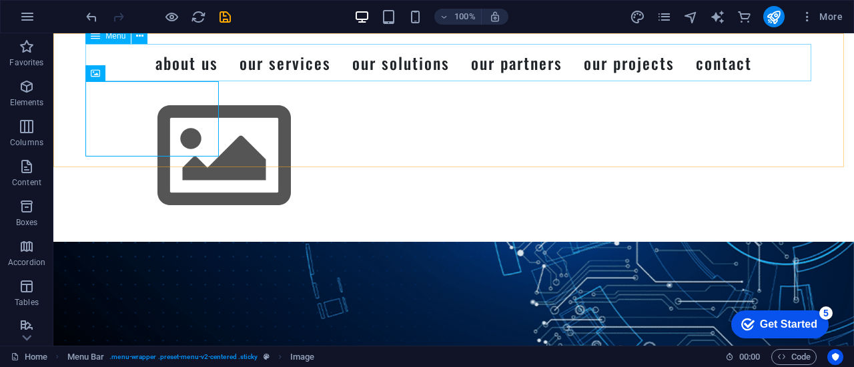
click at [311, 51] on nav "About Us Our Services Our Solutions Our Partners Our Projects Contact" at bounding box center [454, 62] width 726 height 37
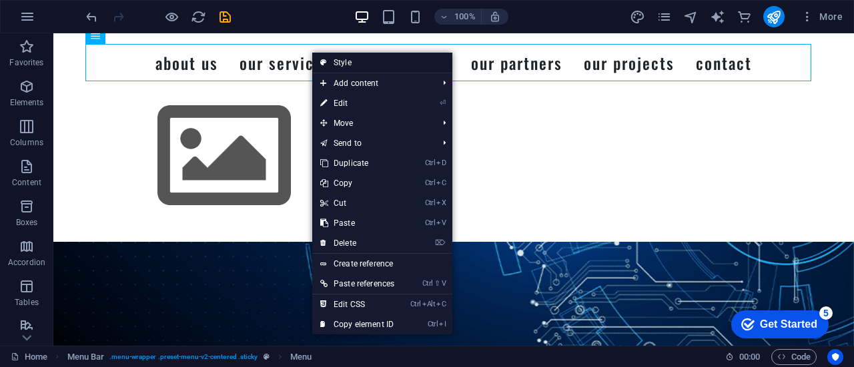
click at [353, 55] on link "Style" at bounding box center [382, 63] width 140 height 20
select select "rem"
select select "preset-menu-v2-centered"
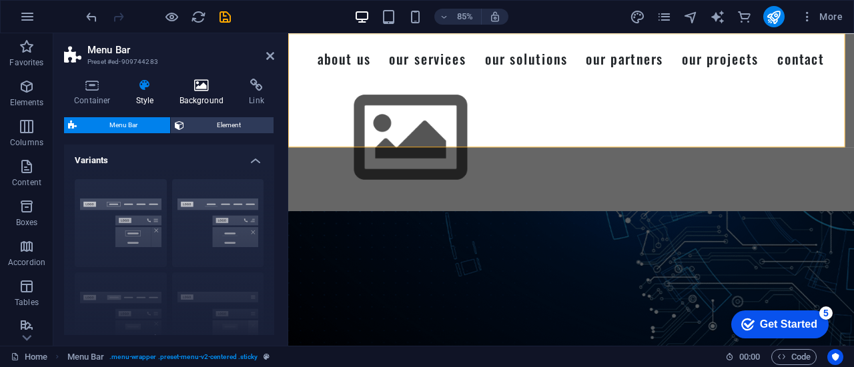
click at [201, 94] on h4 "Background" at bounding box center [204, 93] width 70 height 28
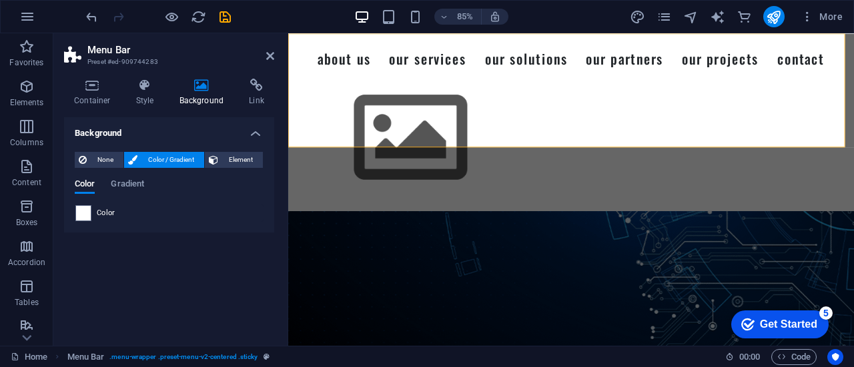
click at [104, 213] on span "Color" at bounding box center [106, 213] width 19 height 11
drag, startPoint x: 93, startPoint y: 213, endPoint x: 82, endPoint y: 209, distance: 11.4
click at [82, 209] on div "Color" at bounding box center [168, 213] width 187 height 16
click at [82, 209] on span at bounding box center [83, 213] width 15 height 15
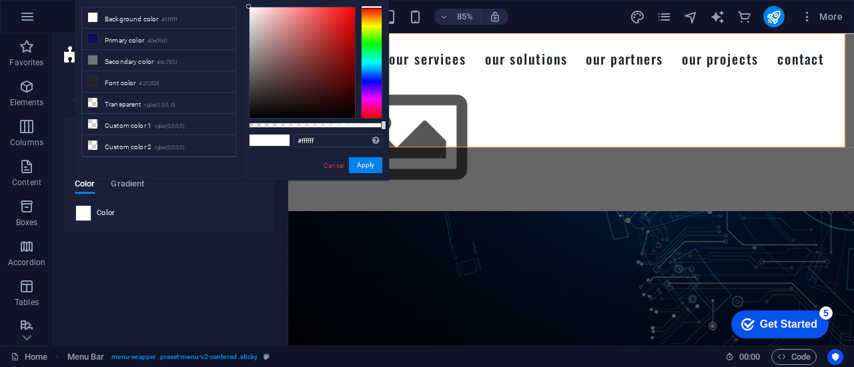
click at [82, 209] on span at bounding box center [83, 213] width 15 height 15
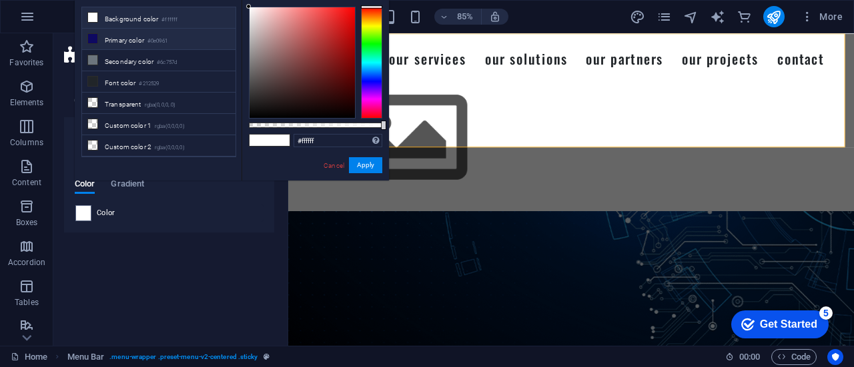
click at [124, 43] on li "Primary color #0e0961" at bounding box center [158, 39] width 153 height 21
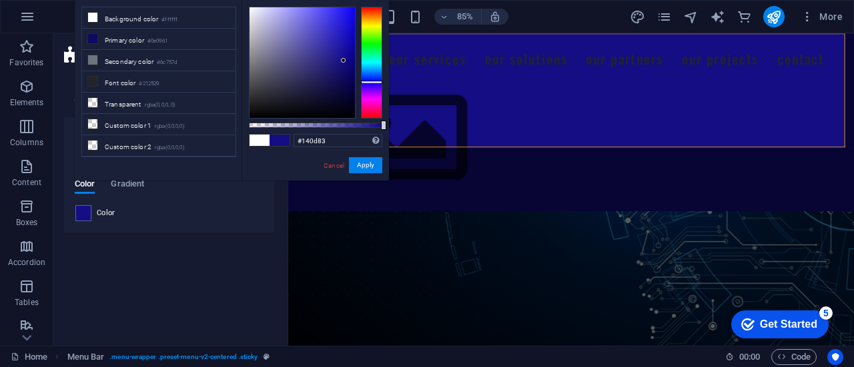
click at [343, 61] on div at bounding box center [301, 62] width 105 height 111
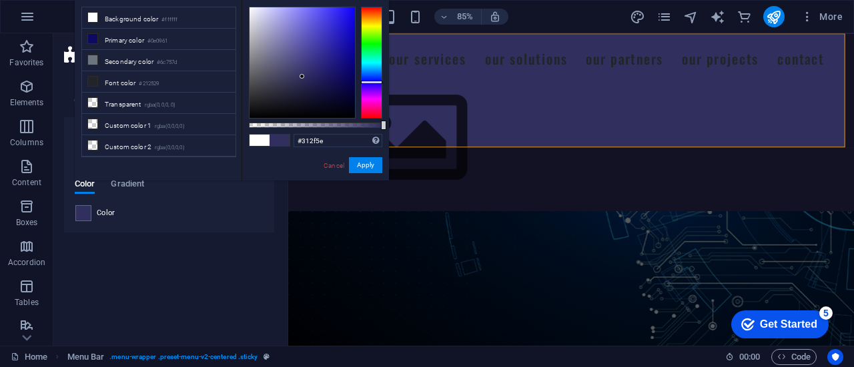
click at [302, 77] on div at bounding box center [301, 62] width 105 height 111
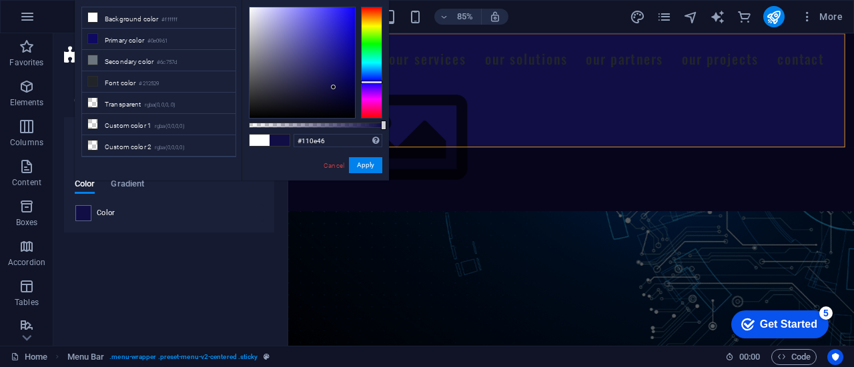
click at [333, 87] on div at bounding box center [301, 62] width 105 height 111
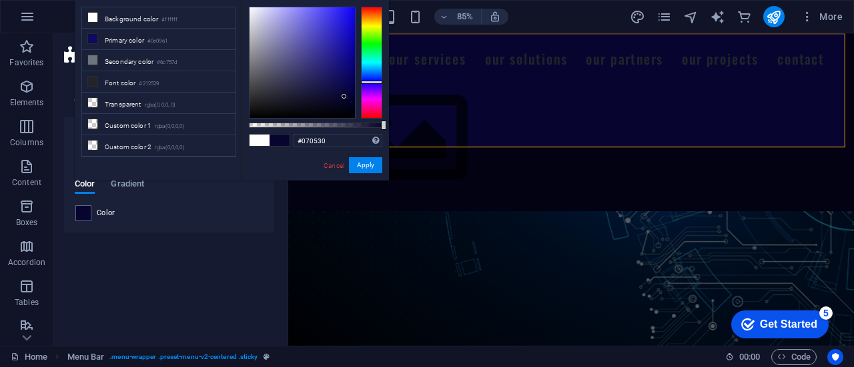
click at [344, 97] on div at bounding box center [301, 62] width 105 height 111
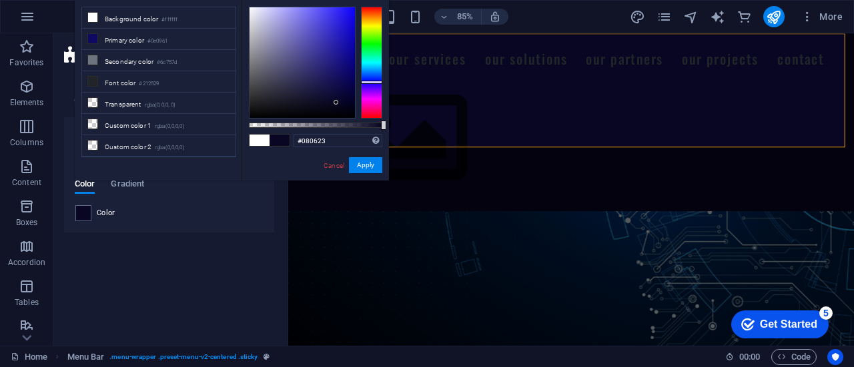
click at [336, 103] on div at bounding box center [301, 62] width 105 height 111
click at [377, 82] on div at bounding box center [371, 82] width 21 height 3
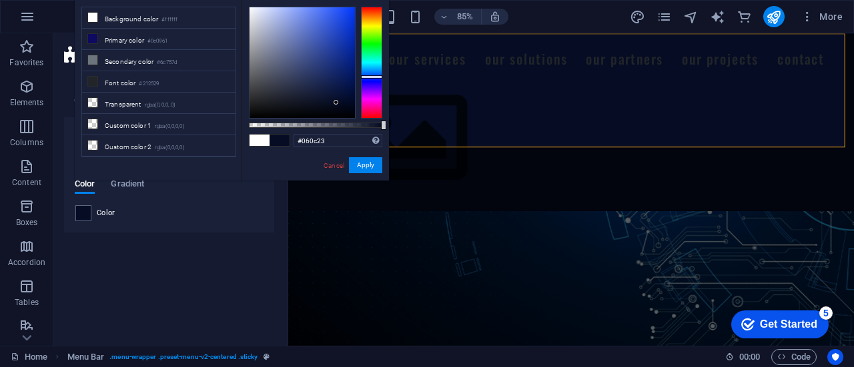
click at [377, 77] on div at bounding box center [371, 76] width 21 height 3
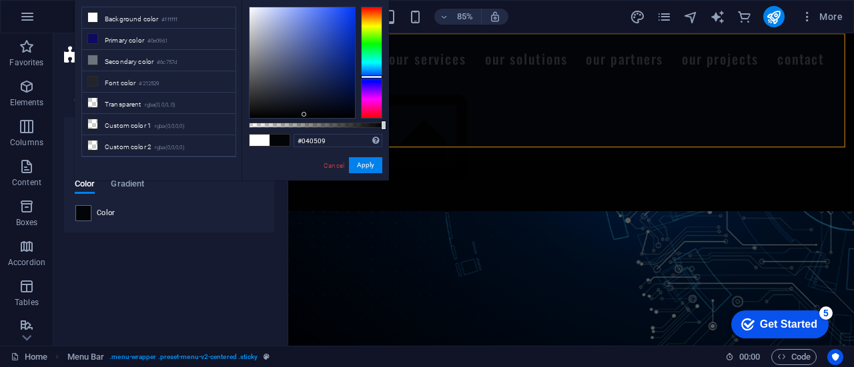
drag, startPoint x: 335, startPoint y: 102, endPoint x: 303, endPoint y: 114, distance: 34.2
click at [303, 114] on div at bounding box center [303, 114] width 5 height 5
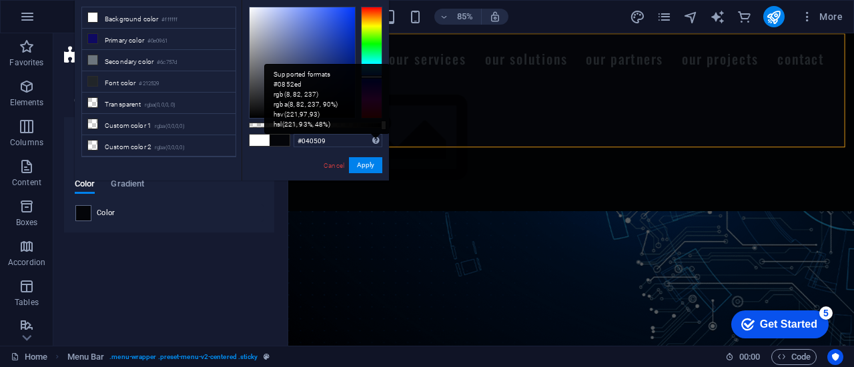
click at [376, 134] on div "Supported formats #0852ed rgb(8, 82, 237) rgba(8, 82, 237, 90%) hsv(221,97,93) …" at bounding box center [326, 99] width 125 height 70
click at [373, 146] on div "Supported formats #0852ed rgb(8, 82, 237) rgba(8, 82, 237, 90%) hsv(221,97,93) …" at bounding box center [375, 140] width 7 height 13
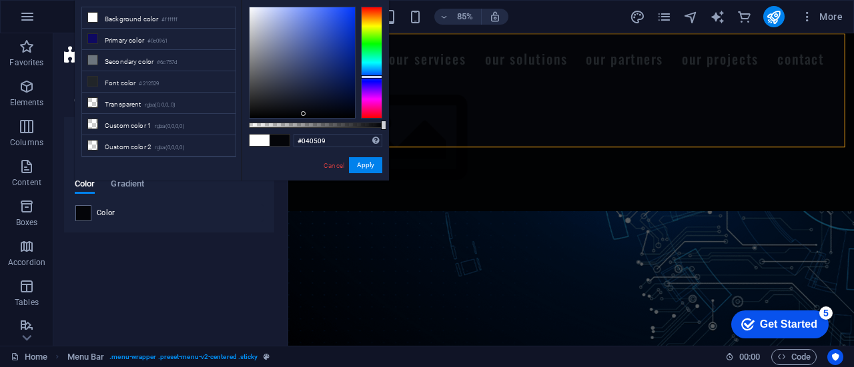
click at [385, 33] on div "#040509 Supported formats #0852ed rgb(8, 82, 237) rgba(8, 82, 237, 90%) hsv(221…" at bounding box center [314, 187] width 147 height 374
click at [330, 147] on input "#040509" at bounding box center [337, 140] width 89 height 13
paste input "03366"
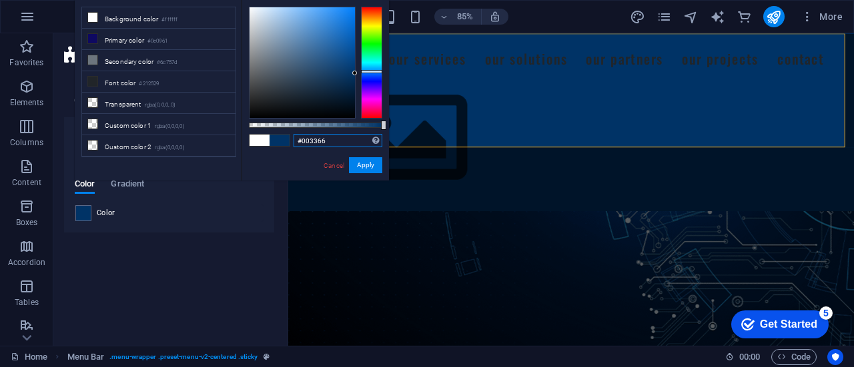
type input "#003366"
